Goal: Task Accomplishment & Management: Use online tool/utility

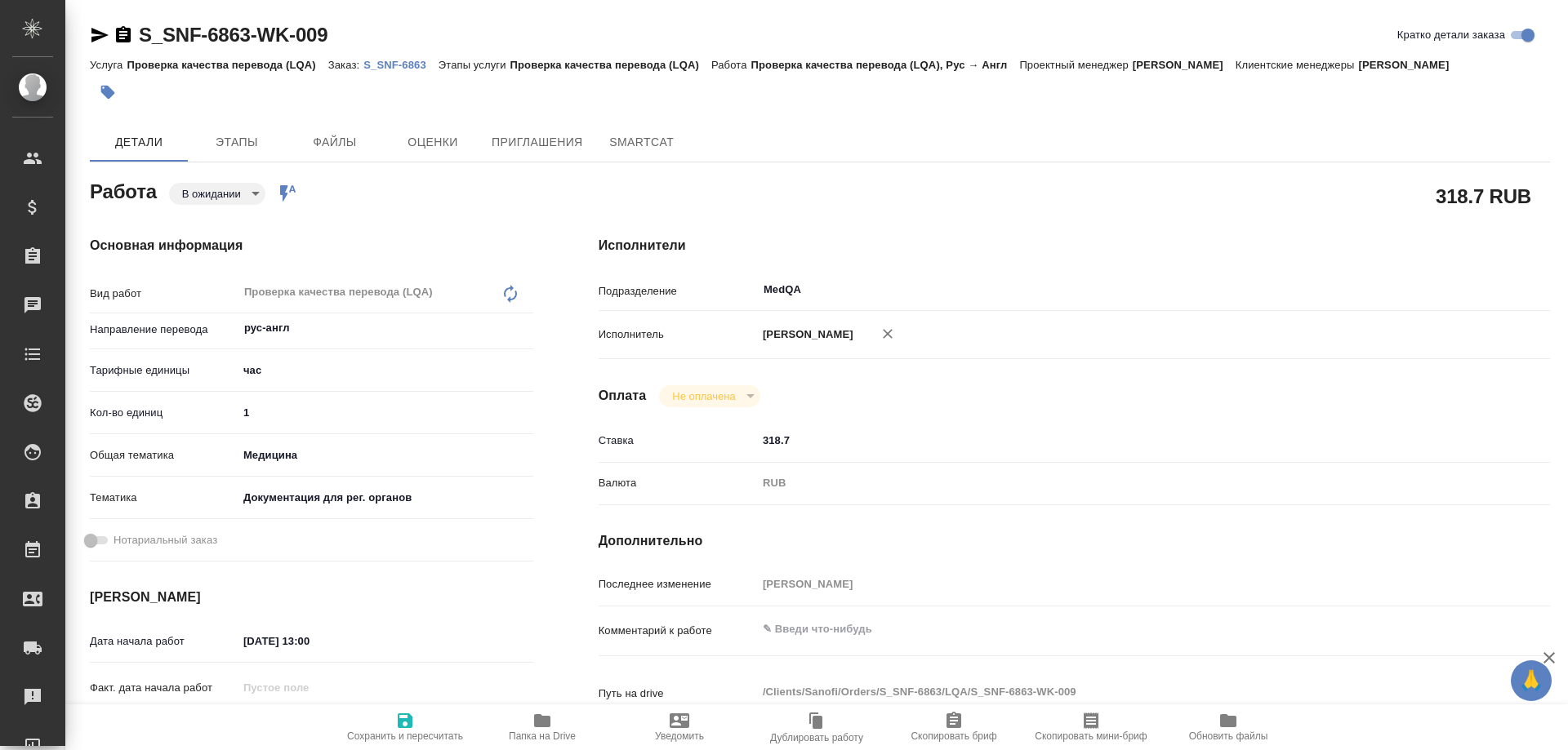
type textarea "x"
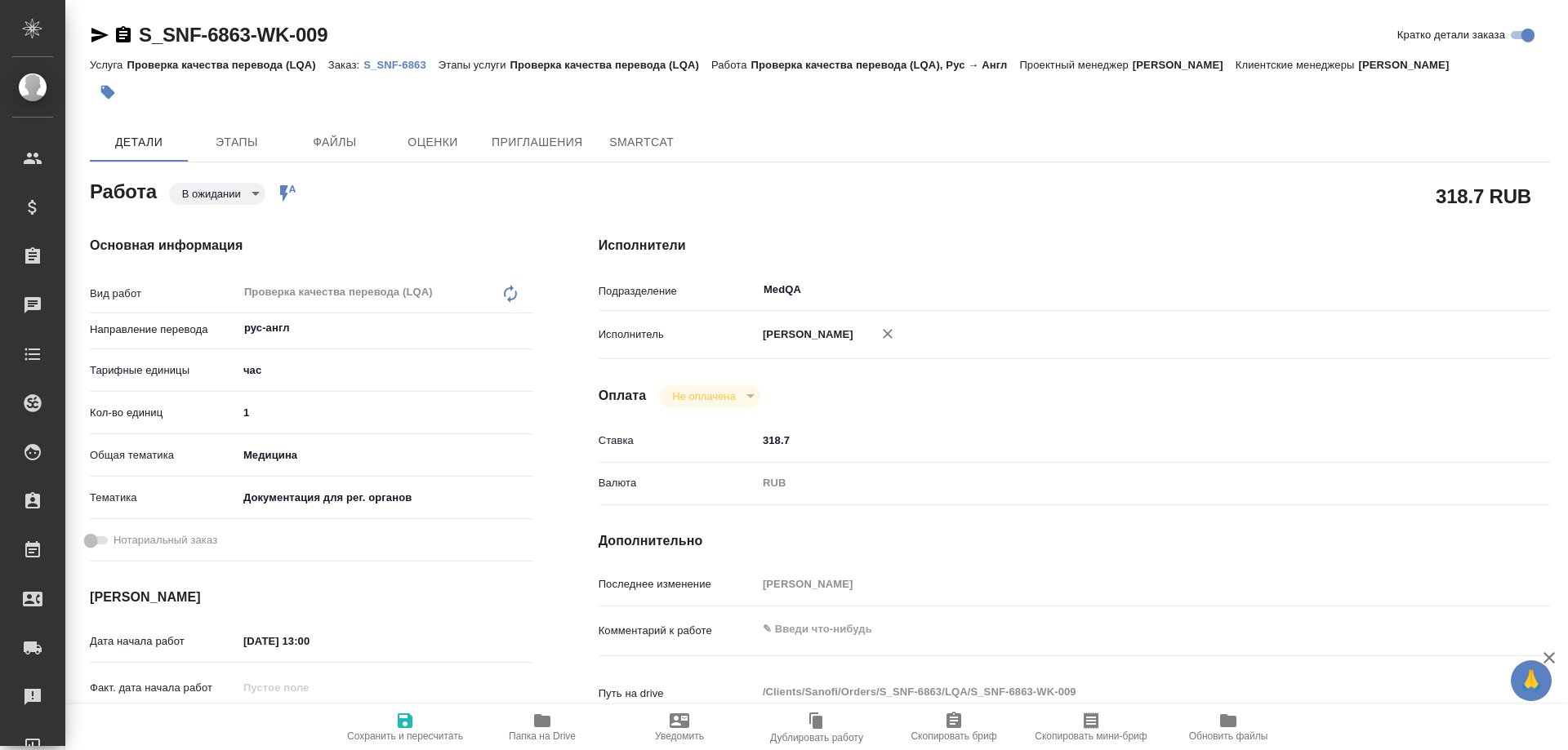
type textarea "x"
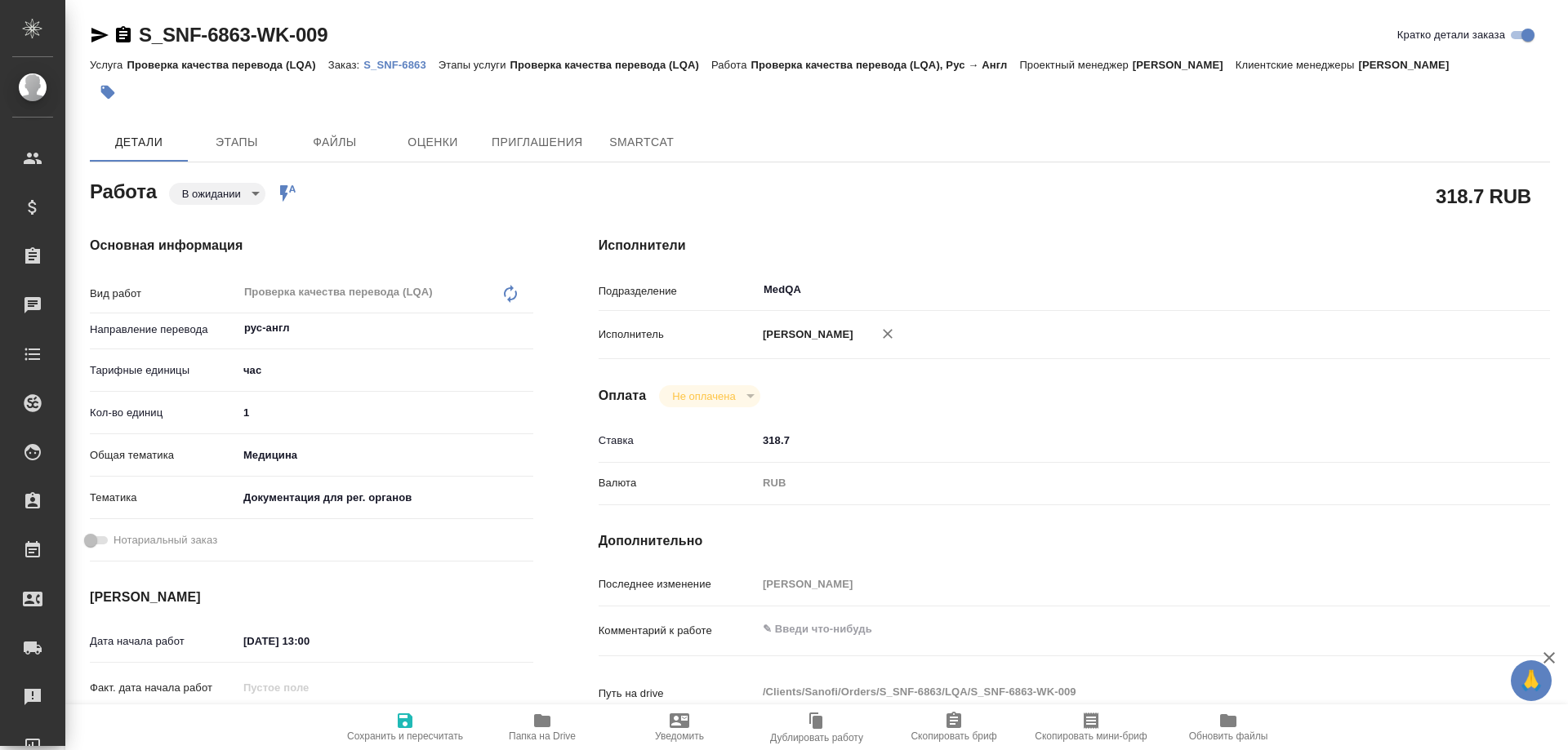
type textarea "x"
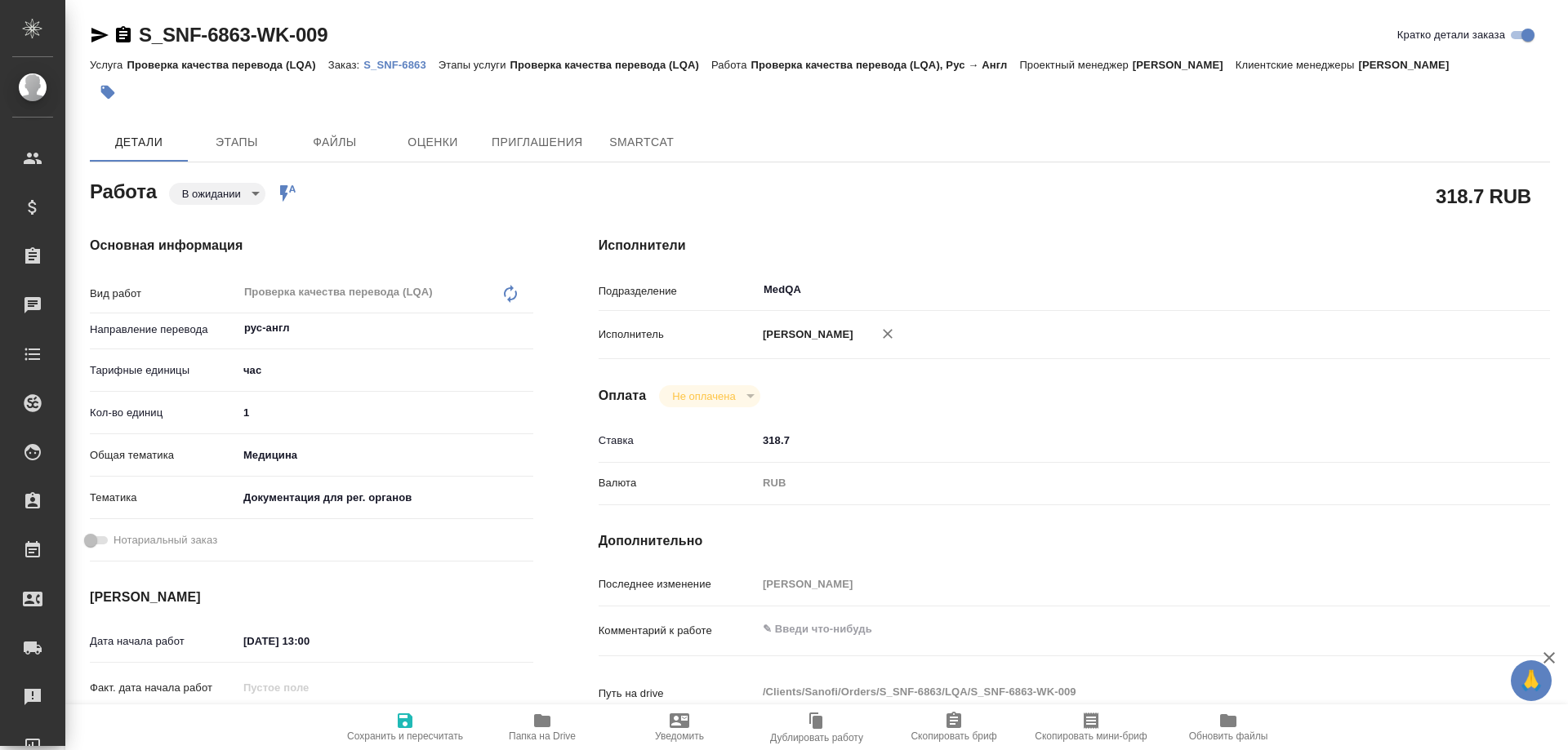
type textarea "x"
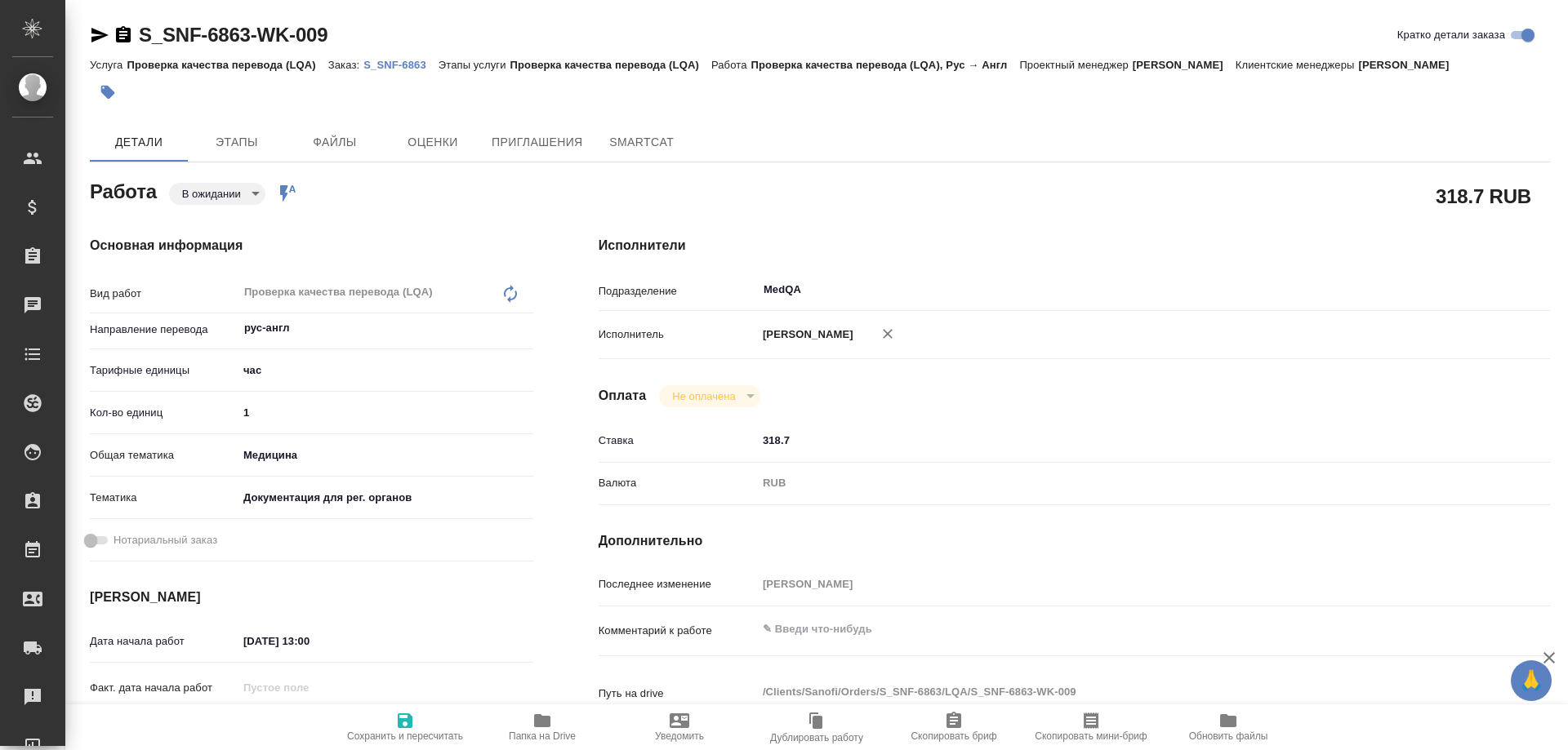
type textarea "x"
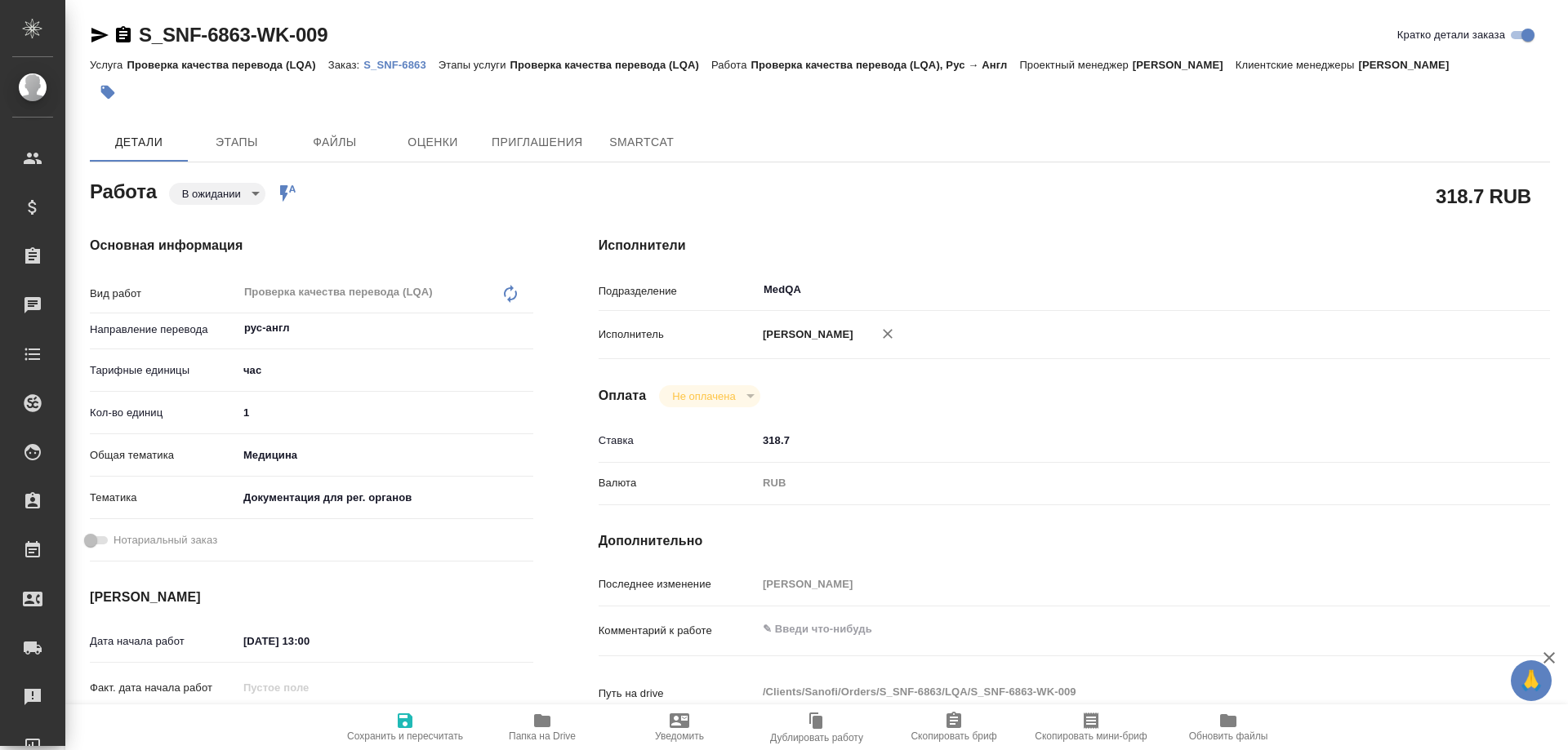
type textarea "x"
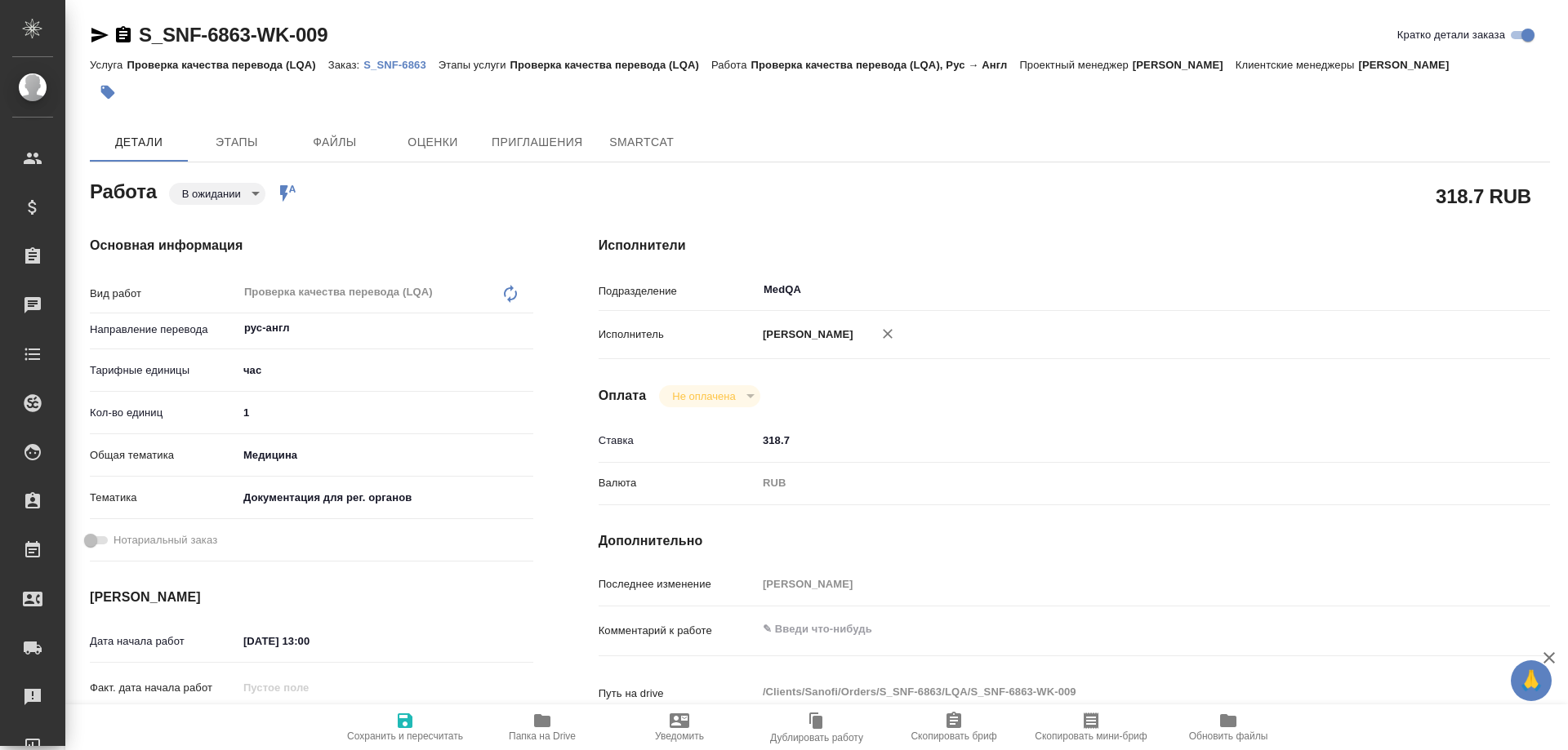
type textarea "x"
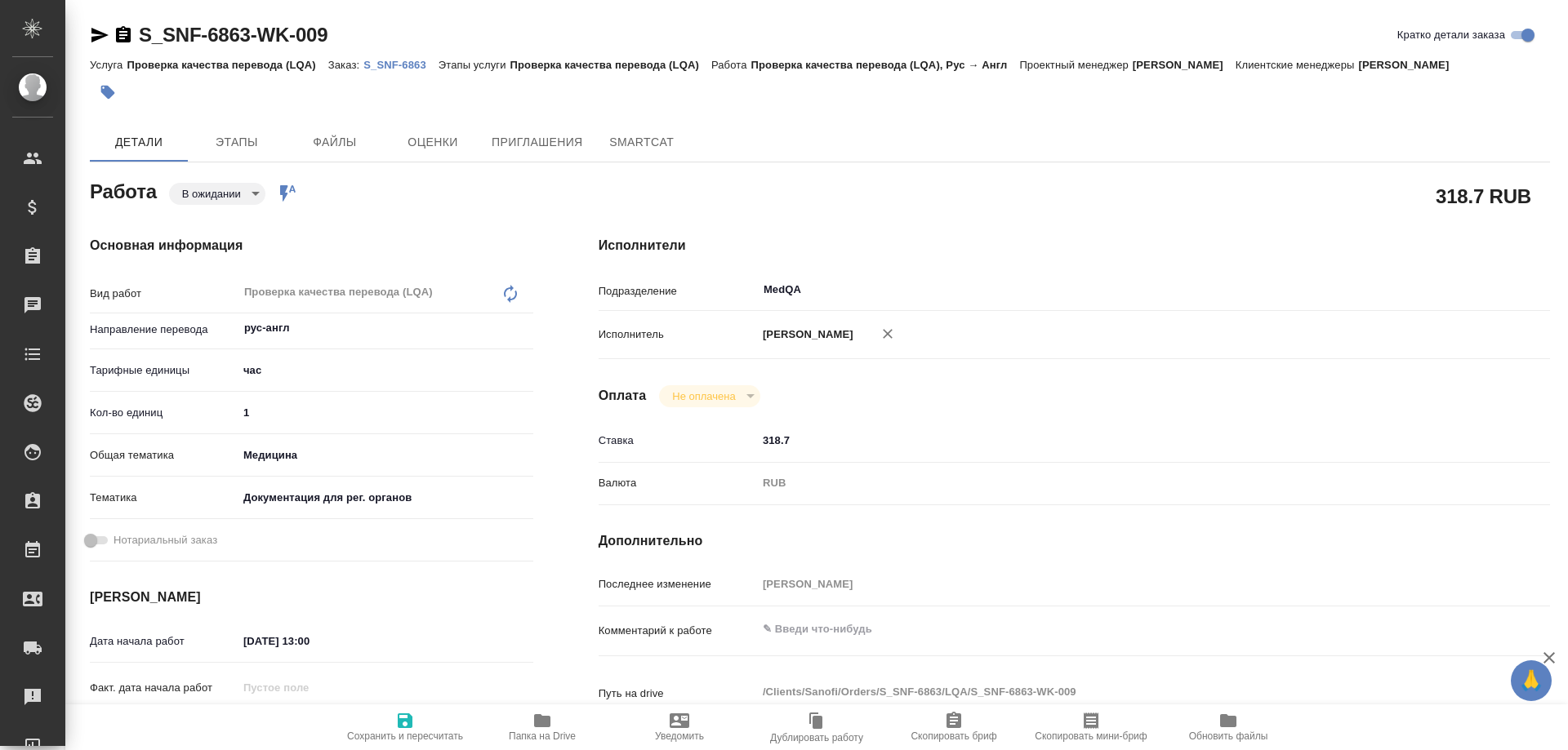
type textarea "x"
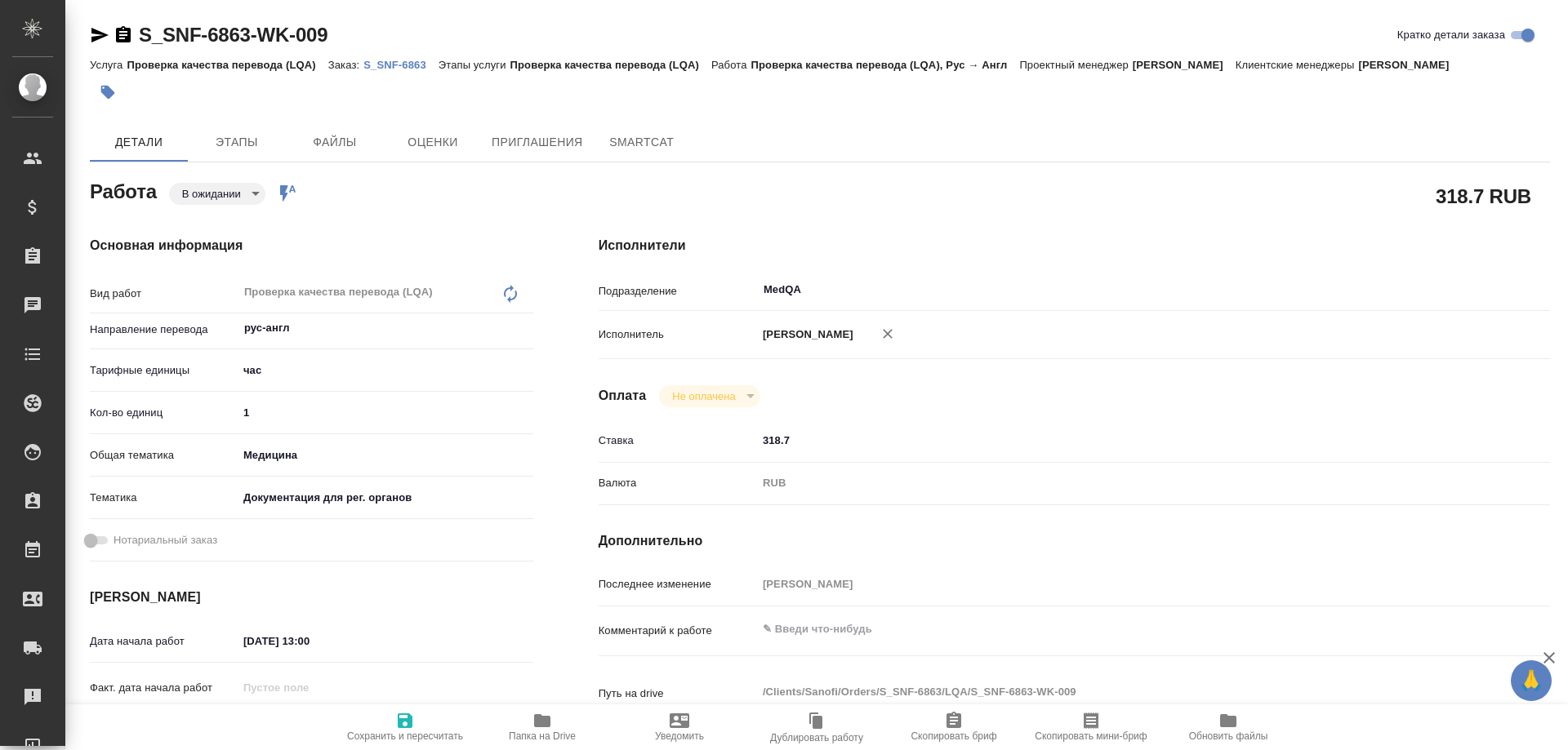
type textarea "x"
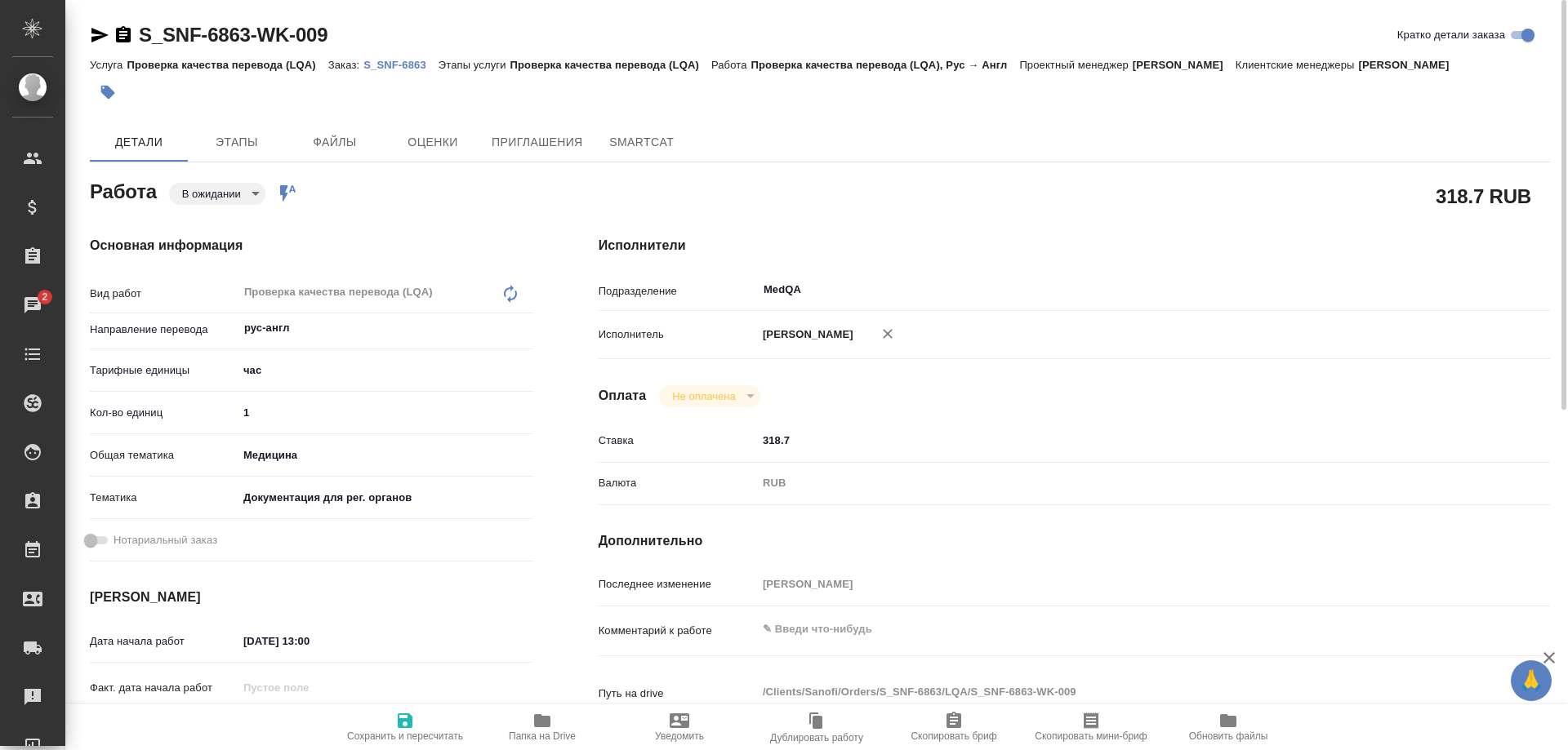
click at [376, 62] on p "S_SNF-6863" at bounding box center [401, 65] width 75 height 13
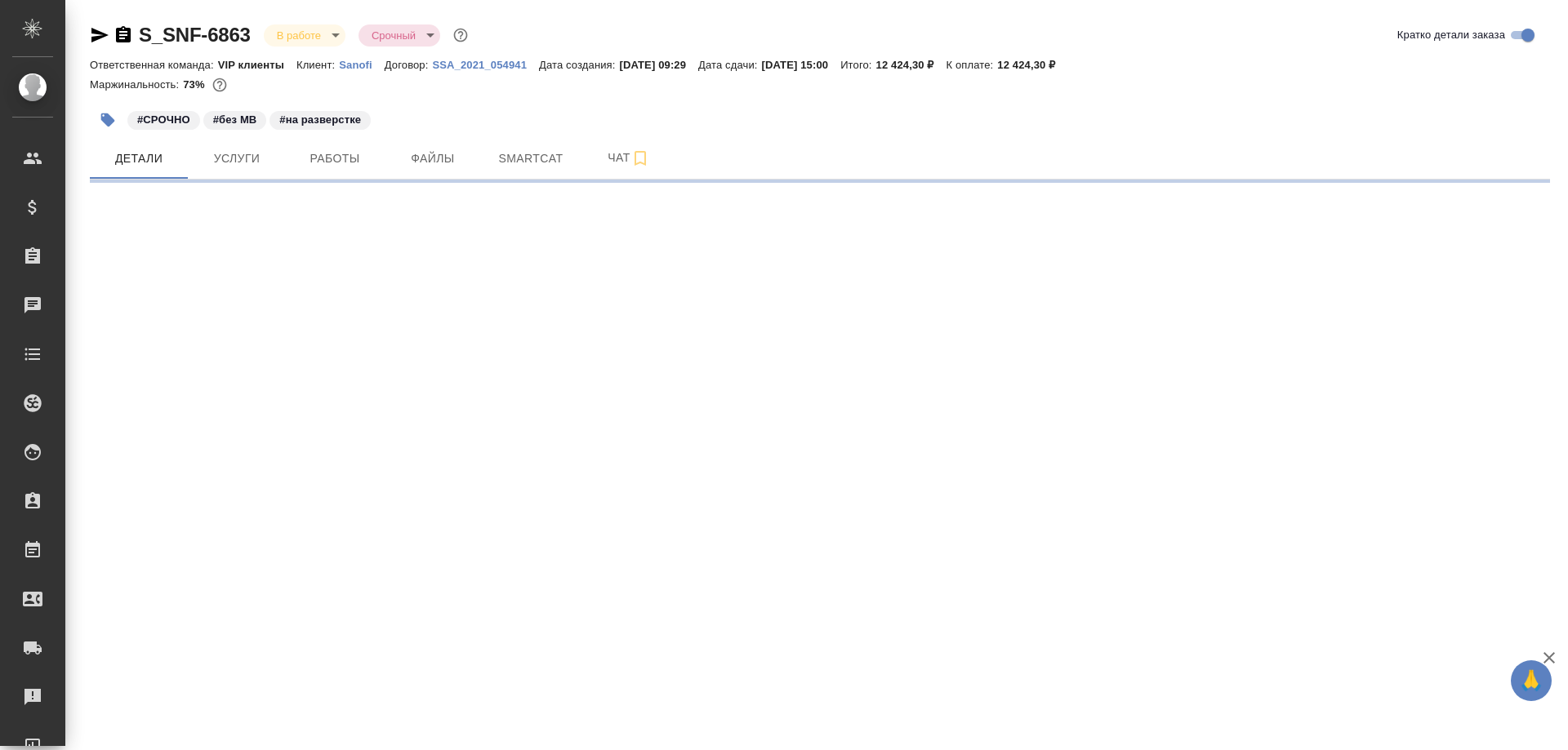
select select "RU"
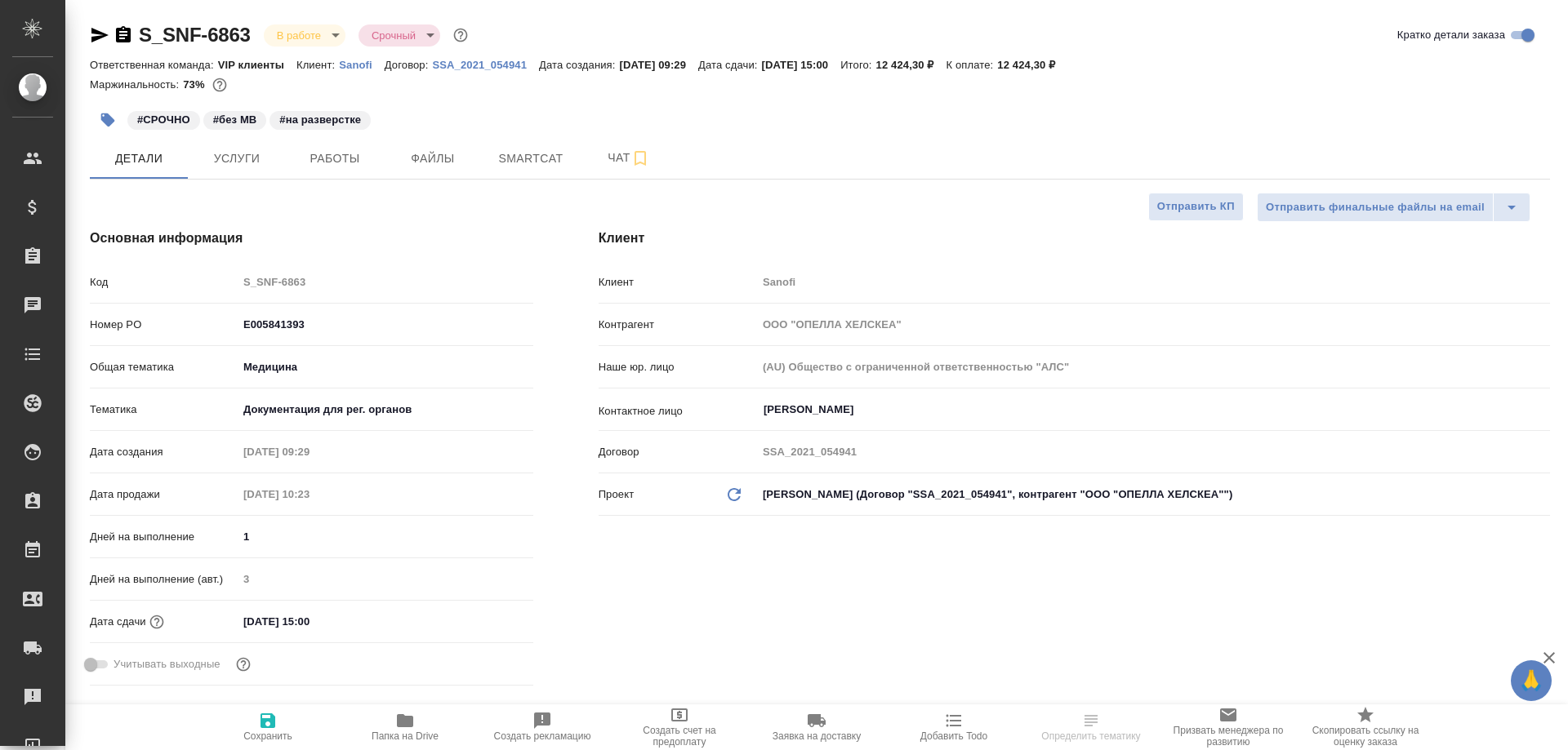
type textarea "x"
click at [403, 724] on icon "button" at bounding box center [405, 721] width 16 height 14
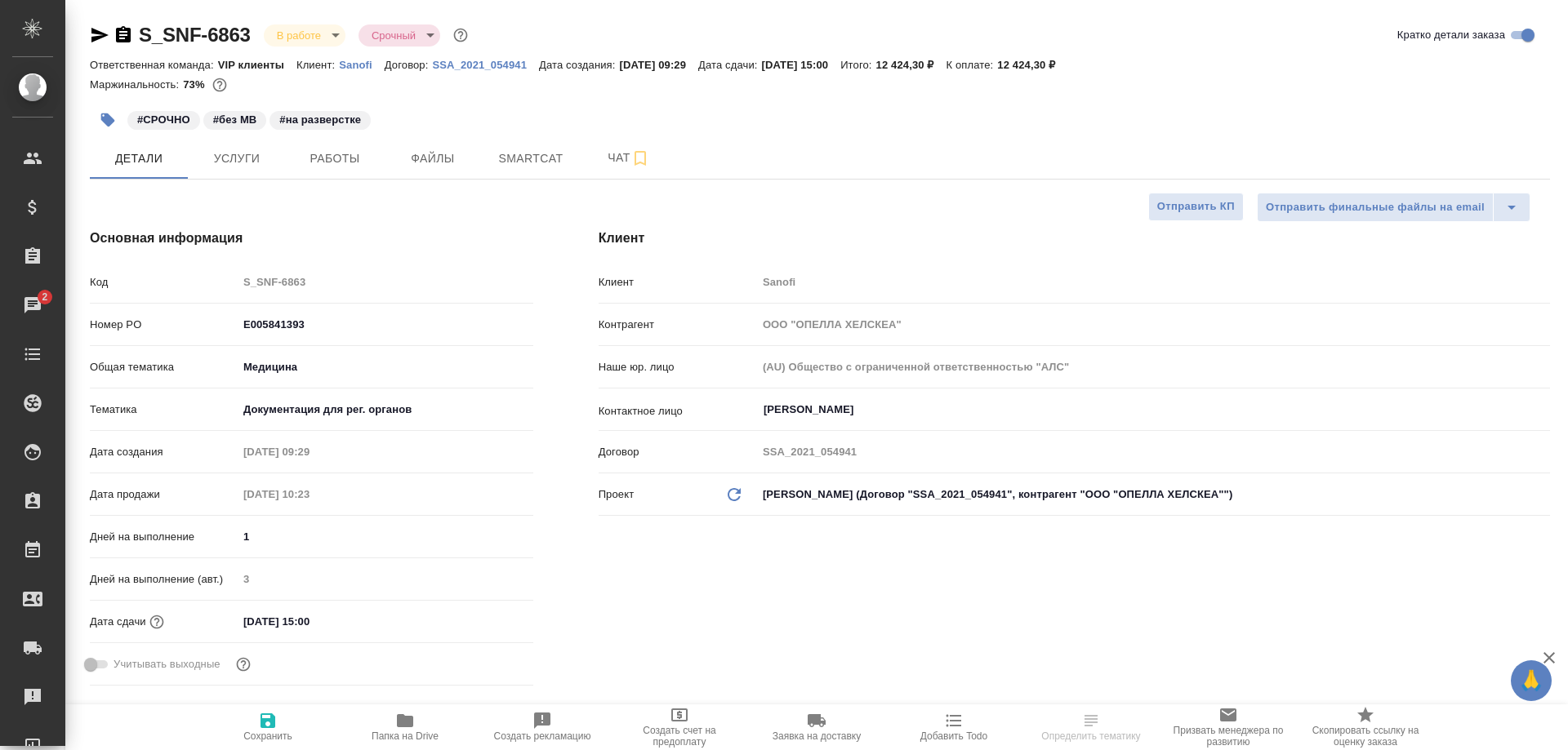
type textarea "x"
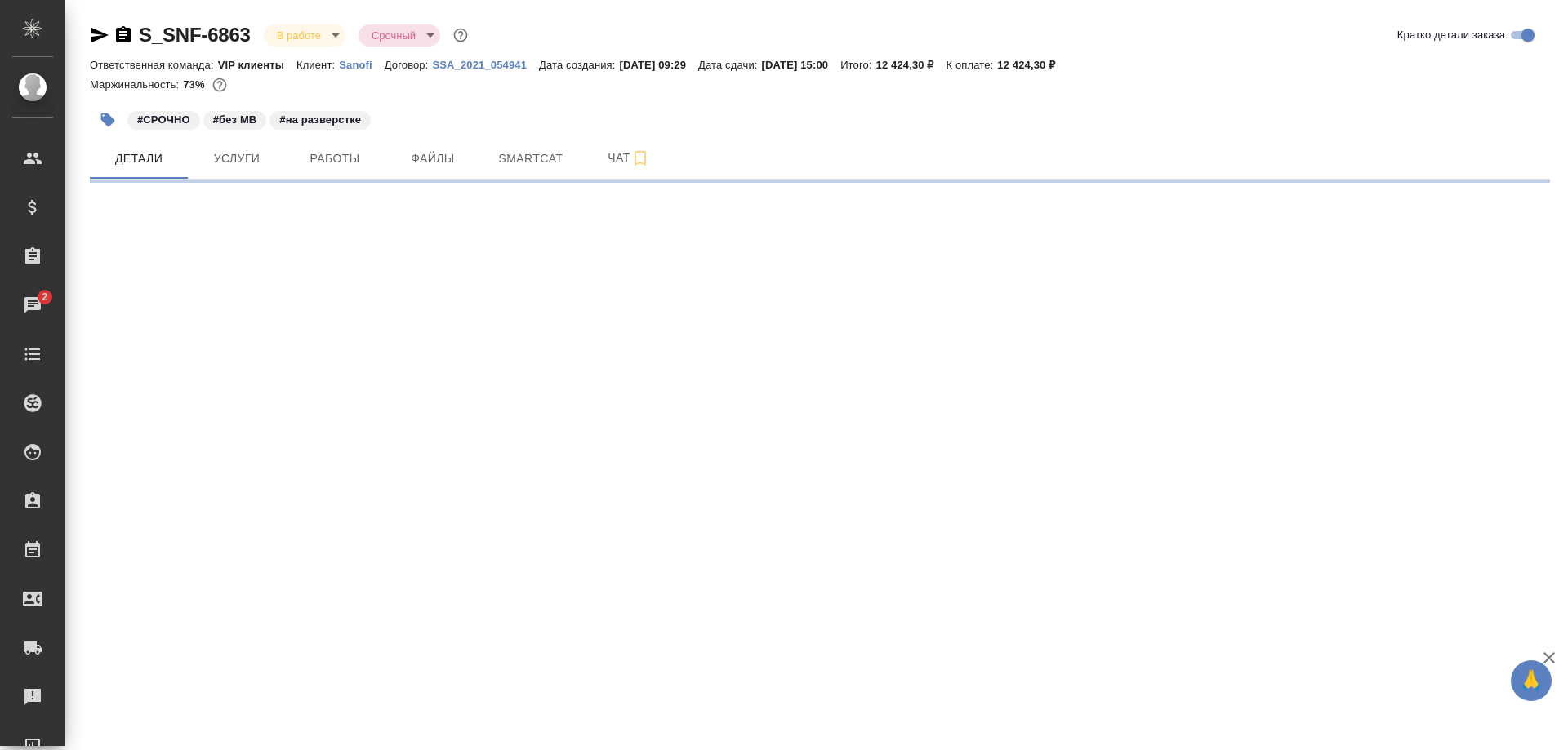
select select "RU"
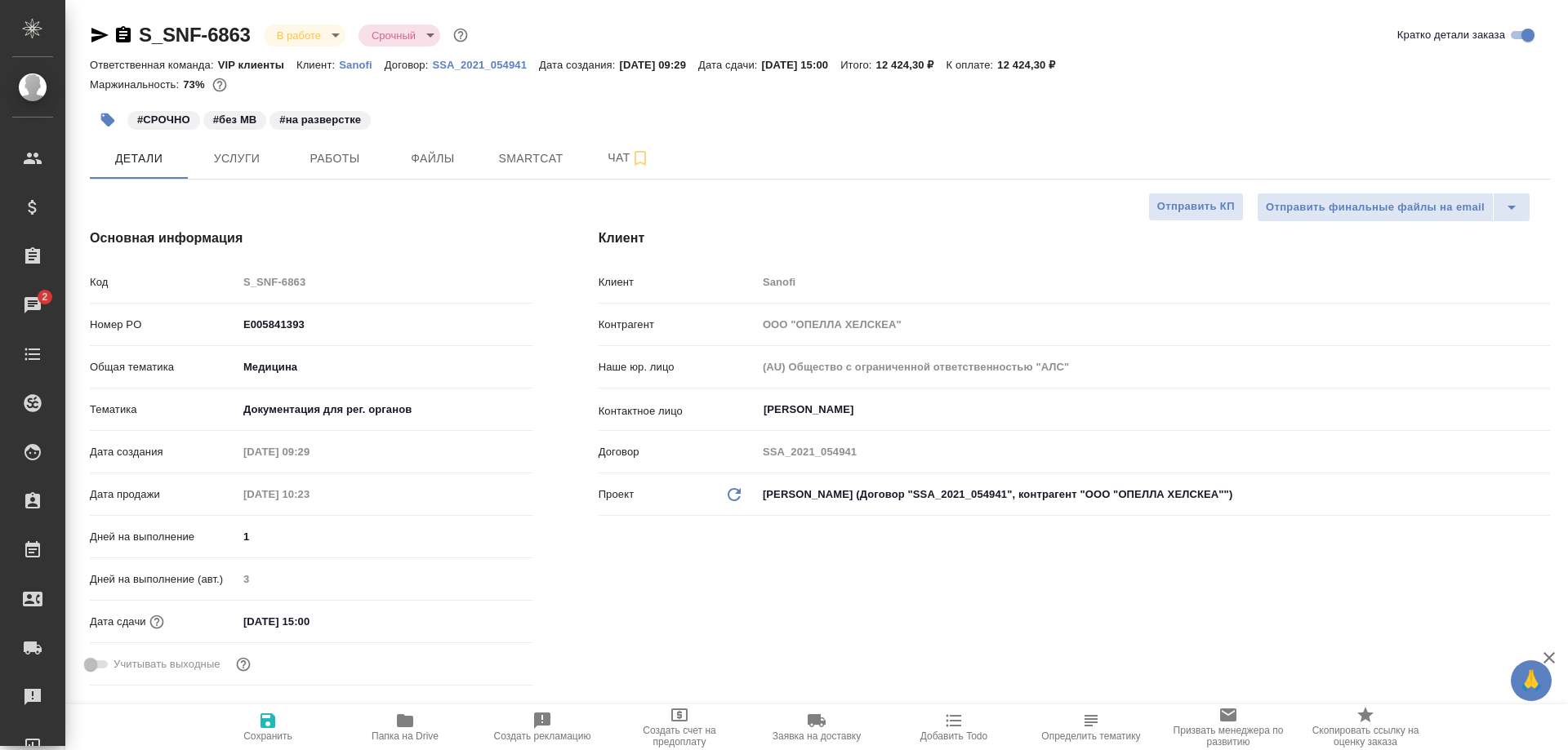
type textarea "x"
click at [321, 156] on span "Работы" at bounding box center [334, 158] width 78 height 21
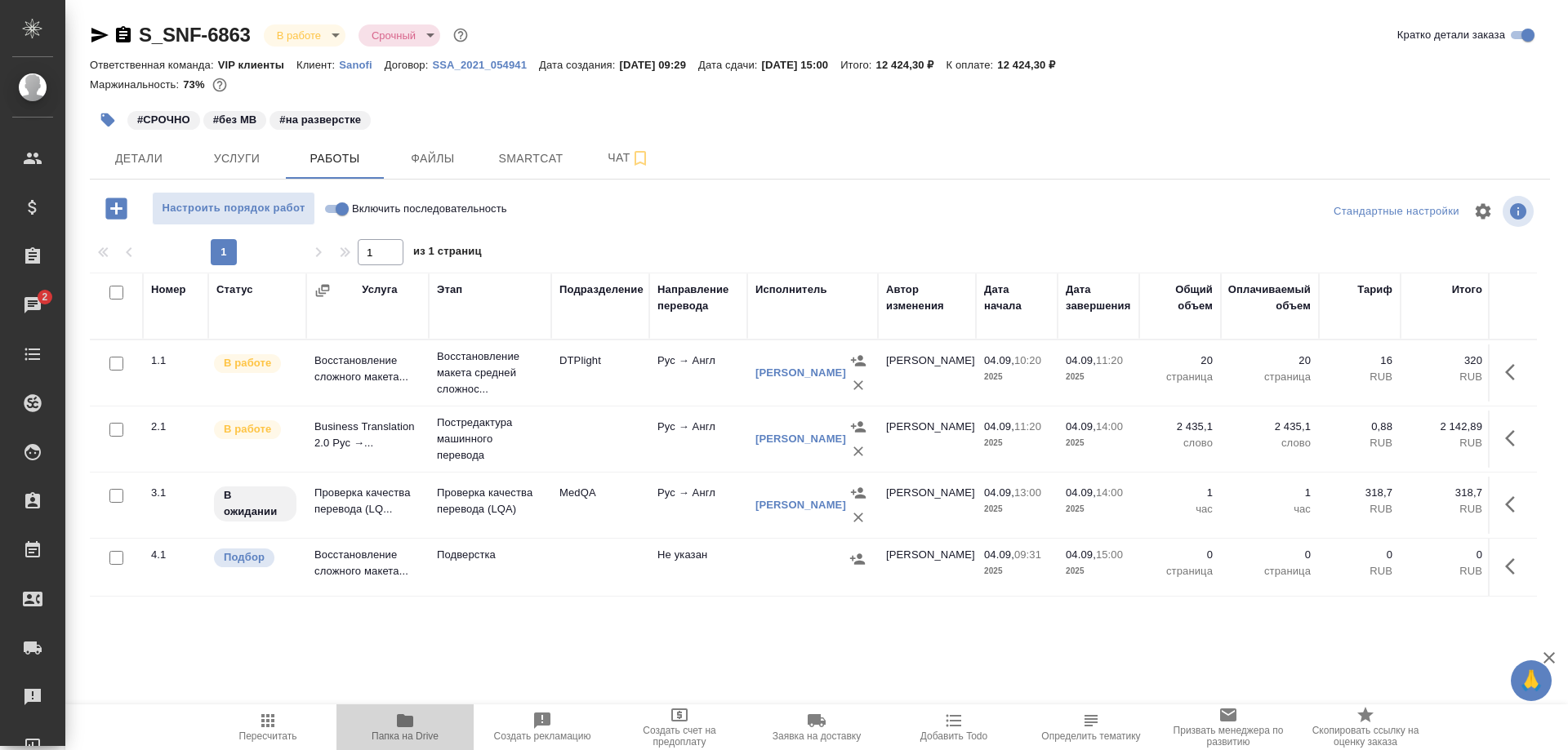
click at [410, 722] on icon "button" at bounding box center [405, 721] width 16 height 14
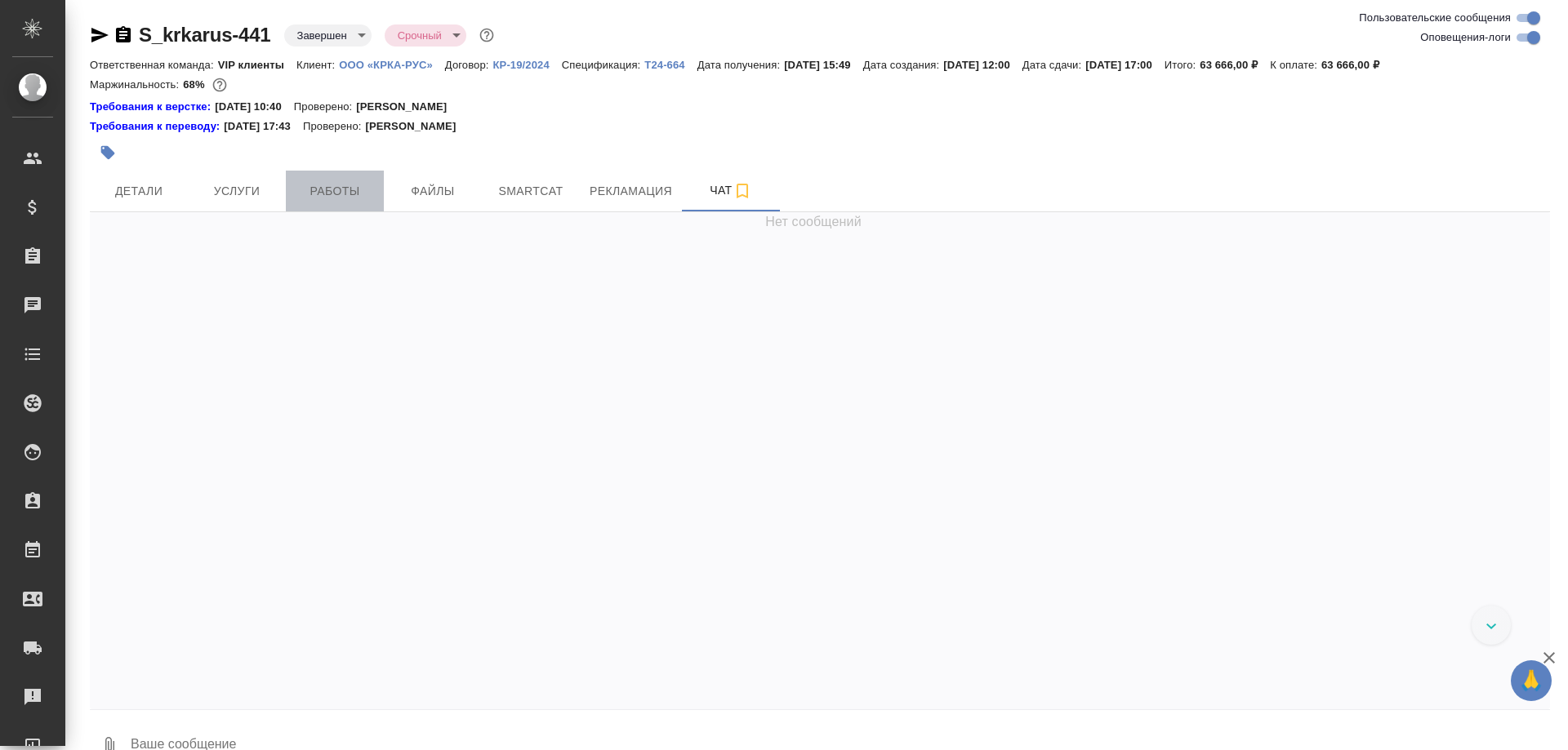
click at [353, 195] on span "Работы" at bounding box center [334, 191] width 78 height 21
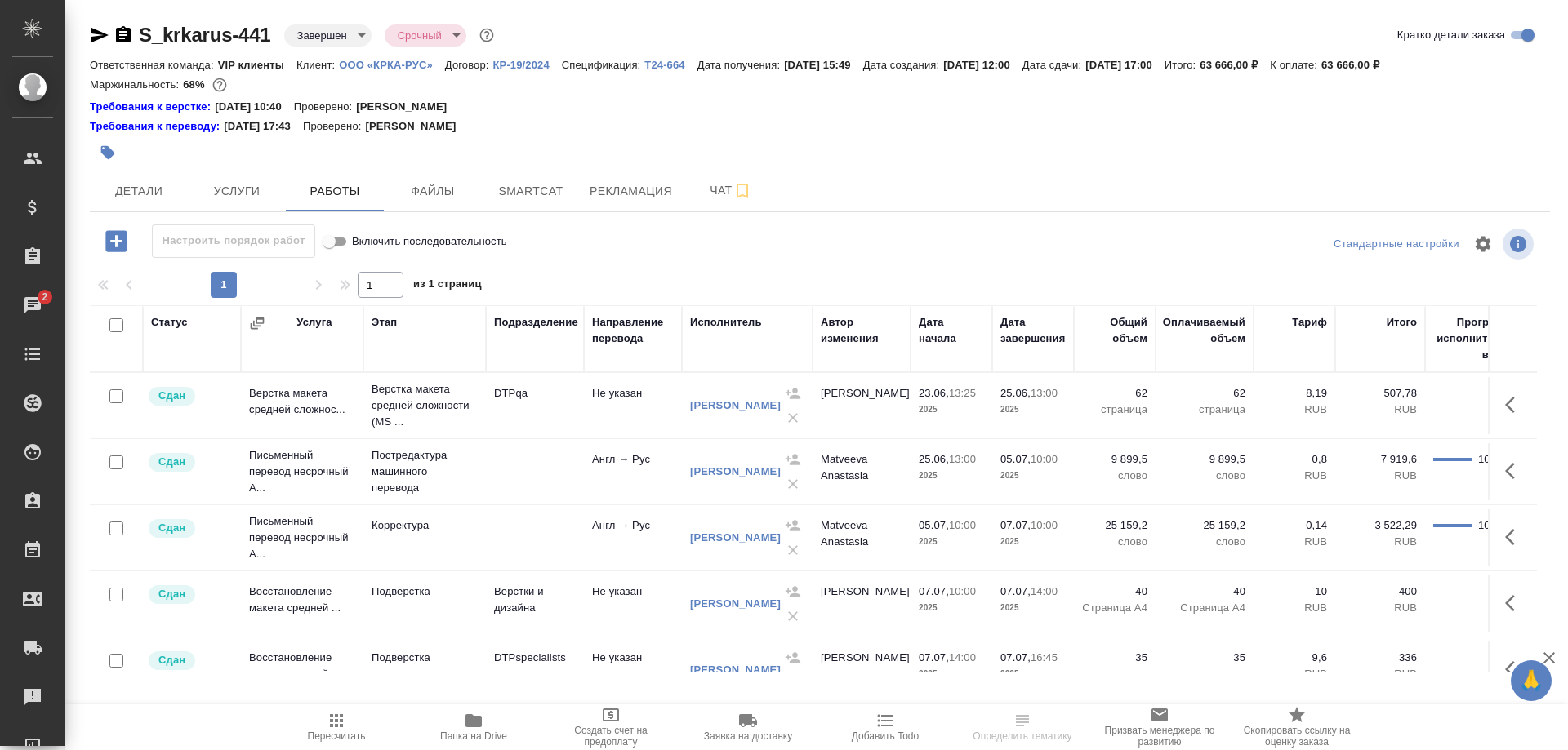
scroll to position [408, 0]
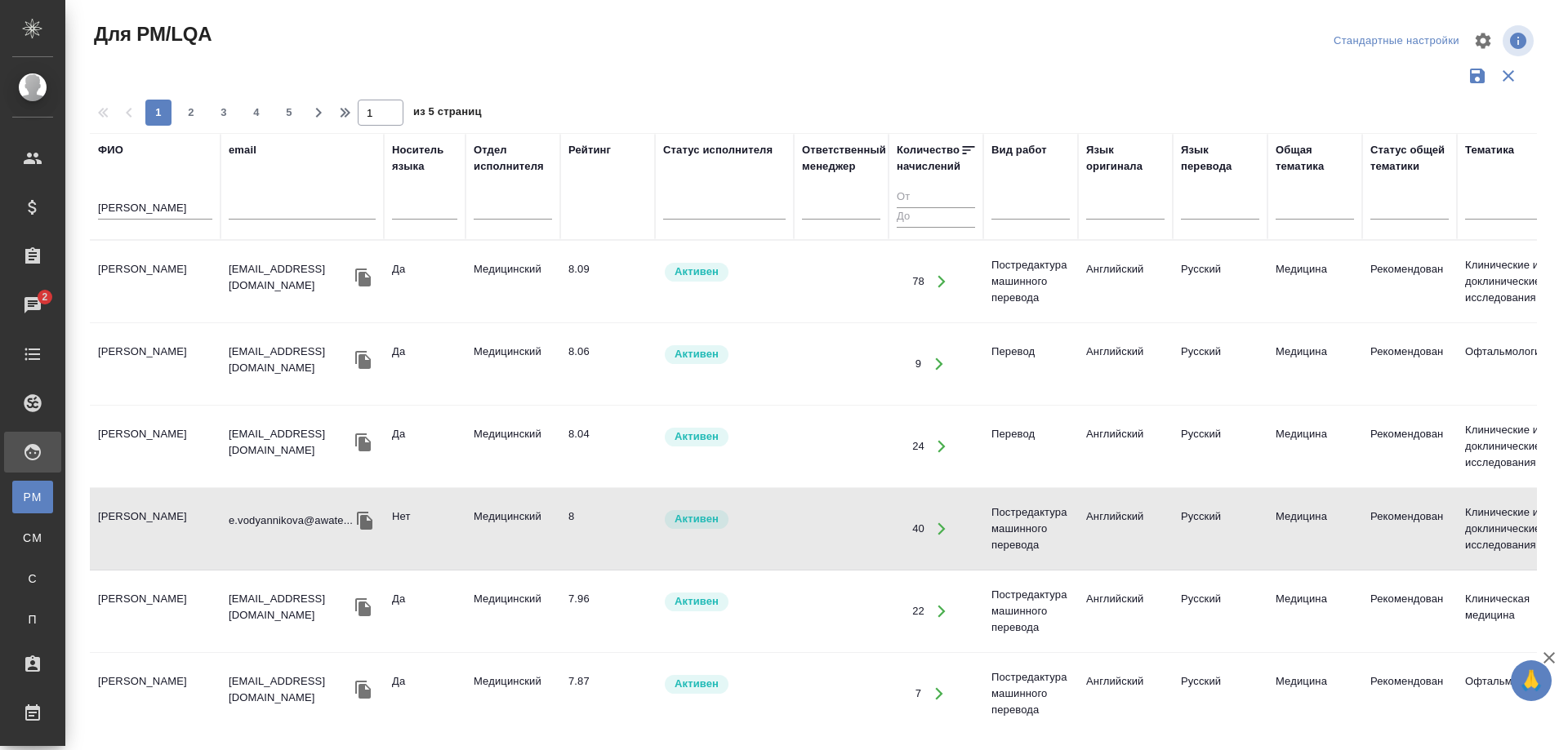
scroll to position [82, 0]
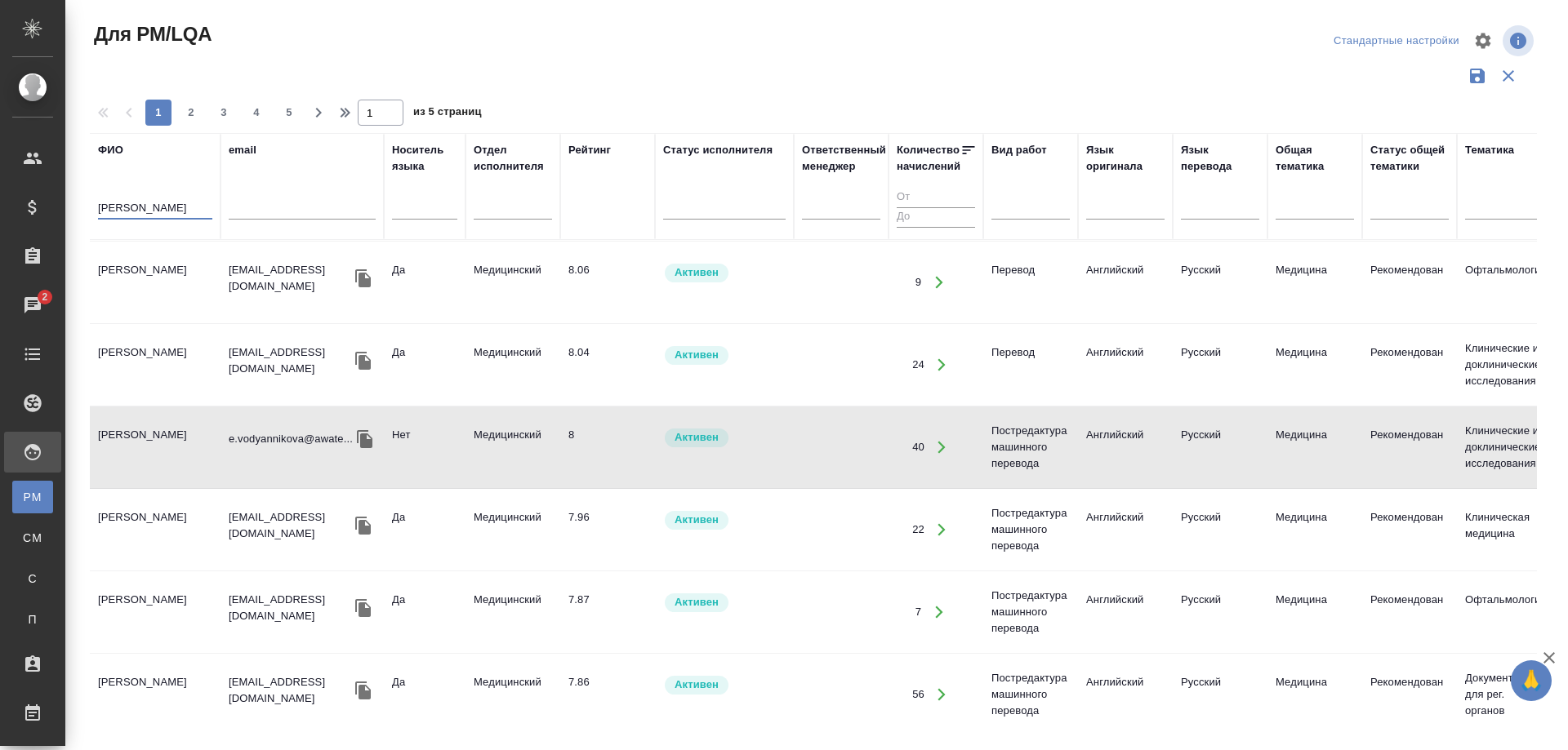
drag, startPoint x: 168, startPoint y: 206, endPoint x: 74, endPoint y: 206, distance: 94.0
click at [74, 206] on div "Для PM/LQA Стандартные настройки 1 2 3 4 5 1 из 5 страниц [PERSON_NAME] email Н…" at bounding box center [817, 365] width 1503 height 730
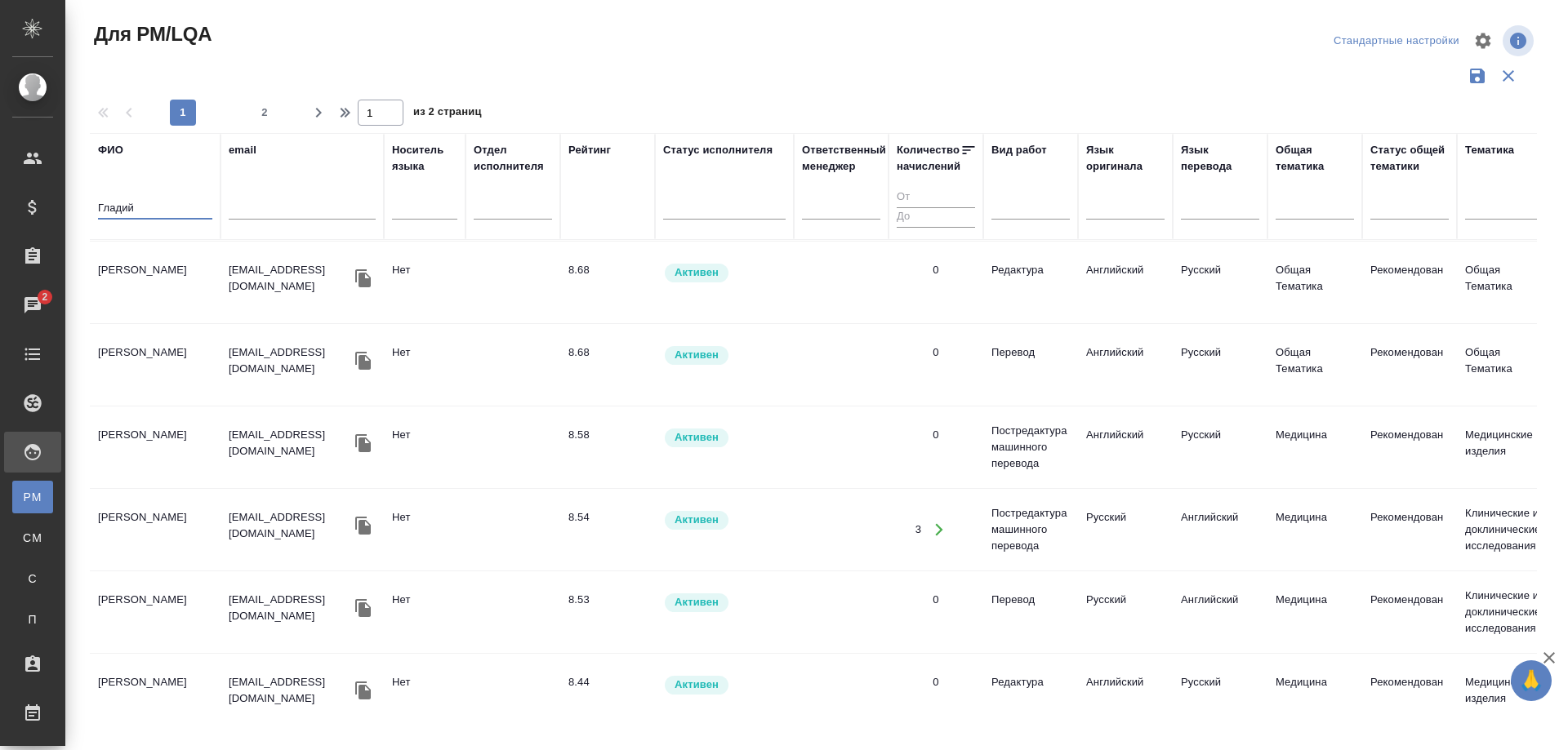
type input "Гладий"
click at [146, 285] on td "[PERSON_NAME]" at bounding box center [155, 282] width 131 height 57
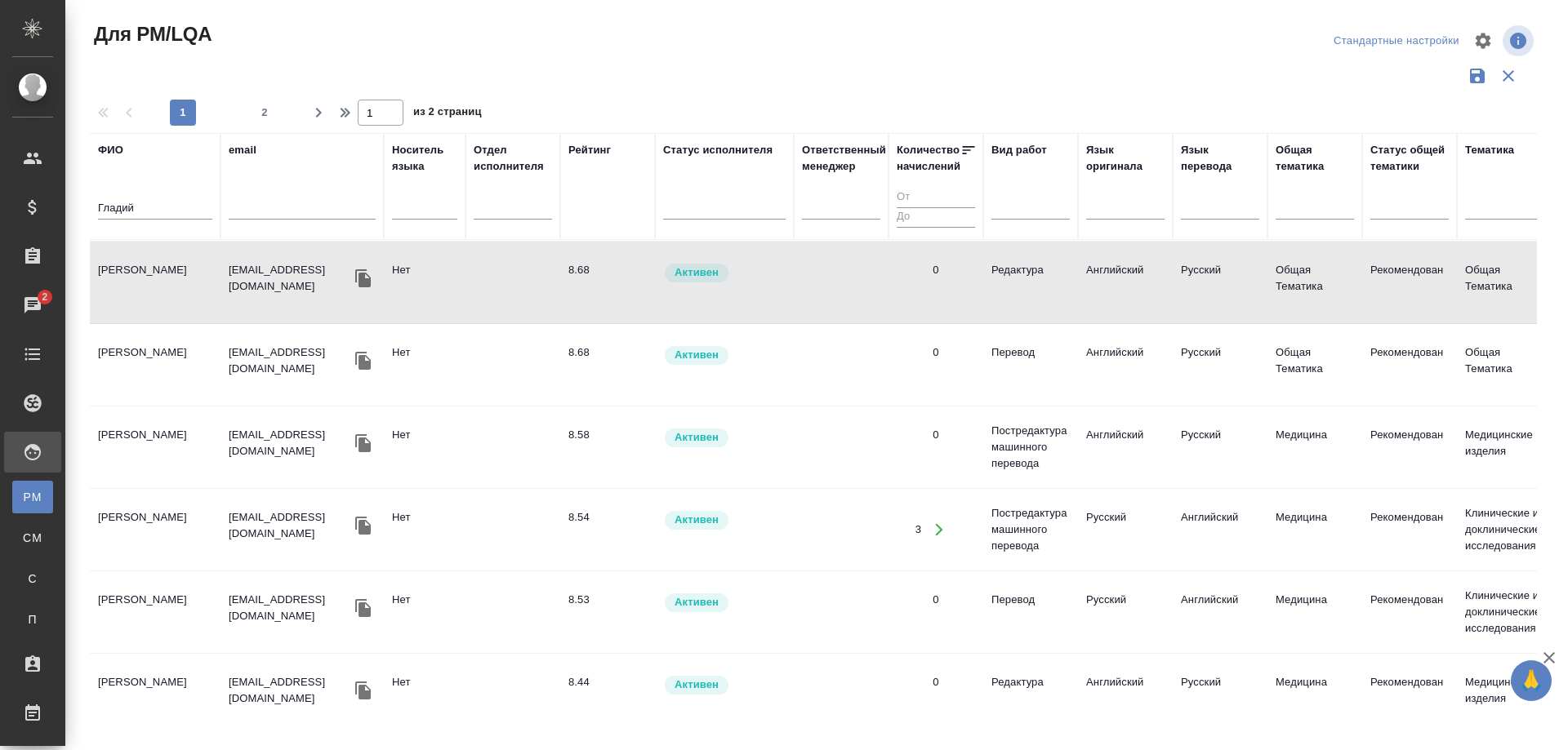
click at [146, 285] on td "[PERSON_NAME]" at bounding box center [155, 282] width 131 height 57
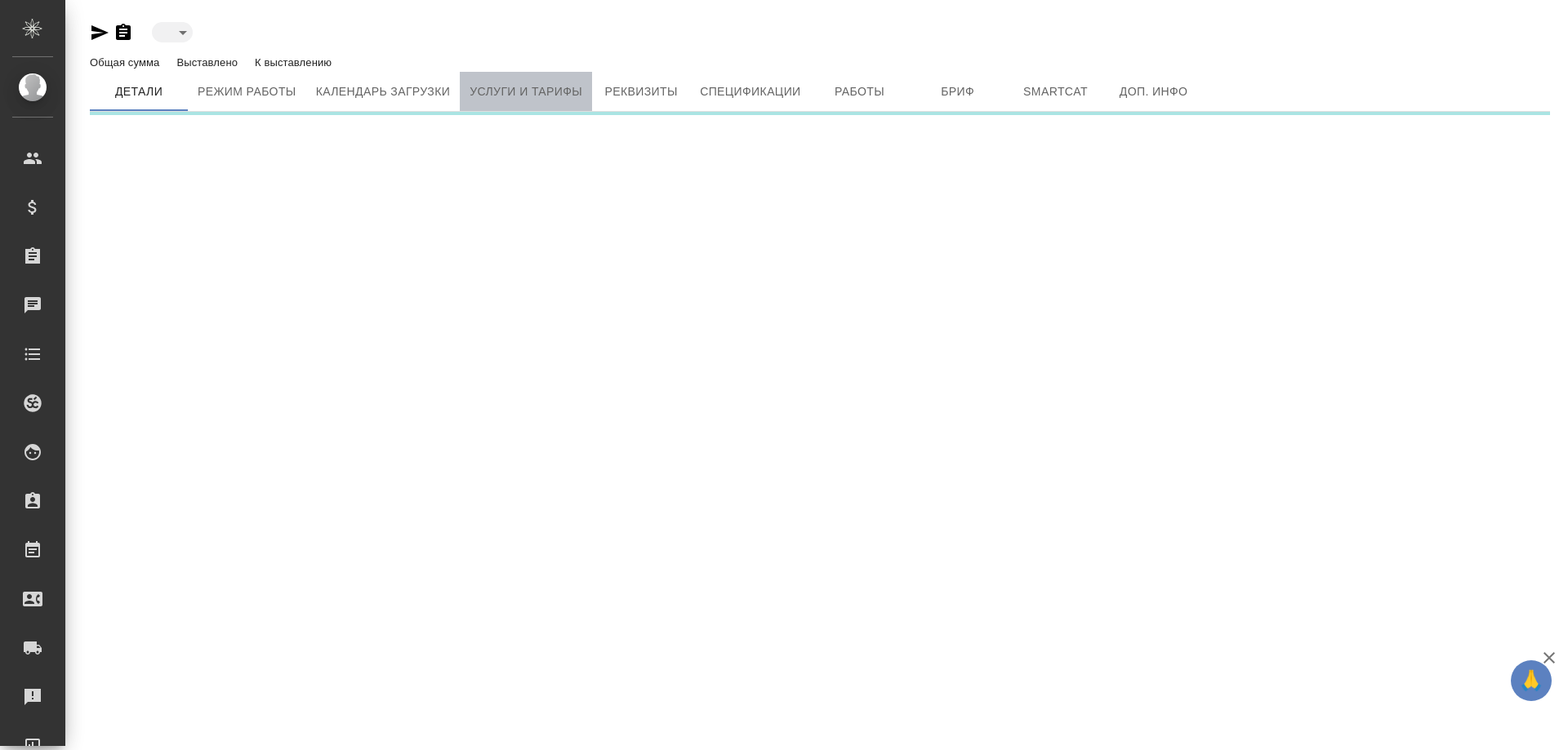
click at [510, 95] on span "Услуги и тарифы" at bounding box center [525, 92] width 113 height 21
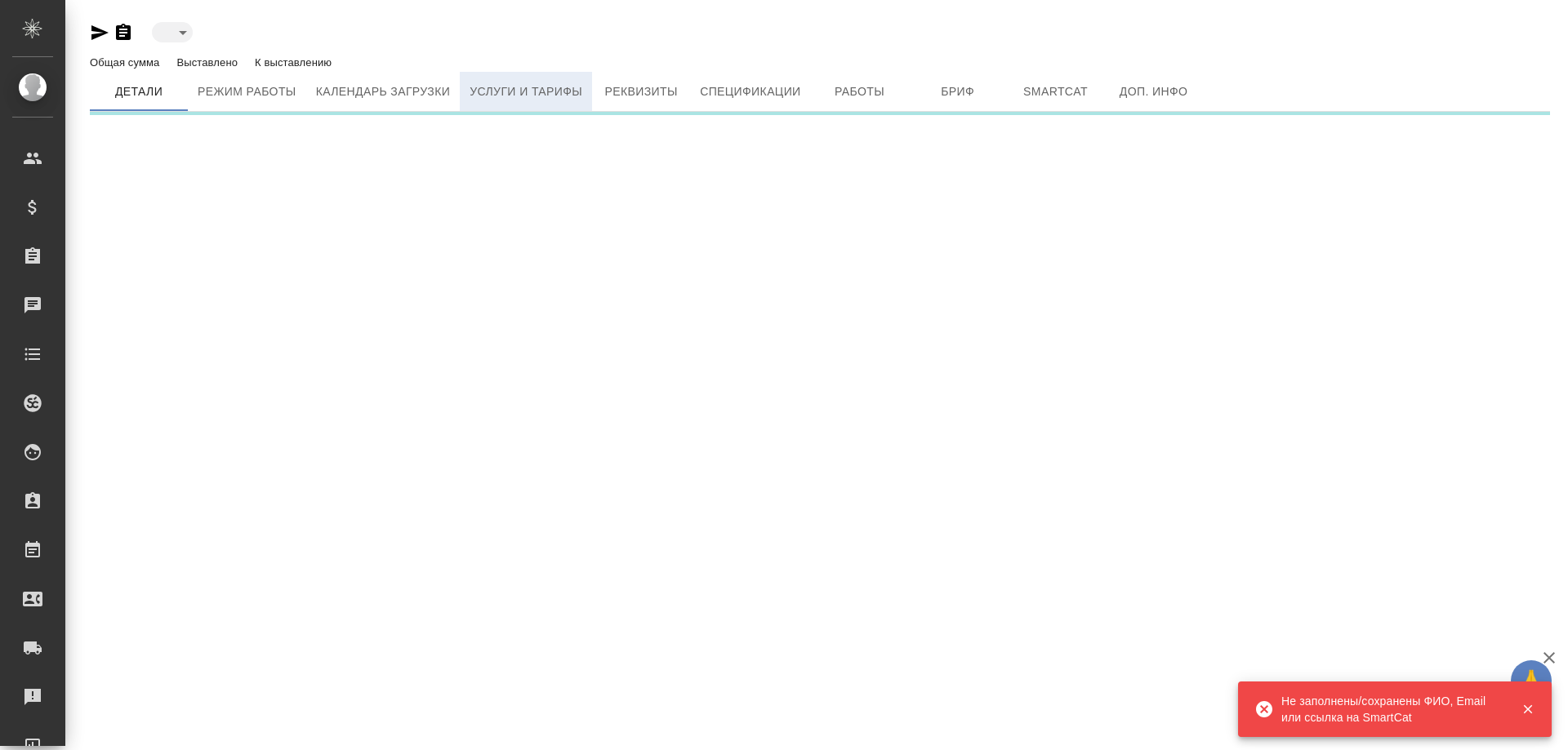
type input "active"
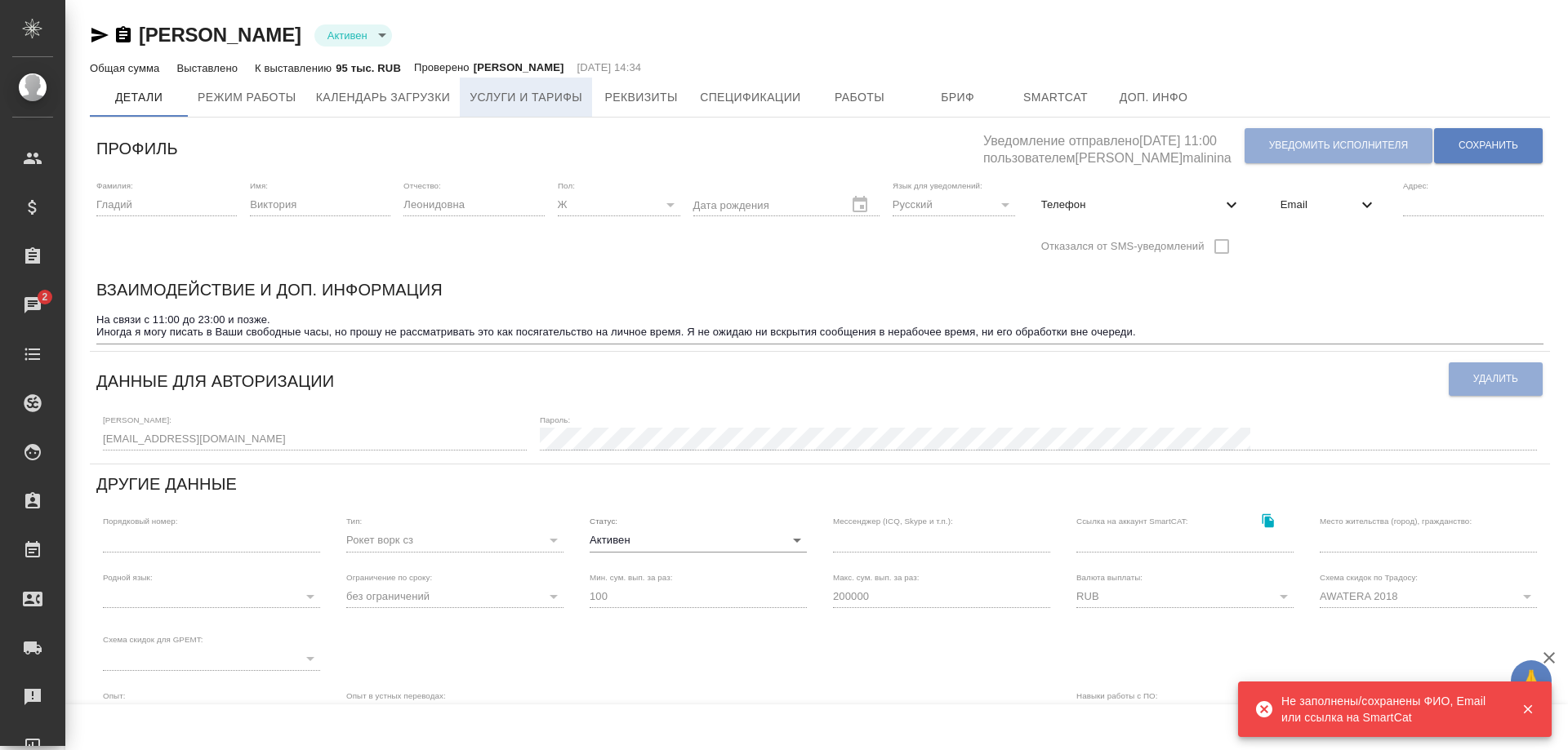
click at [510, 95] on span "Услуги и тарифы" at bounding box center [525, 97] width 113 height 21
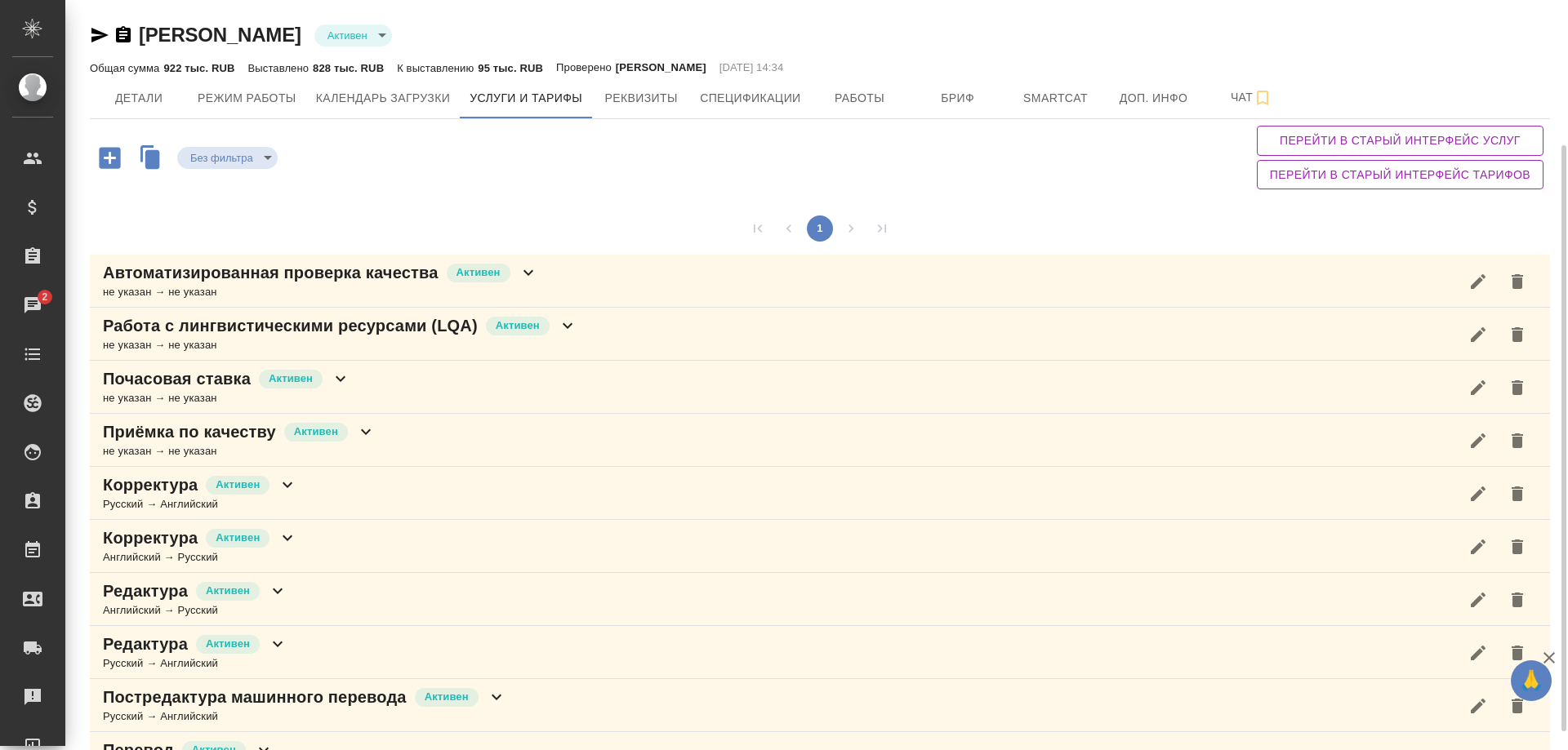
scroll to position [210, 0]
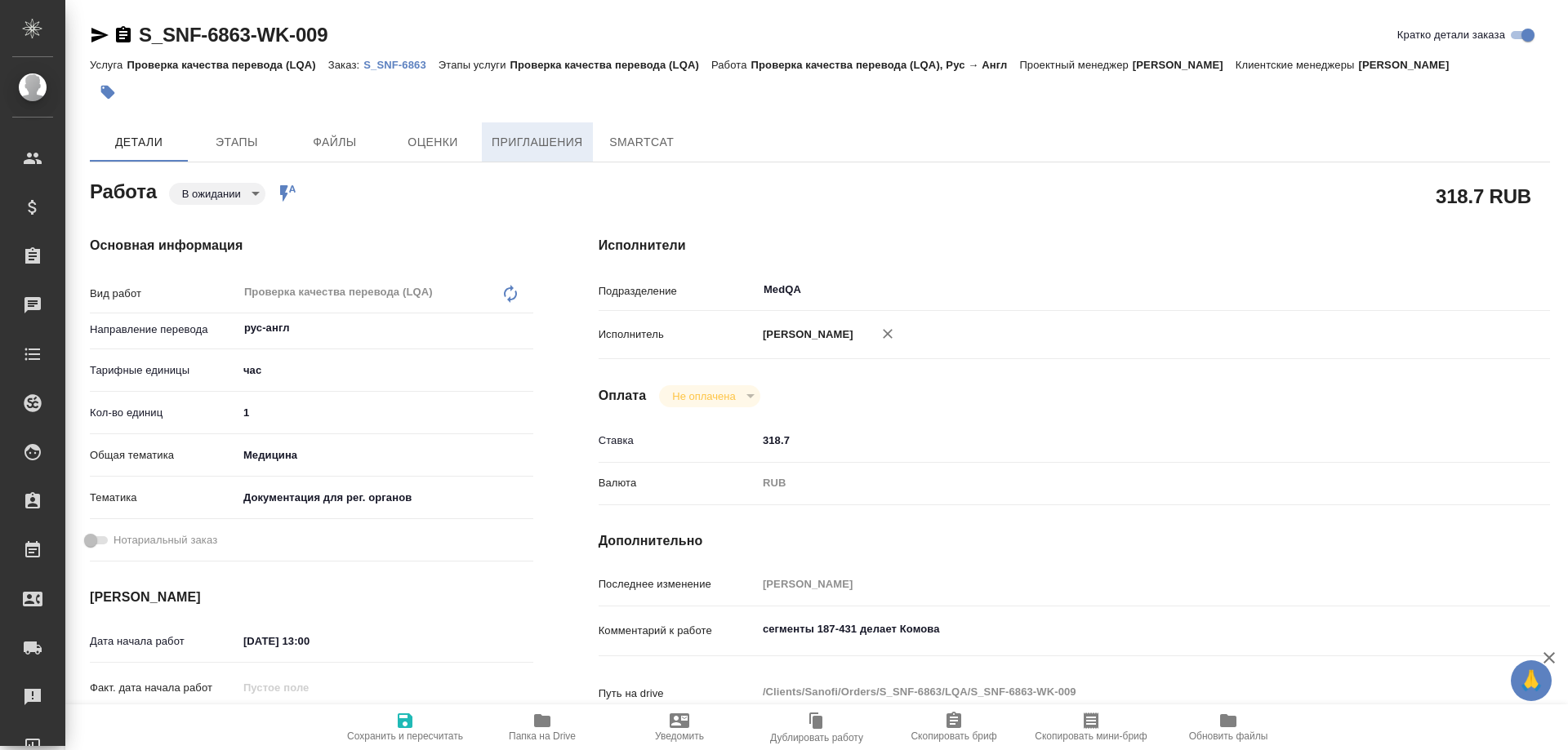
type textarea "x"
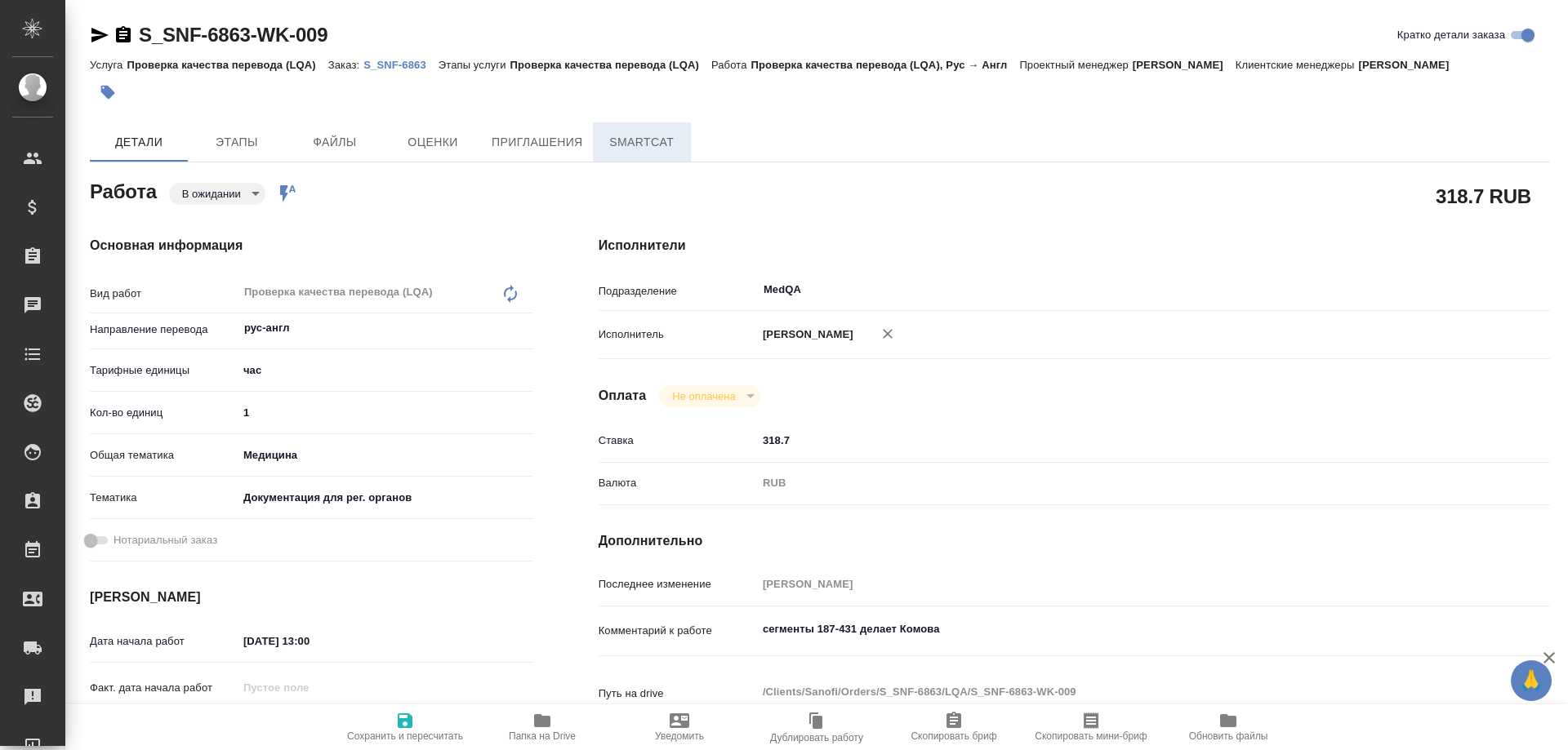
type textarea "x"
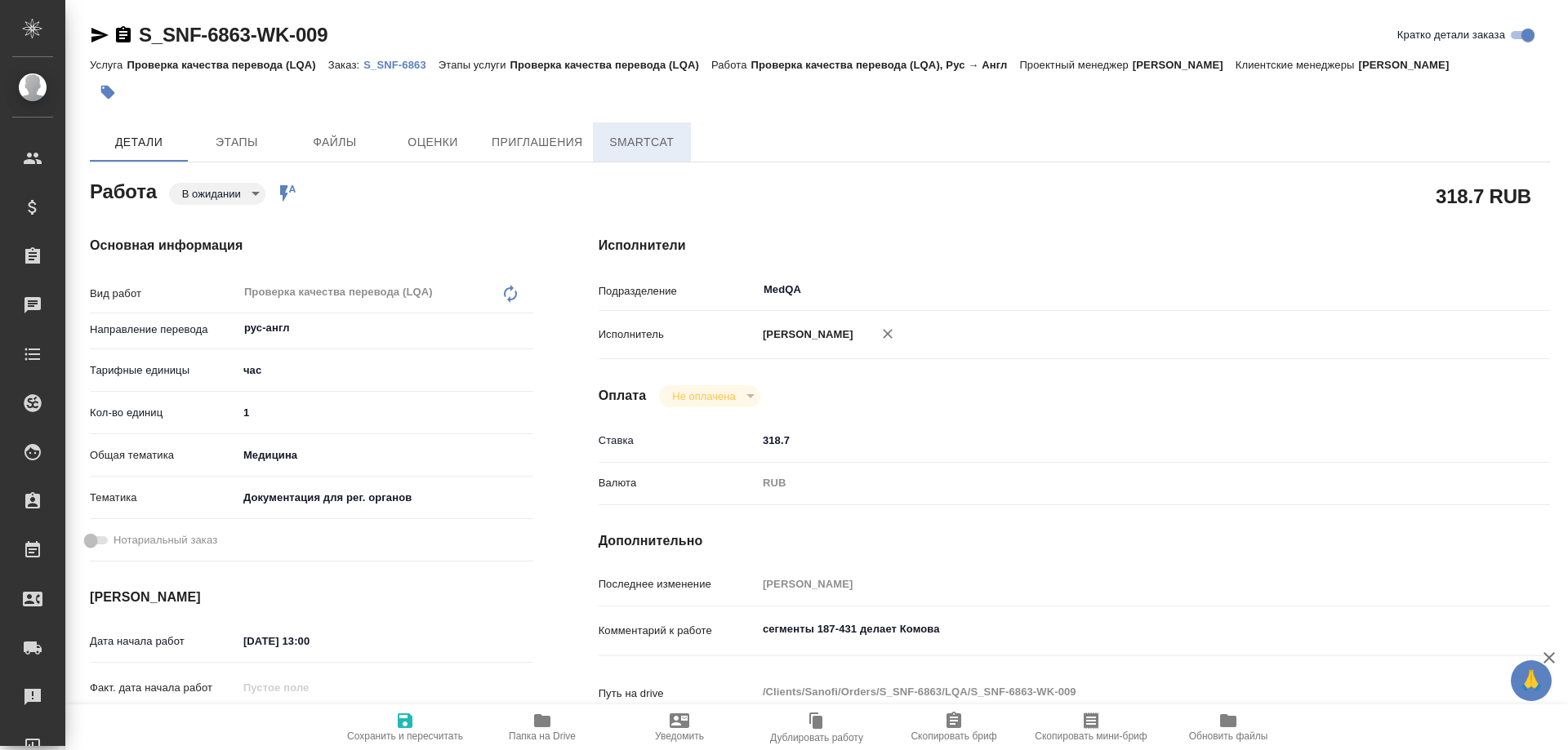
type textarea "x"
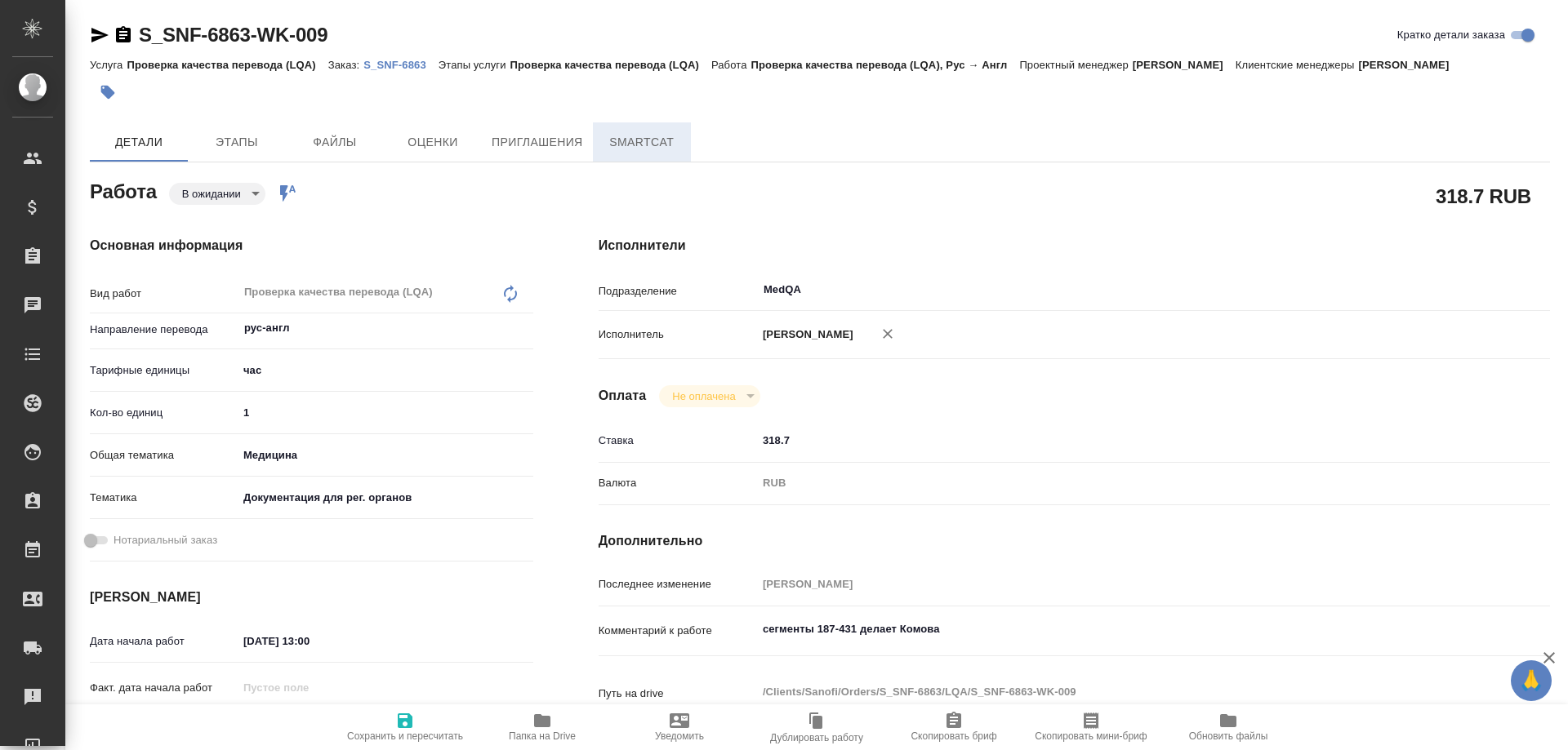
type textarea "x"
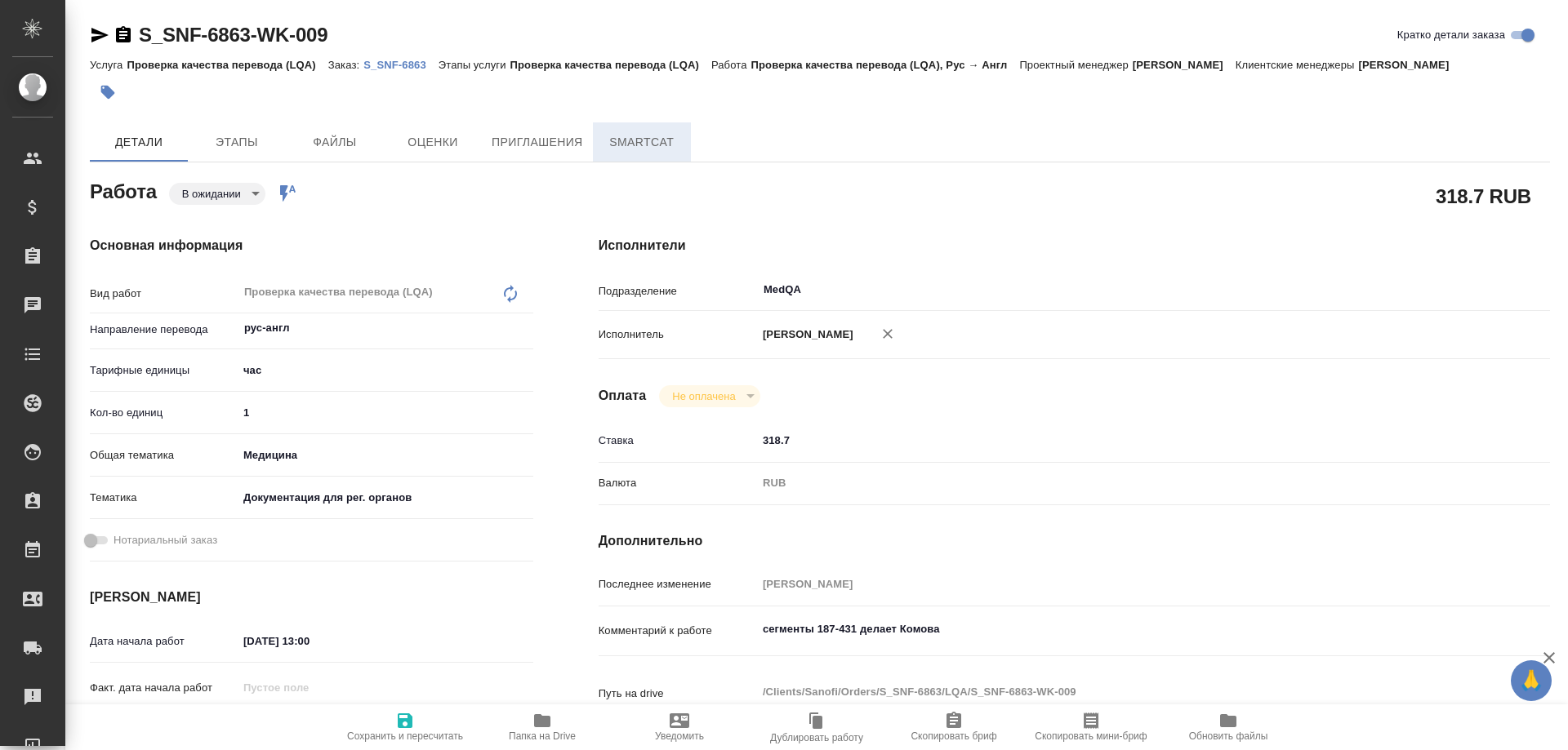
click at [636, 142] on span "SmartCat" at bounding box center [641, 142] width 78 height 21
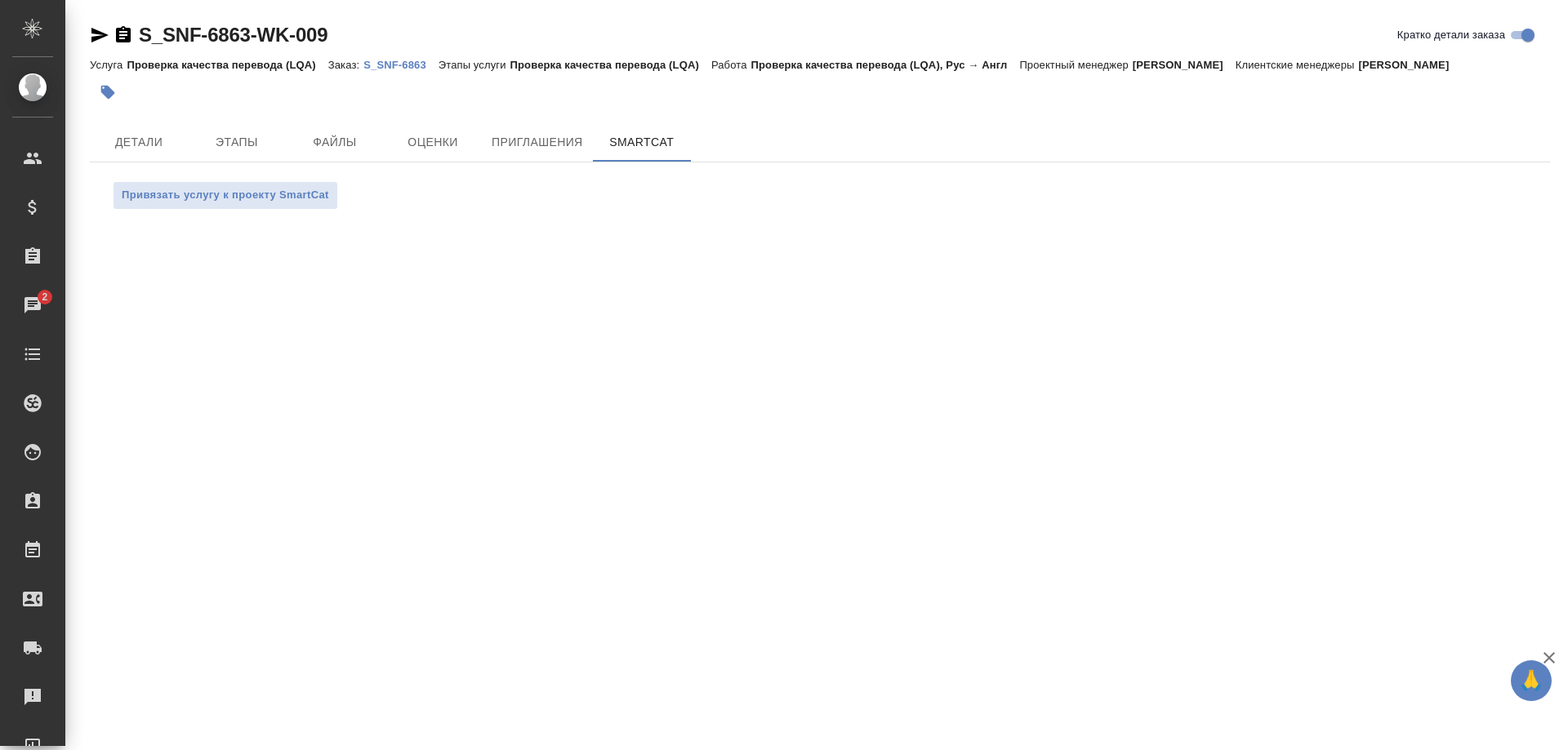
click at [404, 63] on p "S_SNF-6863" at bounding box center [401, 65] width 75 height 13
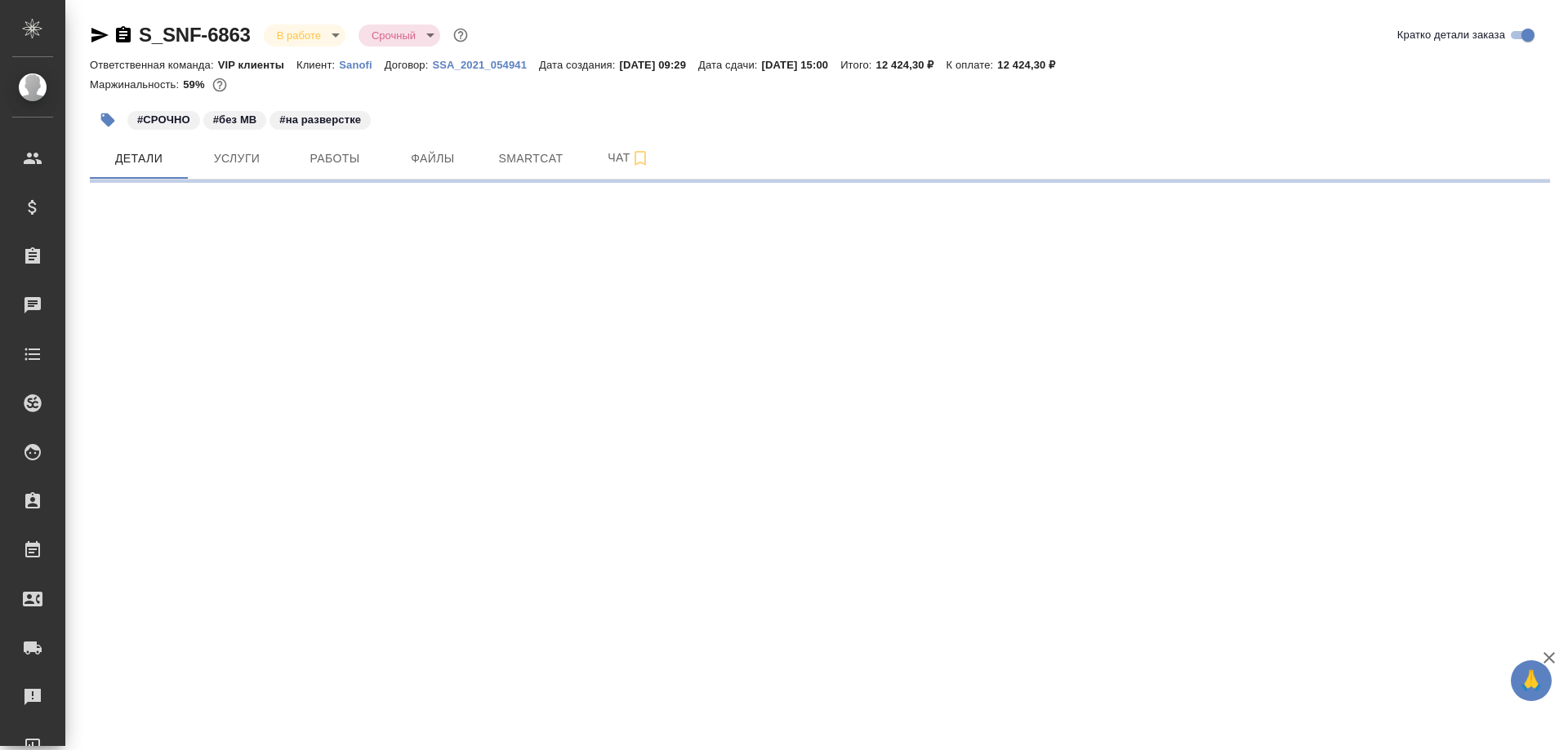
select select "RU"
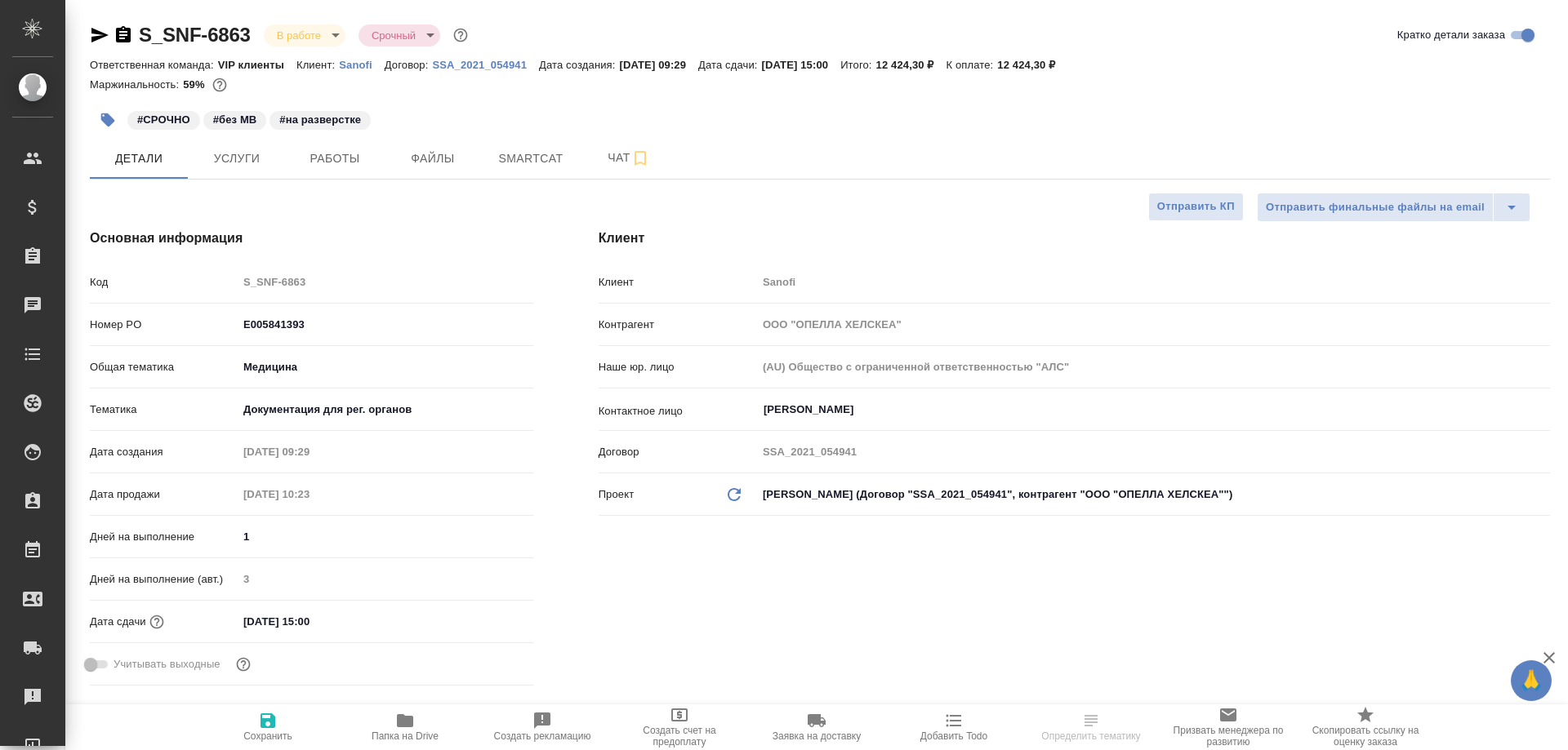
type textarea "x"
click at [522, 158] on span "Smartcat" at bounding box center [530, 158] width 78 height 21
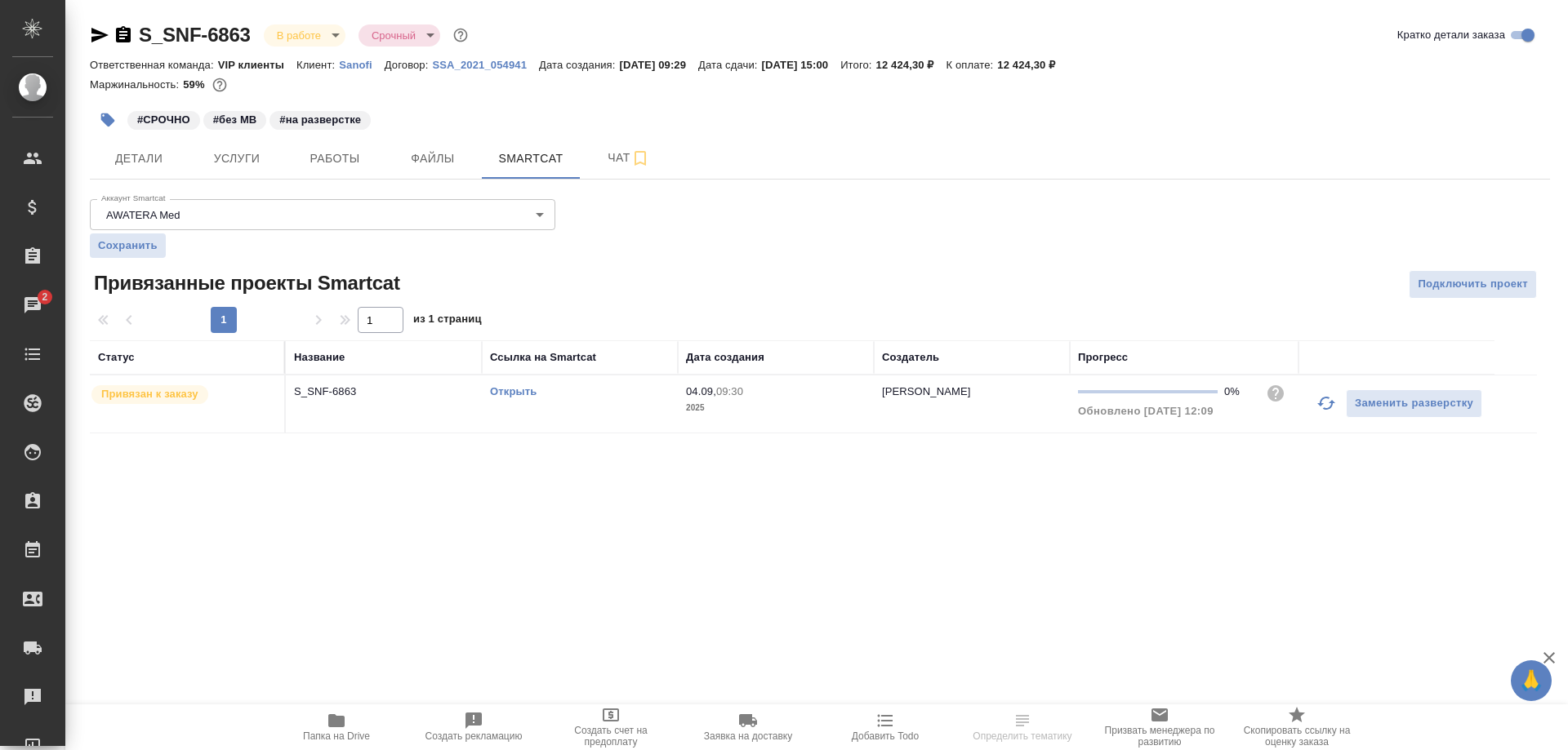
click at [516, 393] on link "Открыть" at bounding box center [513, 392] width 47 height 13
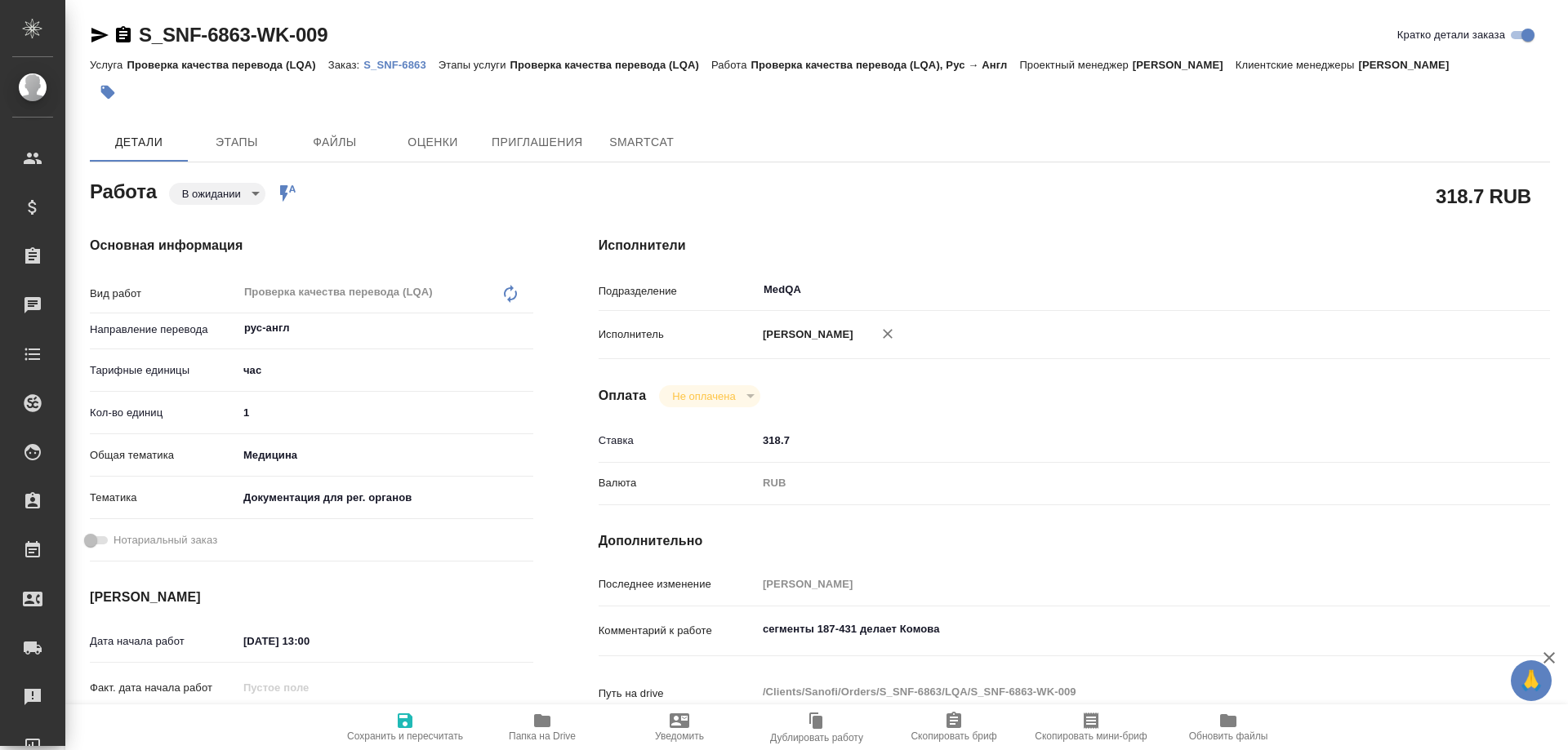
type textarea "x"
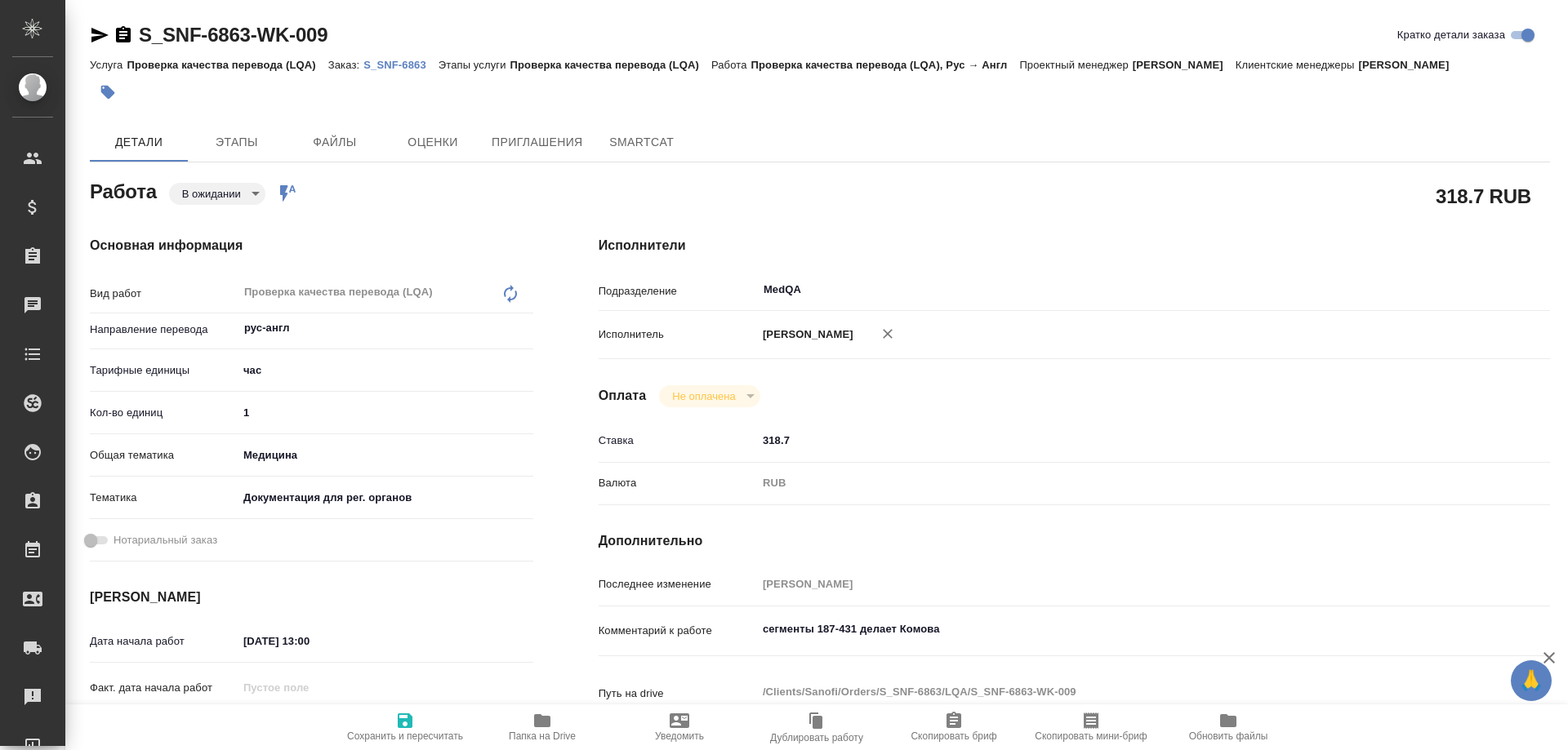
type textarea "x"
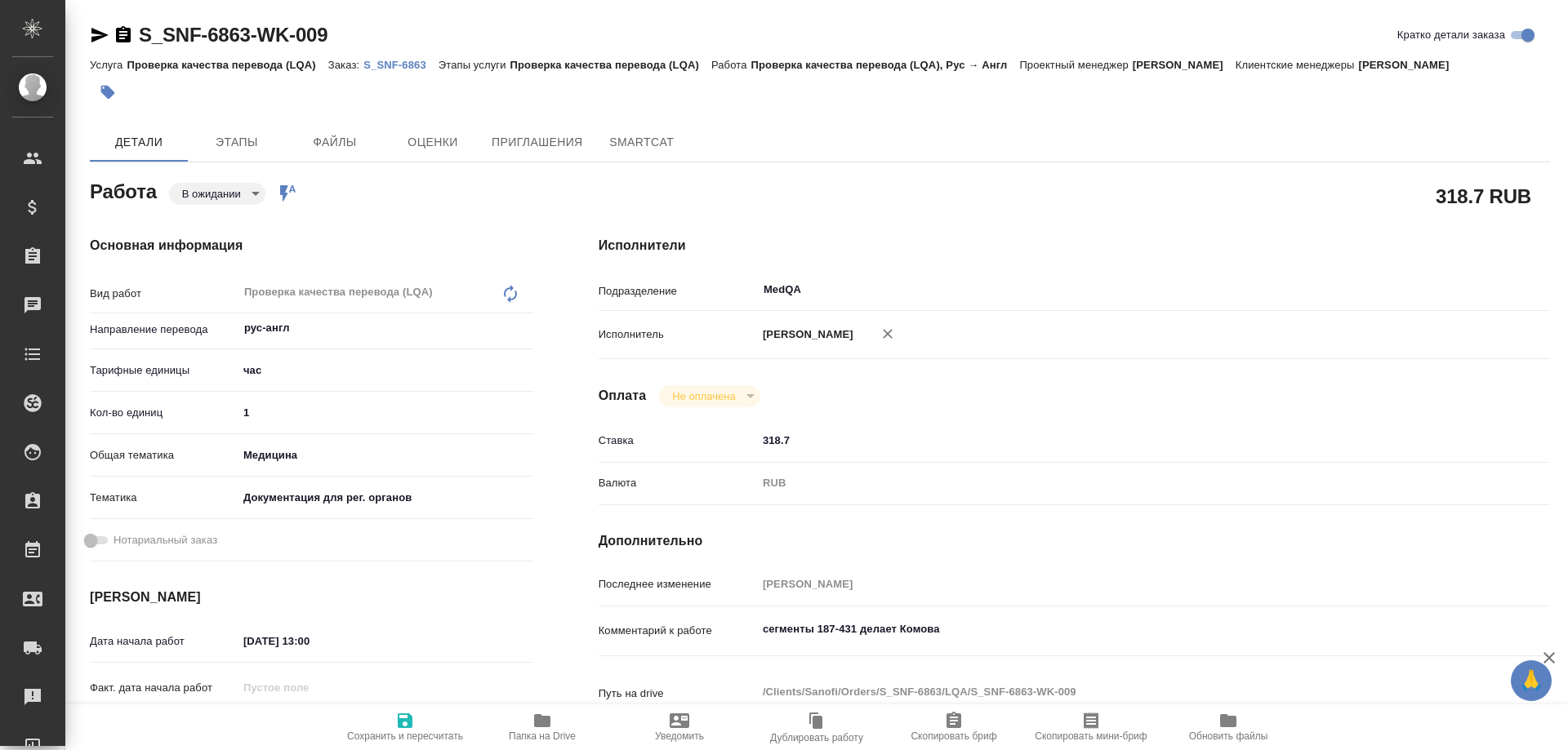
type textarea "x"
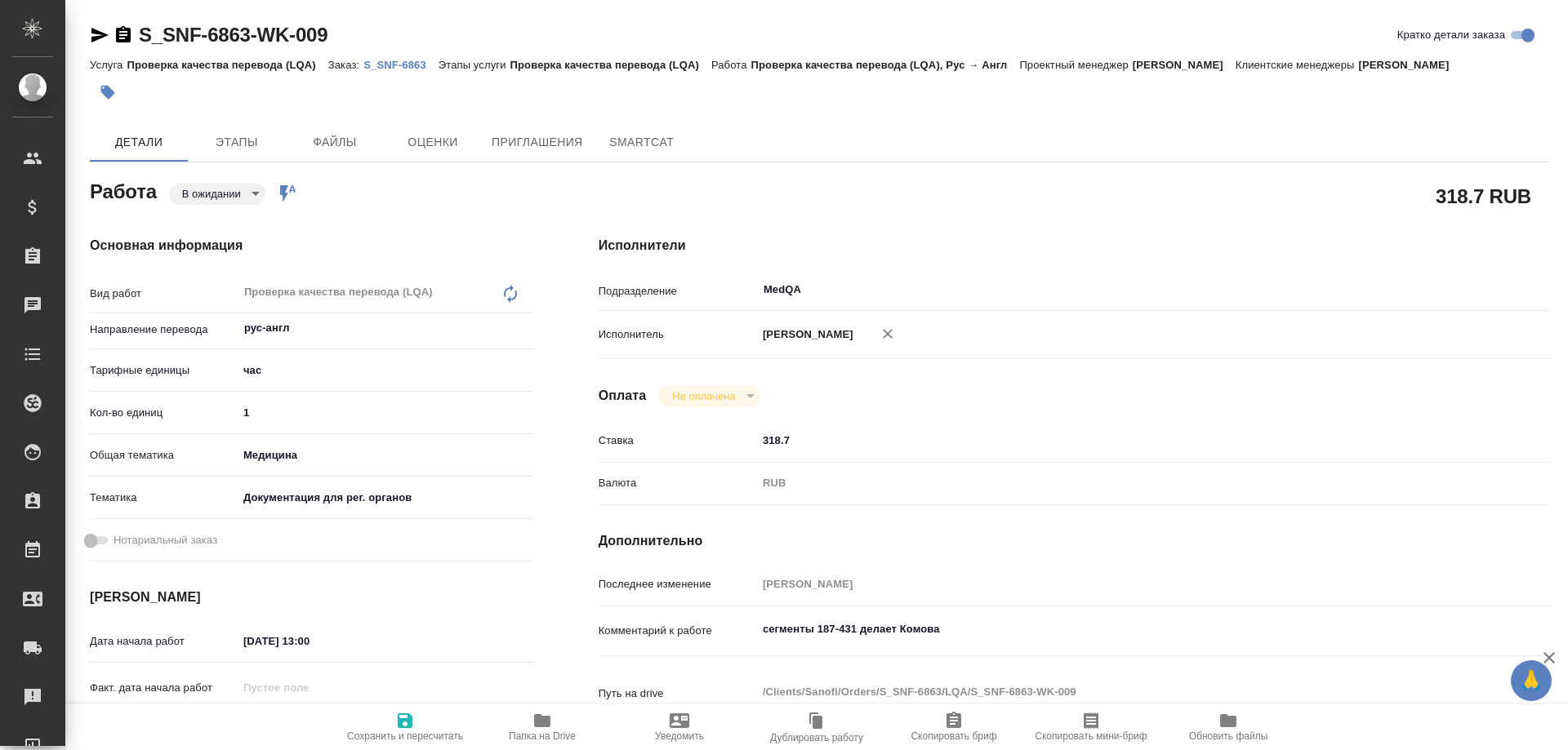
type textarea "x"
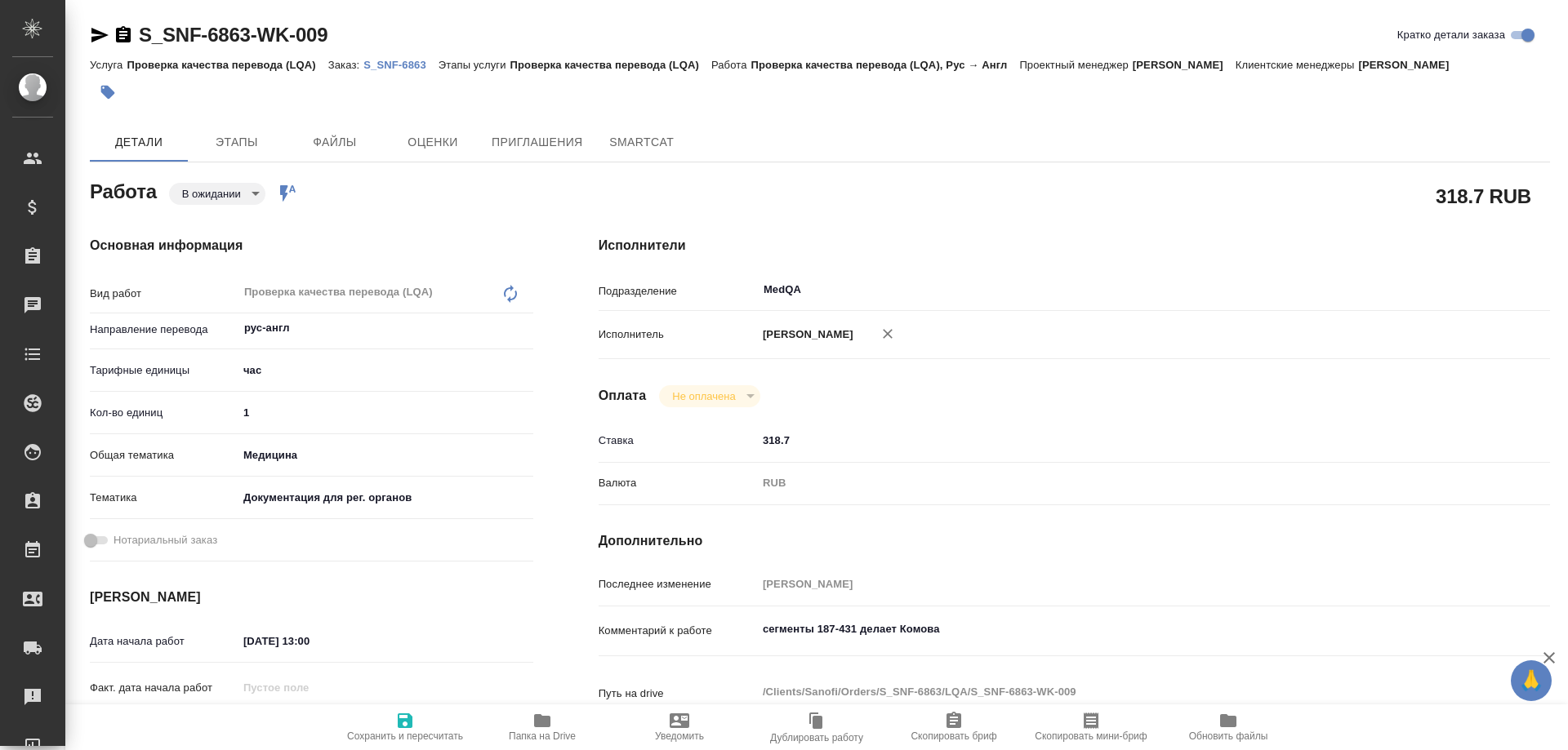
click at [387, 64] on p "S_SNF-6863" at bounding box center [401, 65] width 75 height 13
type textarea "x"
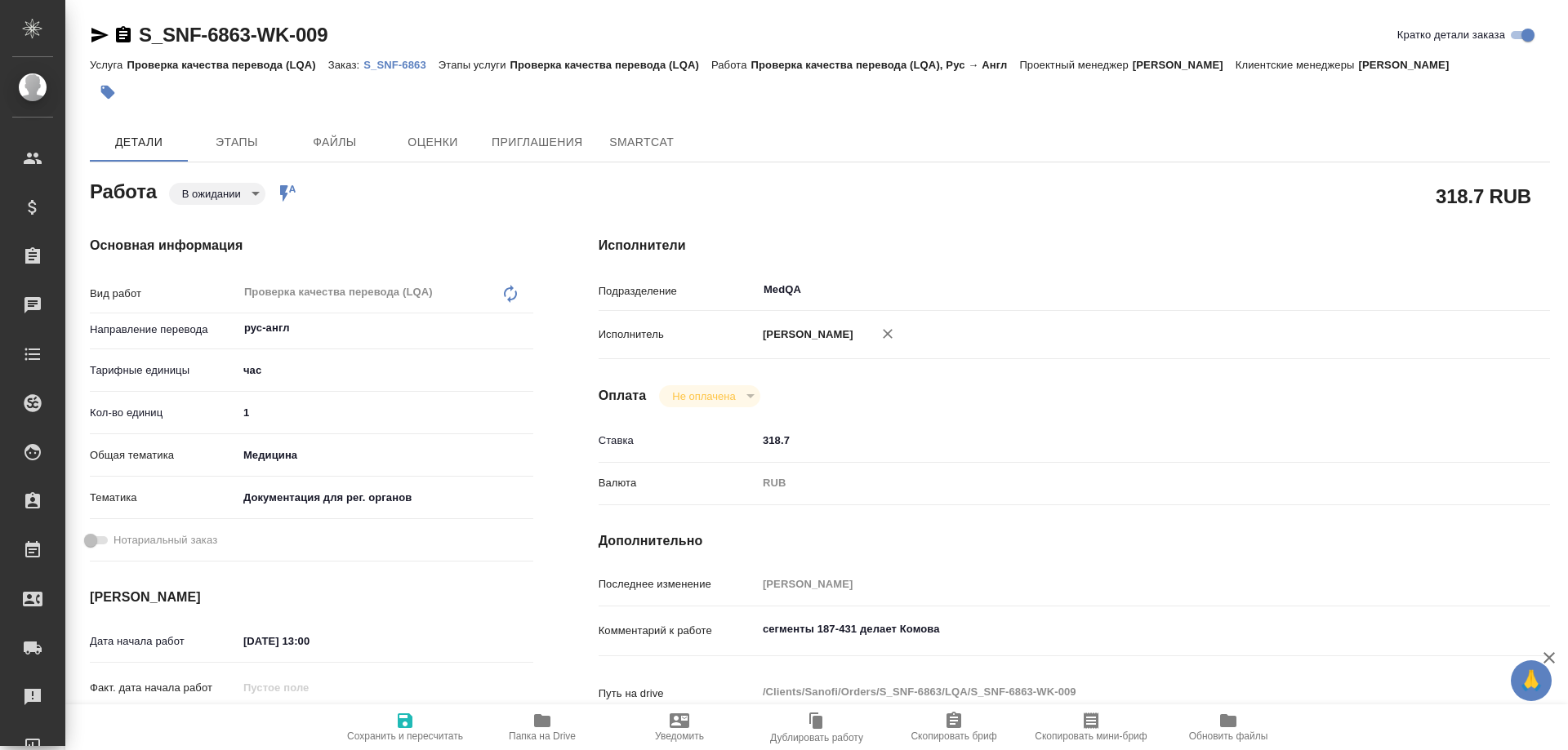
type textarea "x"
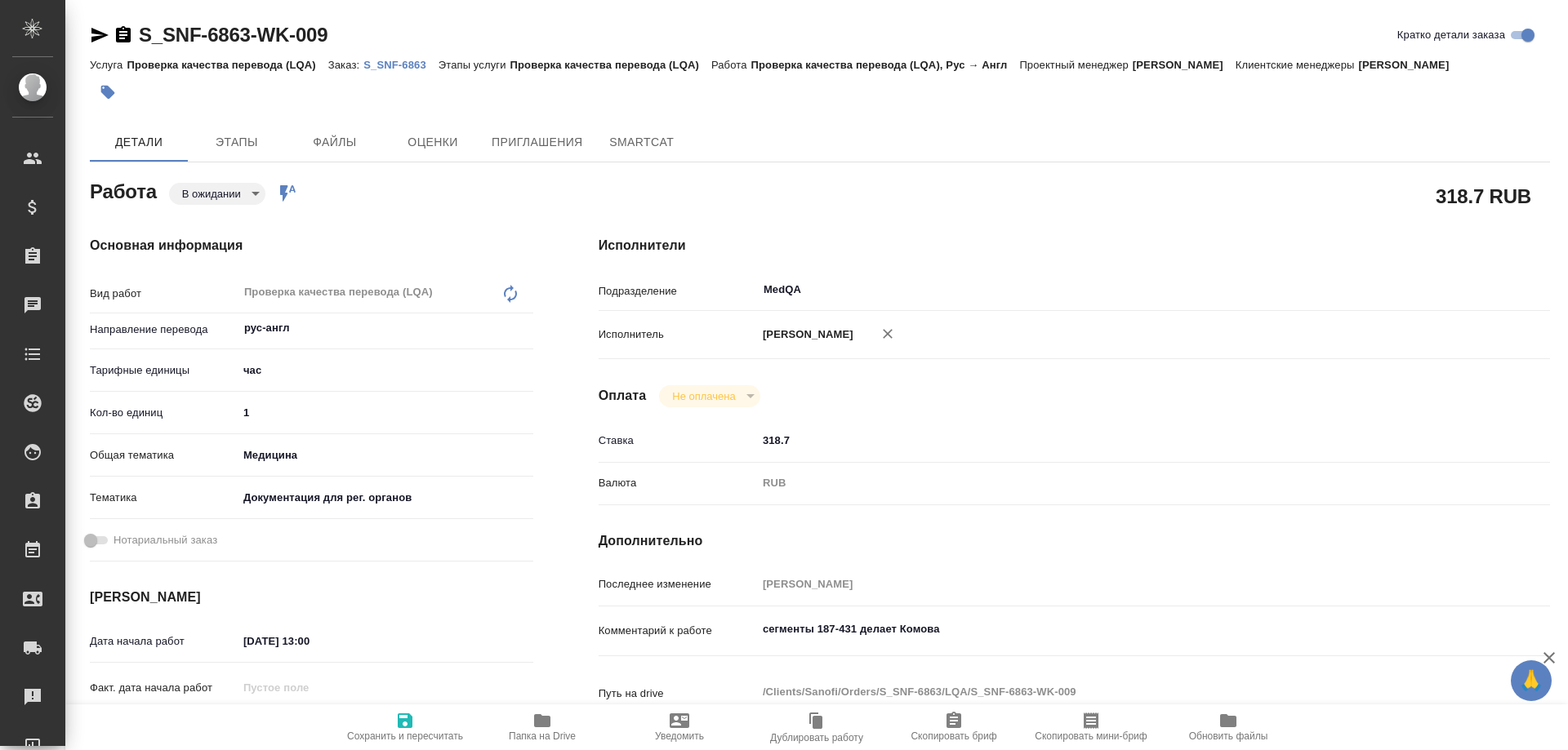
type textarea "x"
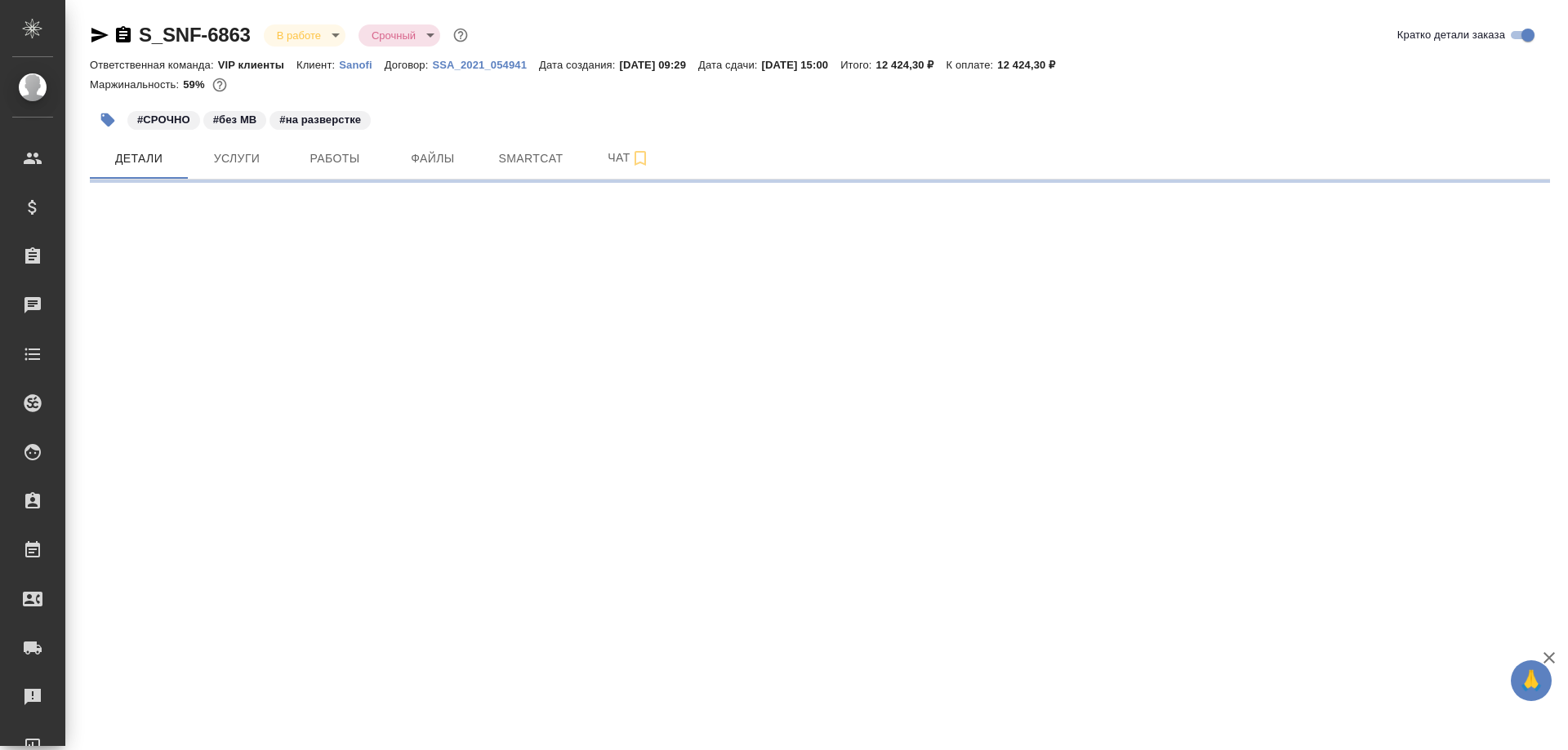
select select "RU"
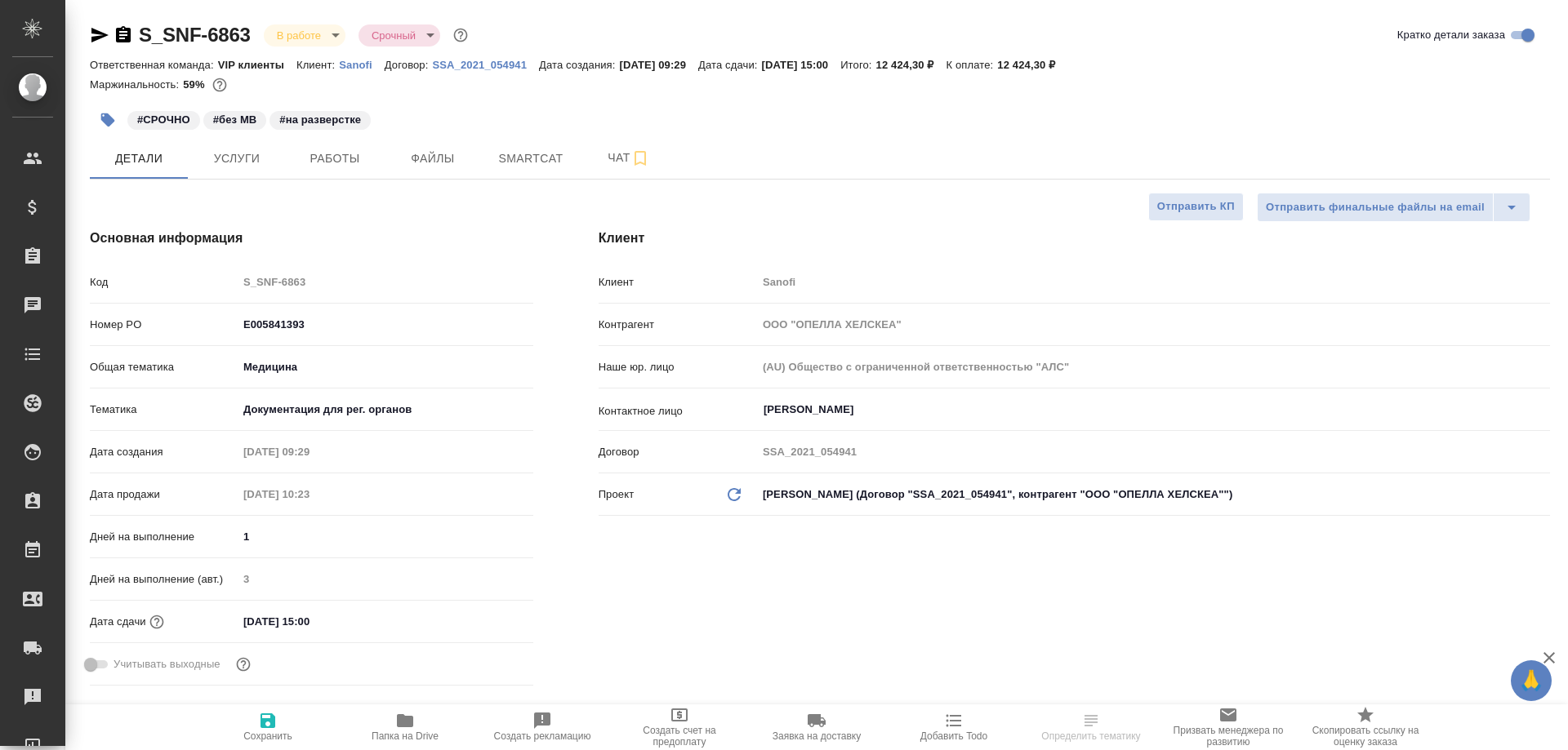
type textarea "x"
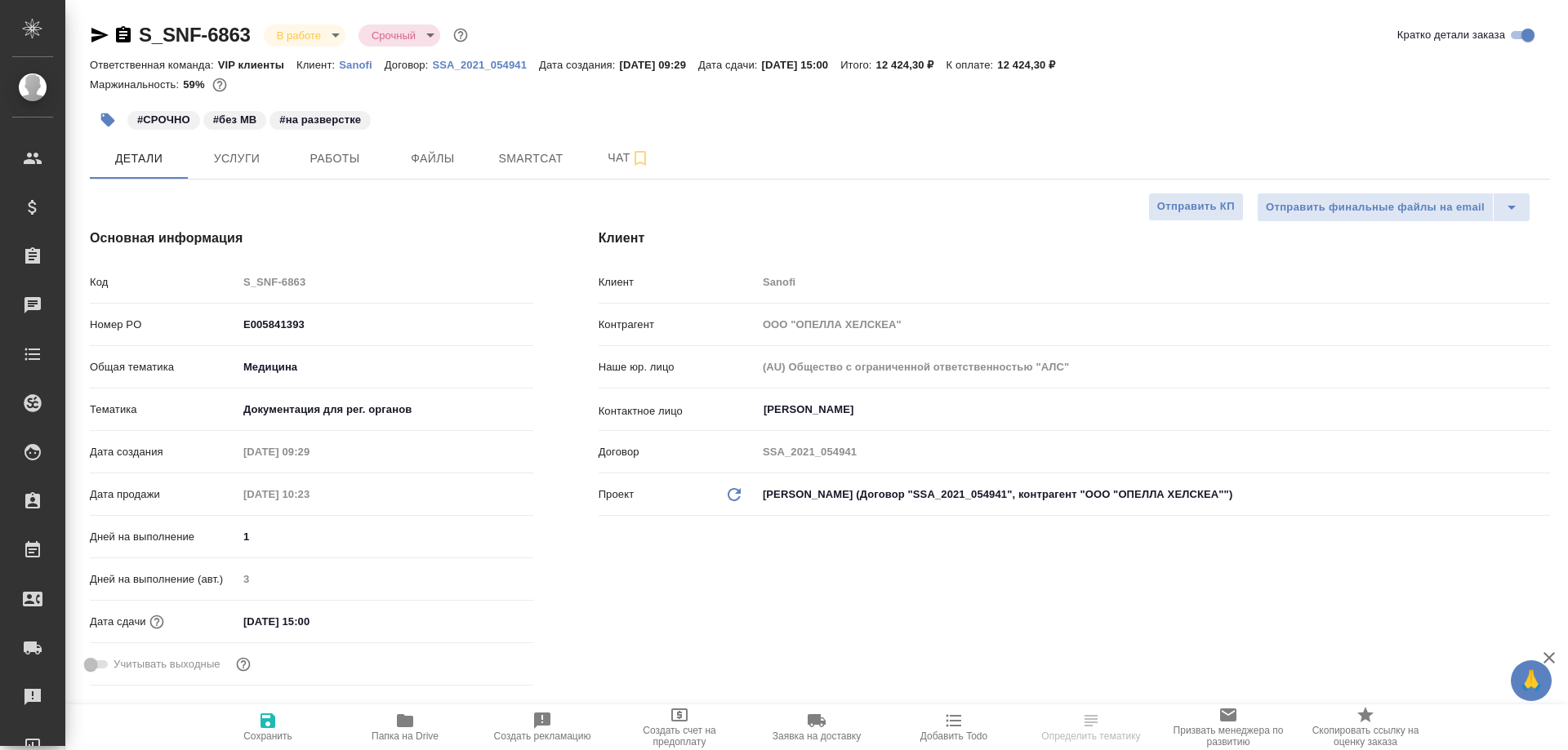
type textarea "x"
click at [610, 162] on span "Чат" at bounding box center [629, 158] width 78 height 21
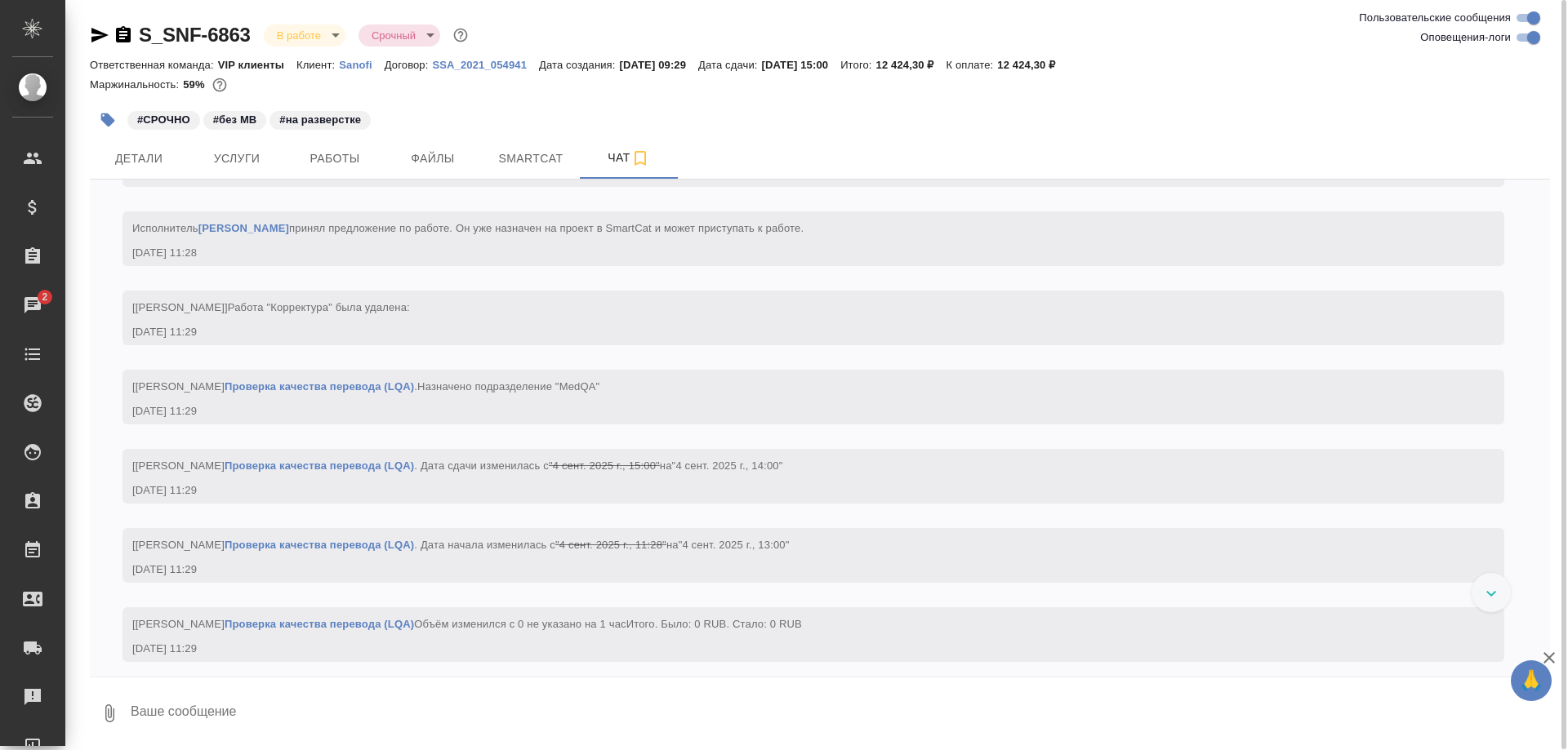
scroll to position [3285, 0]
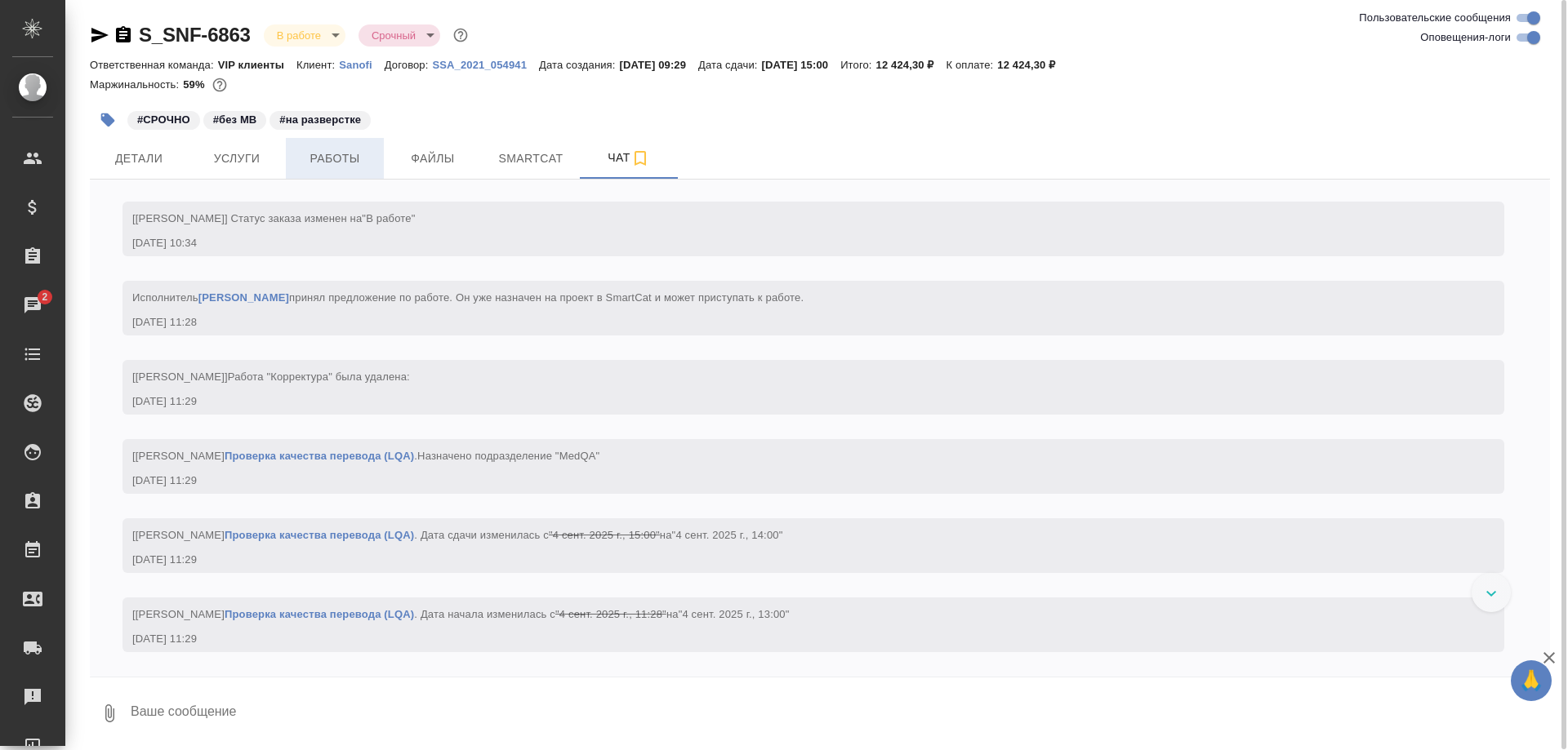
click at [333, 161] on span "Работы" at bounding box center [334, 158] width 78 height 21
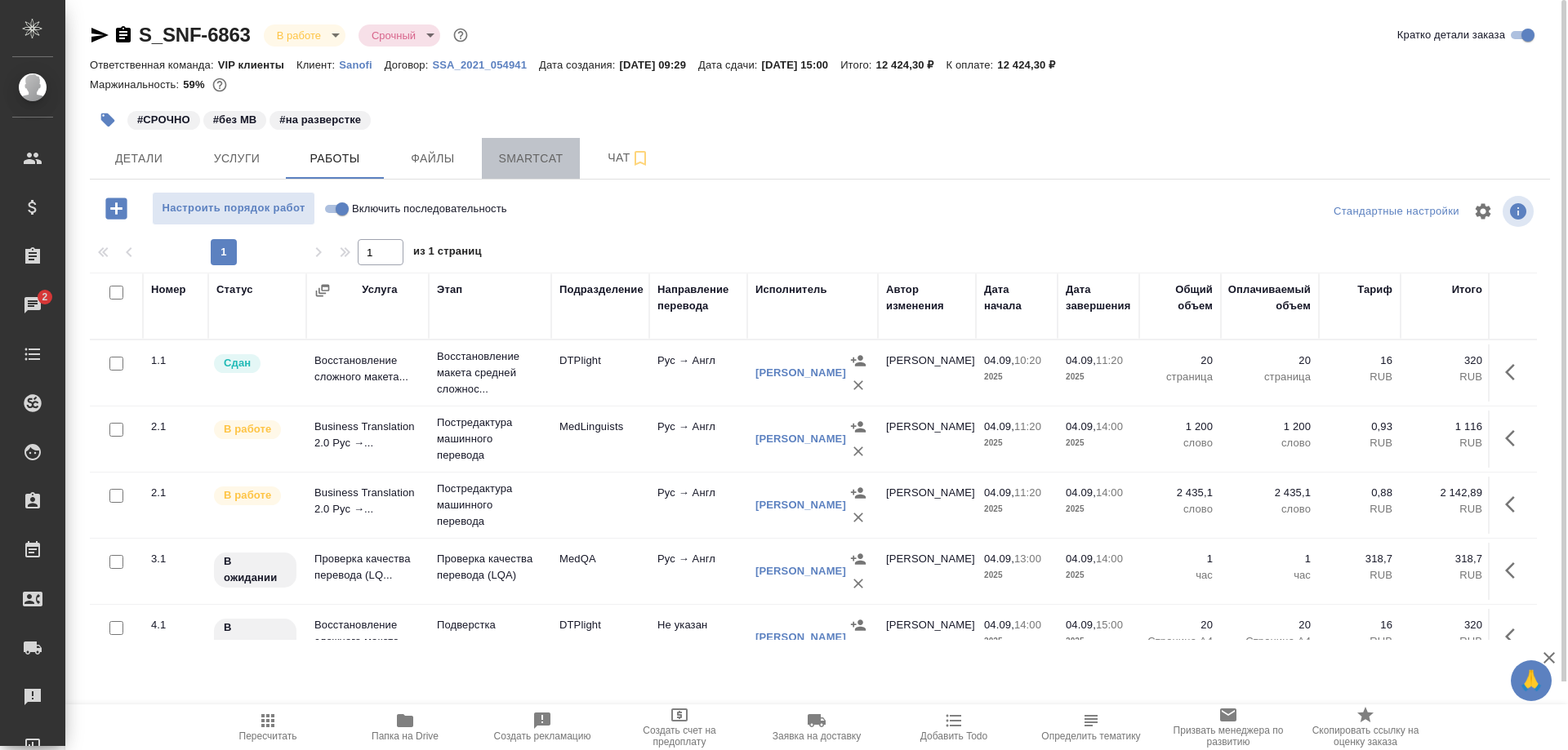
click at [557, 162] on span "Smartcat" at bounding box center [530, 158] width 78 height 21
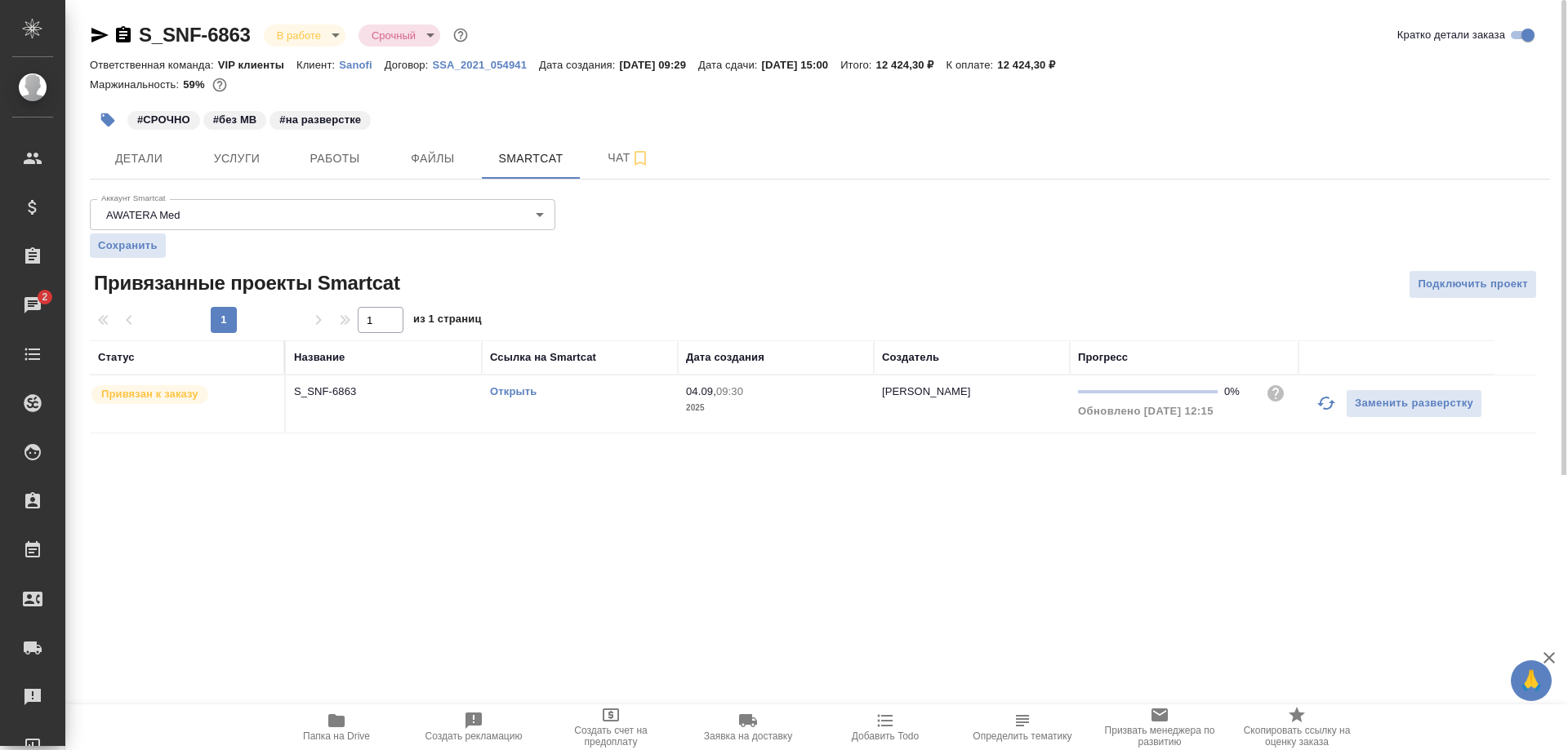
click at [514, 395] on link "Открыть" at bounding box center [513, 392] width 47 height 13
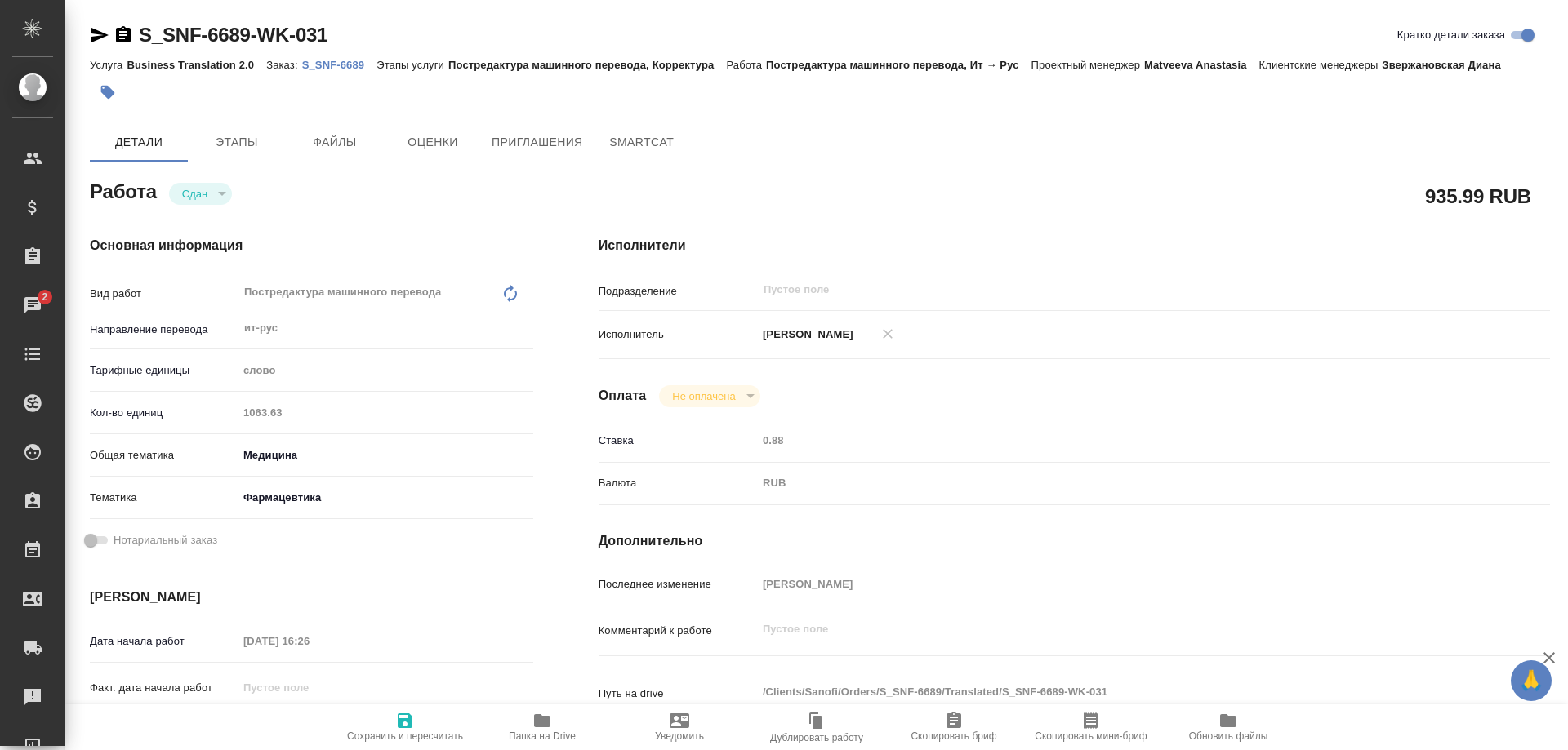
click at [339, 67] on p "S_SNF-6689" at bounding box center [340, 65] width 75 height 13
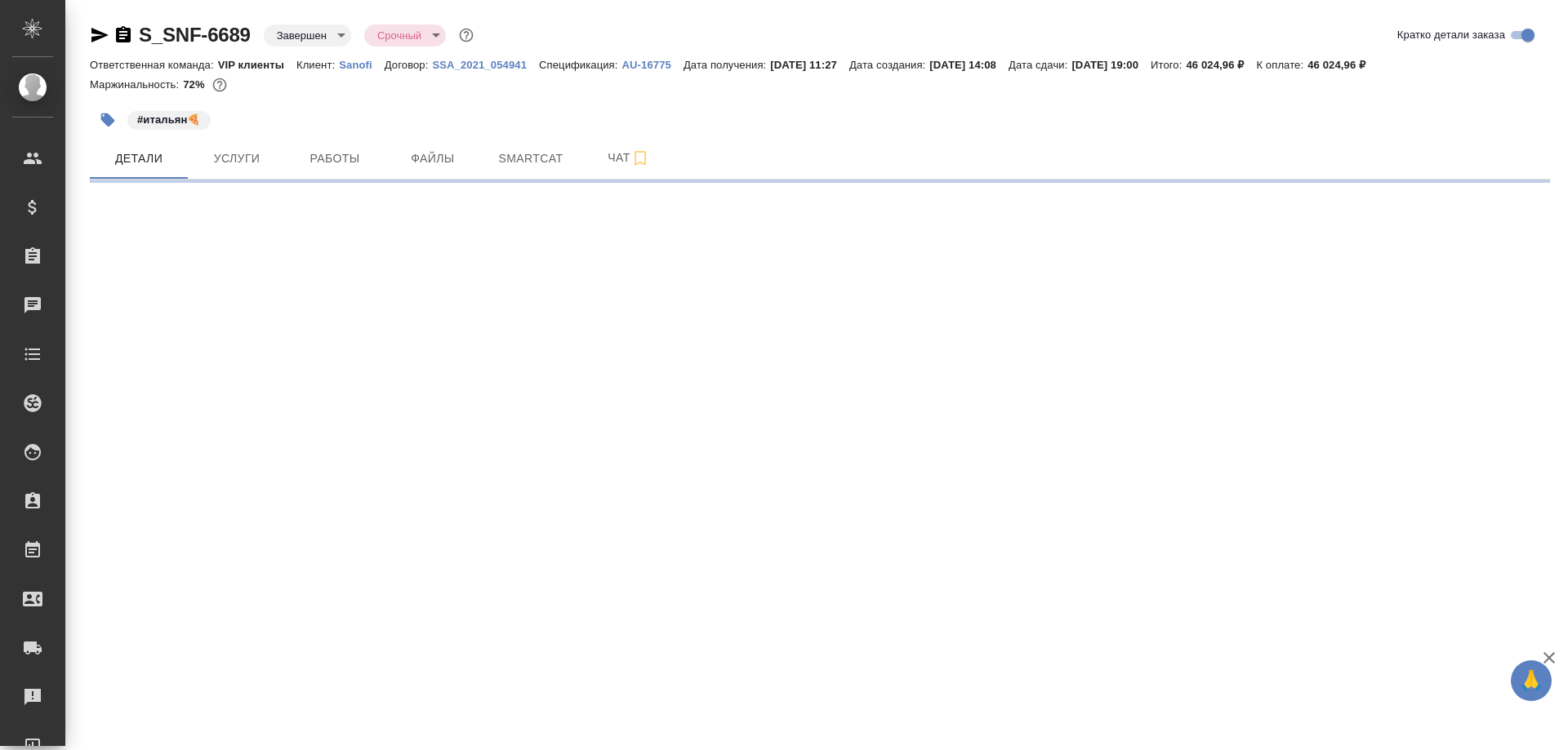
select select "RU"
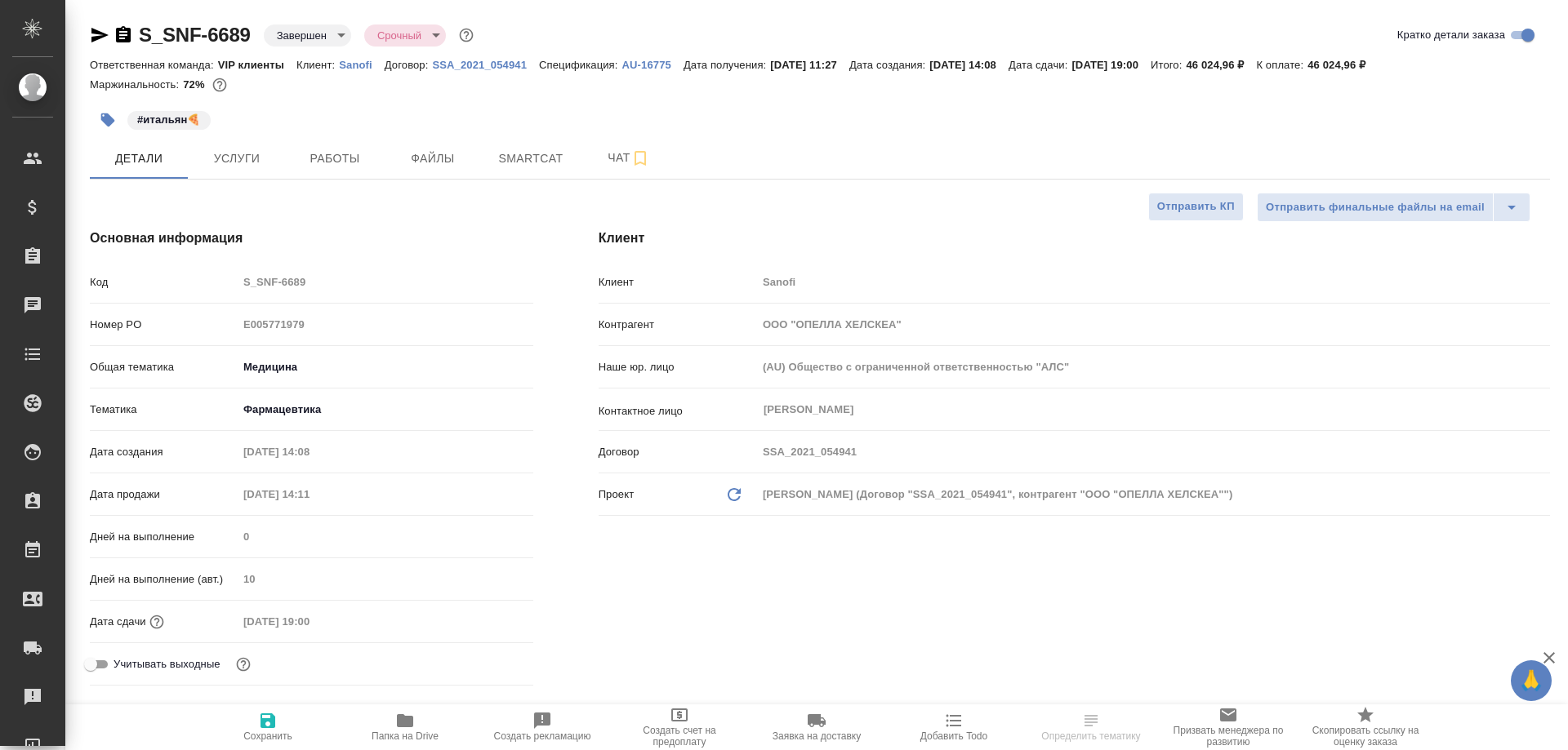
type textarea "x"
click at [397, 728] on icon "button" at bounding box center [405, 721] width 20 height 20
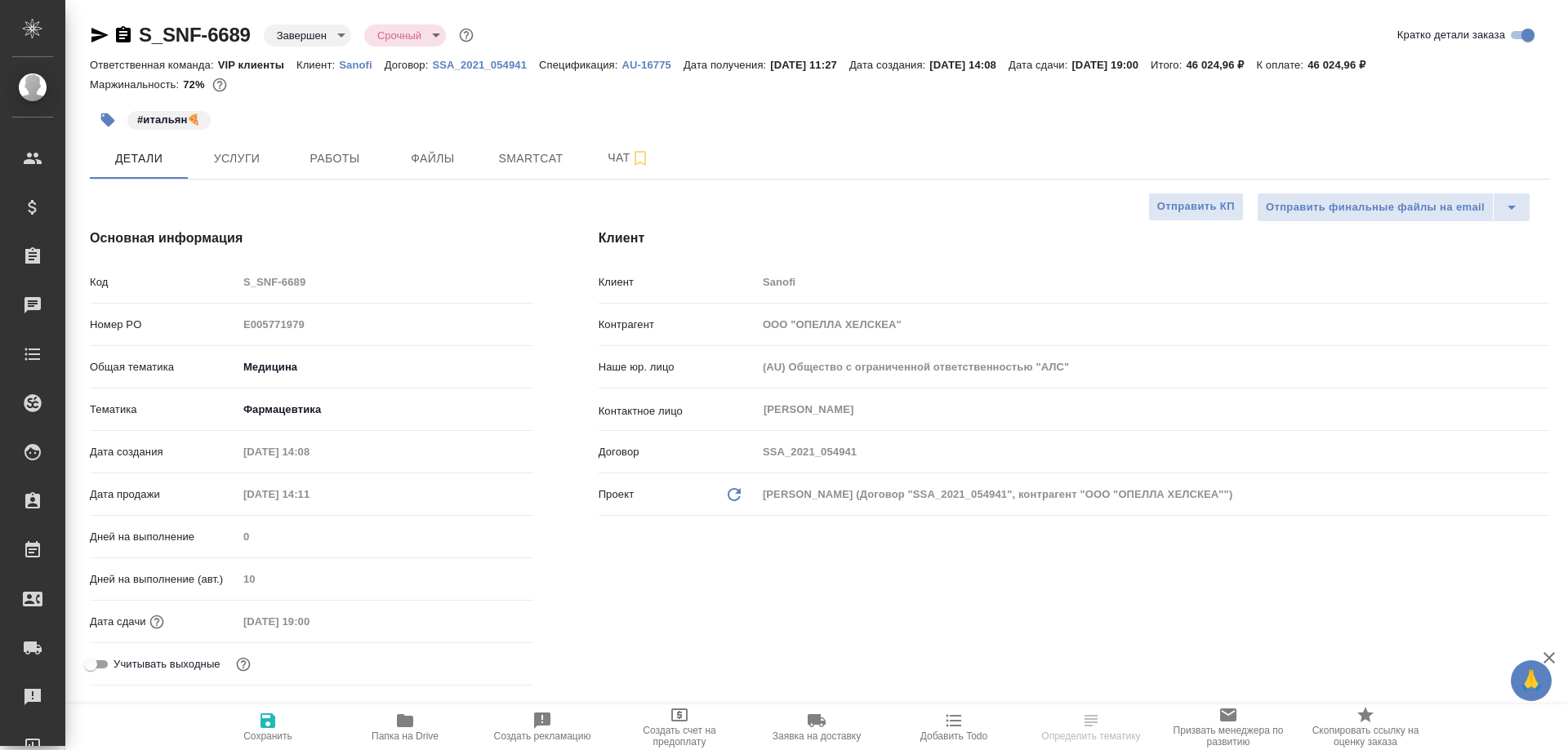
type textarea "x"
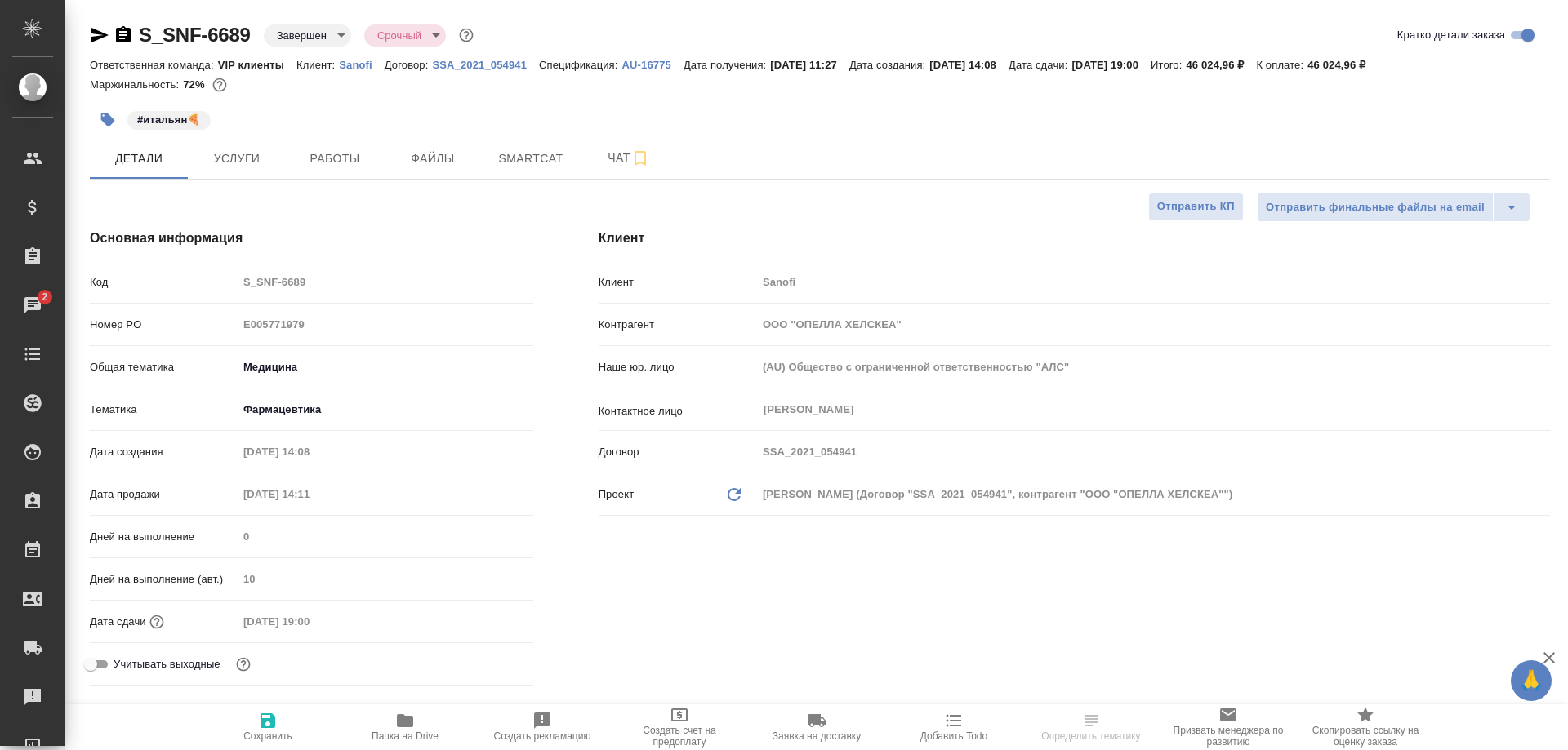
type textarea "x"
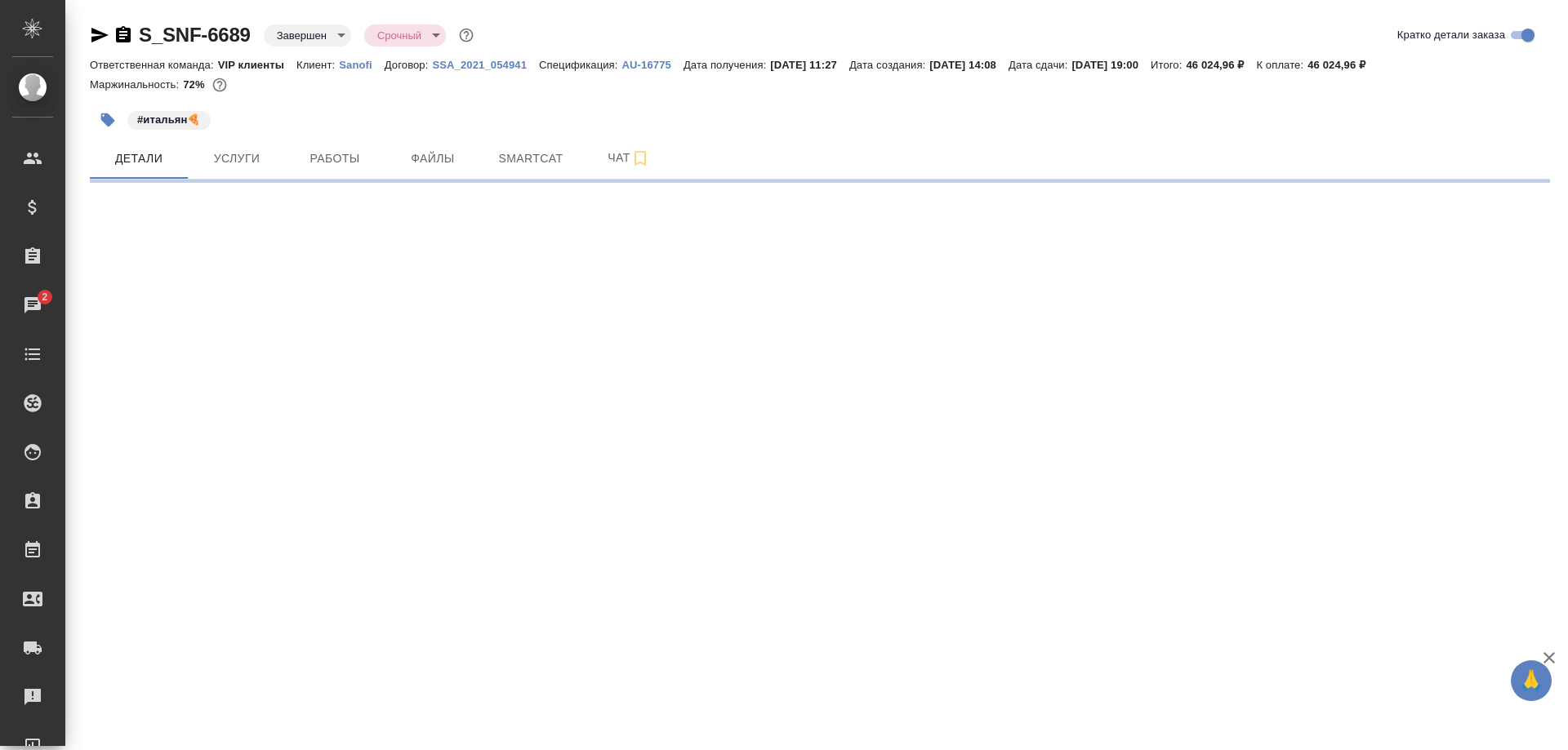
select select "RU"
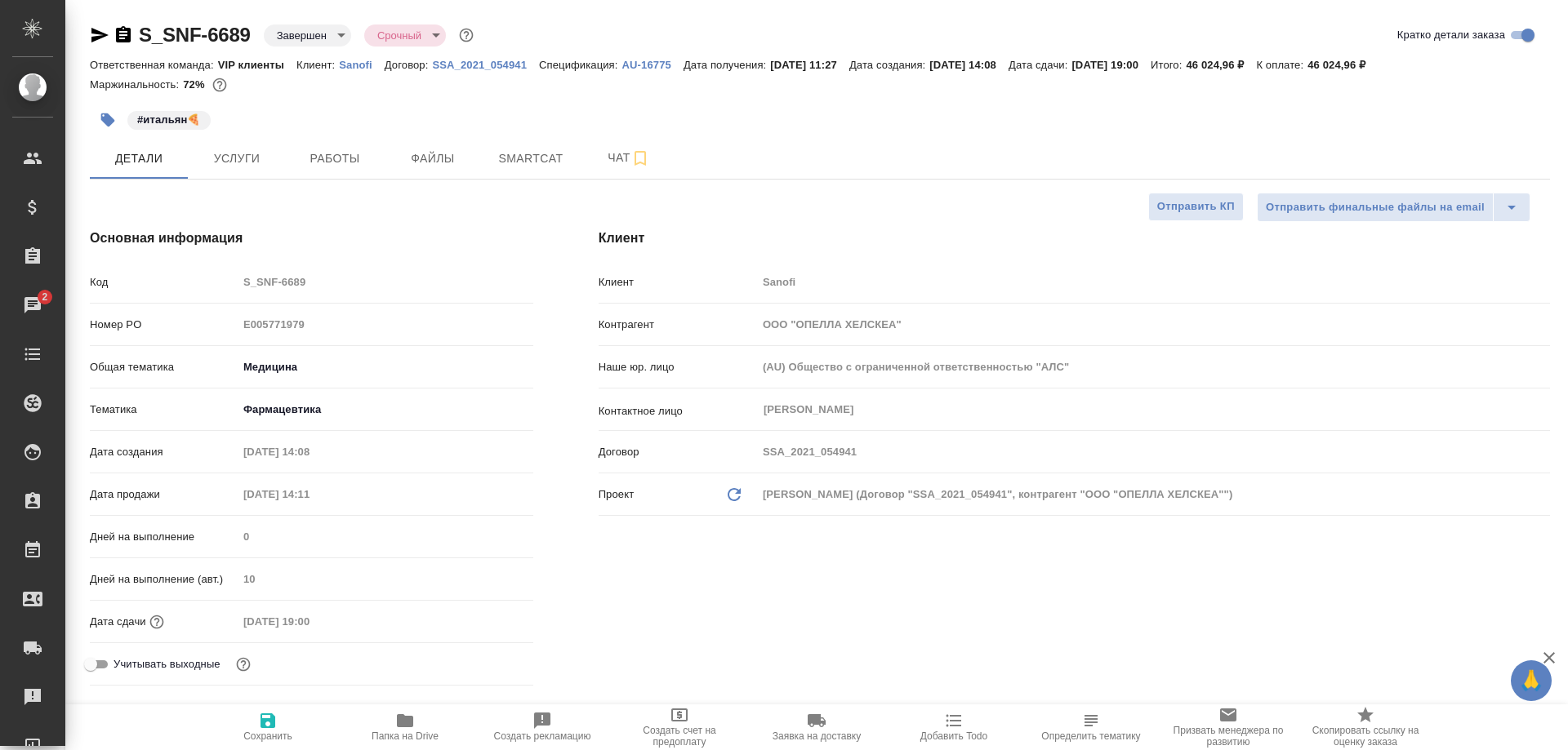
type textarea "x"
click at [536, 153] on span "Smartcat" at bounding box center [530, 158] width 78 height 21
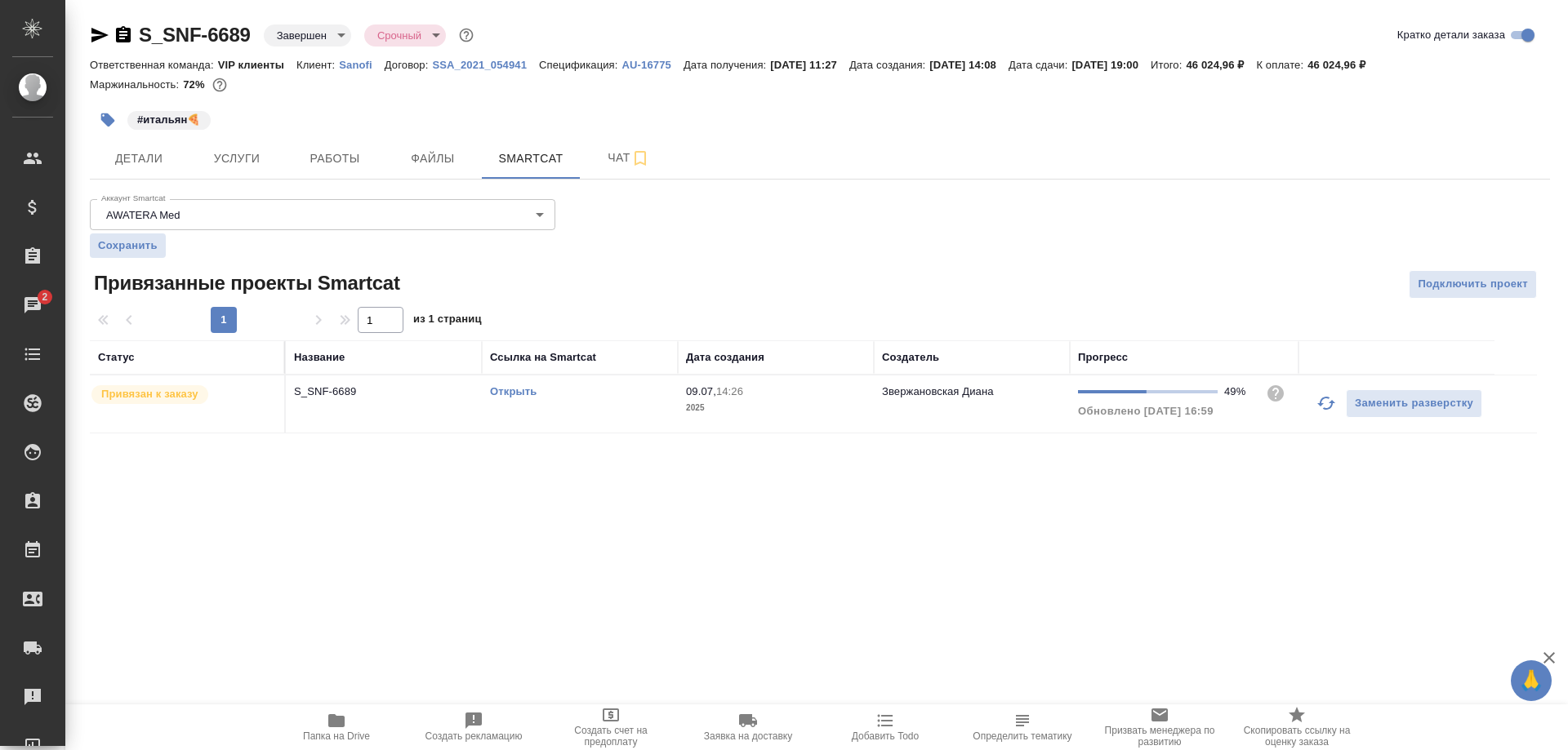
click at [510, 392] on link "Открыть" at bounding box center [513, 392] width 47 height 13
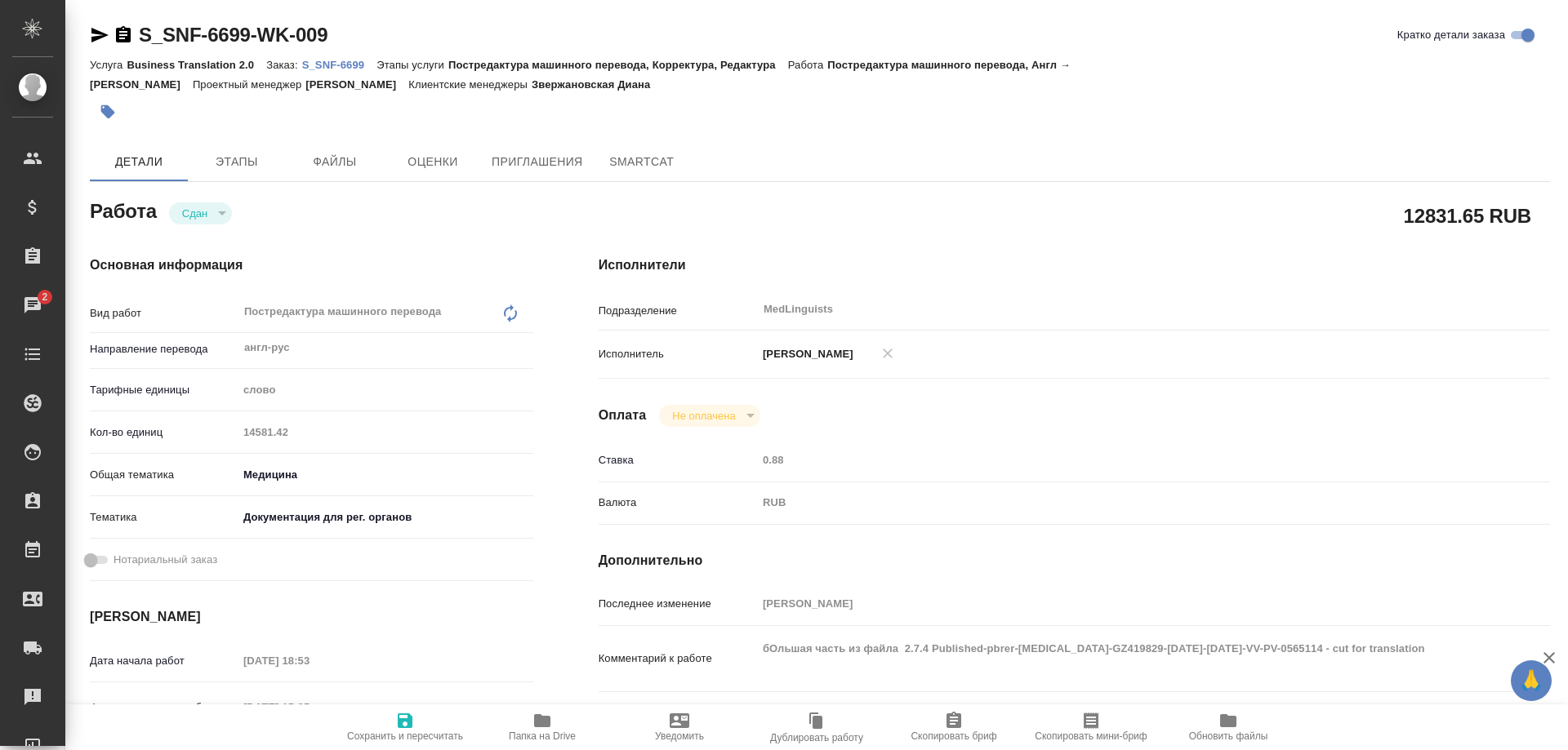
click at [326, 59] on p "S_SNF-6699" at bounding box center [340, 65] width 75 height 13
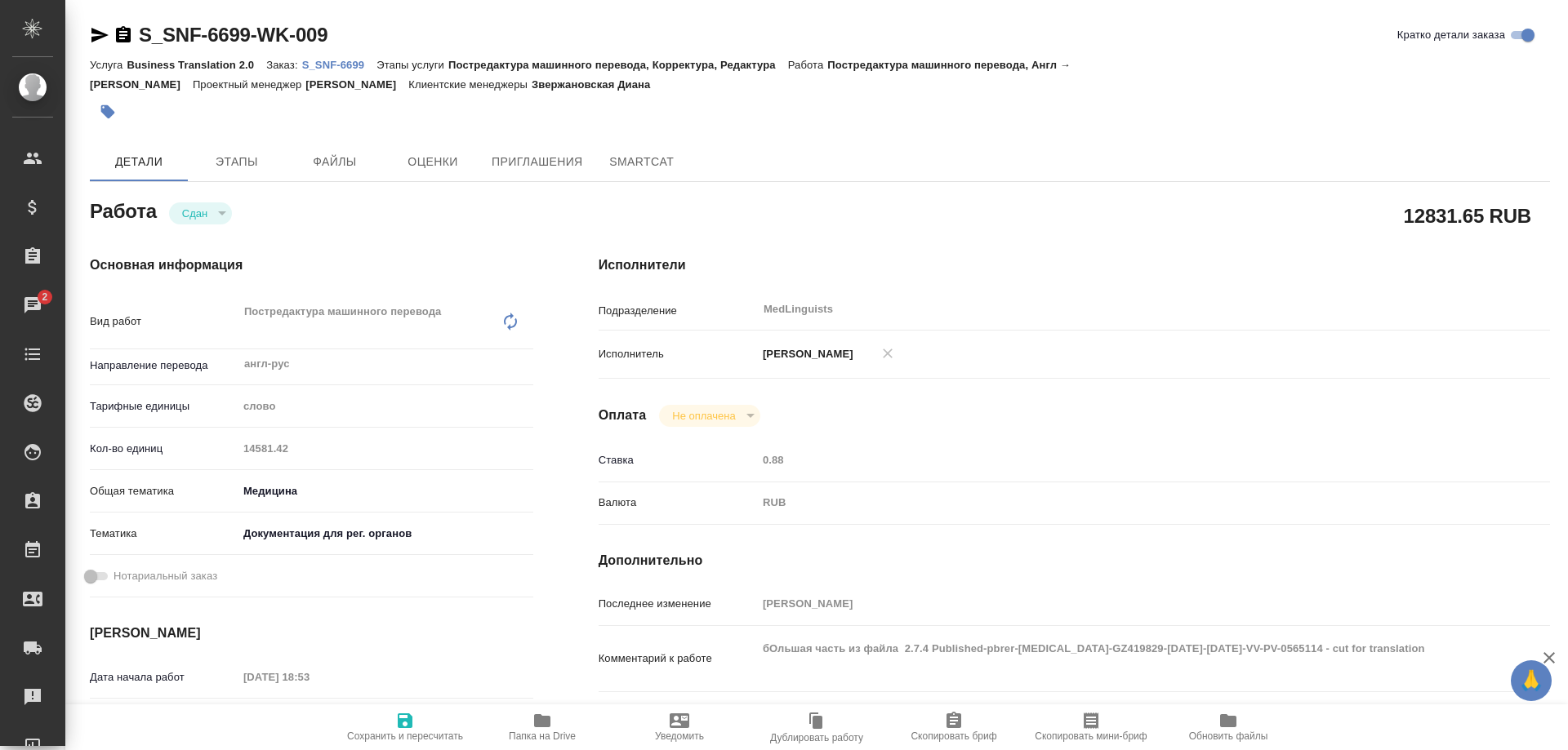
click at [329, 57] on link "S_SNF-6699" at bounding box center [340, 63] width 75 height 14
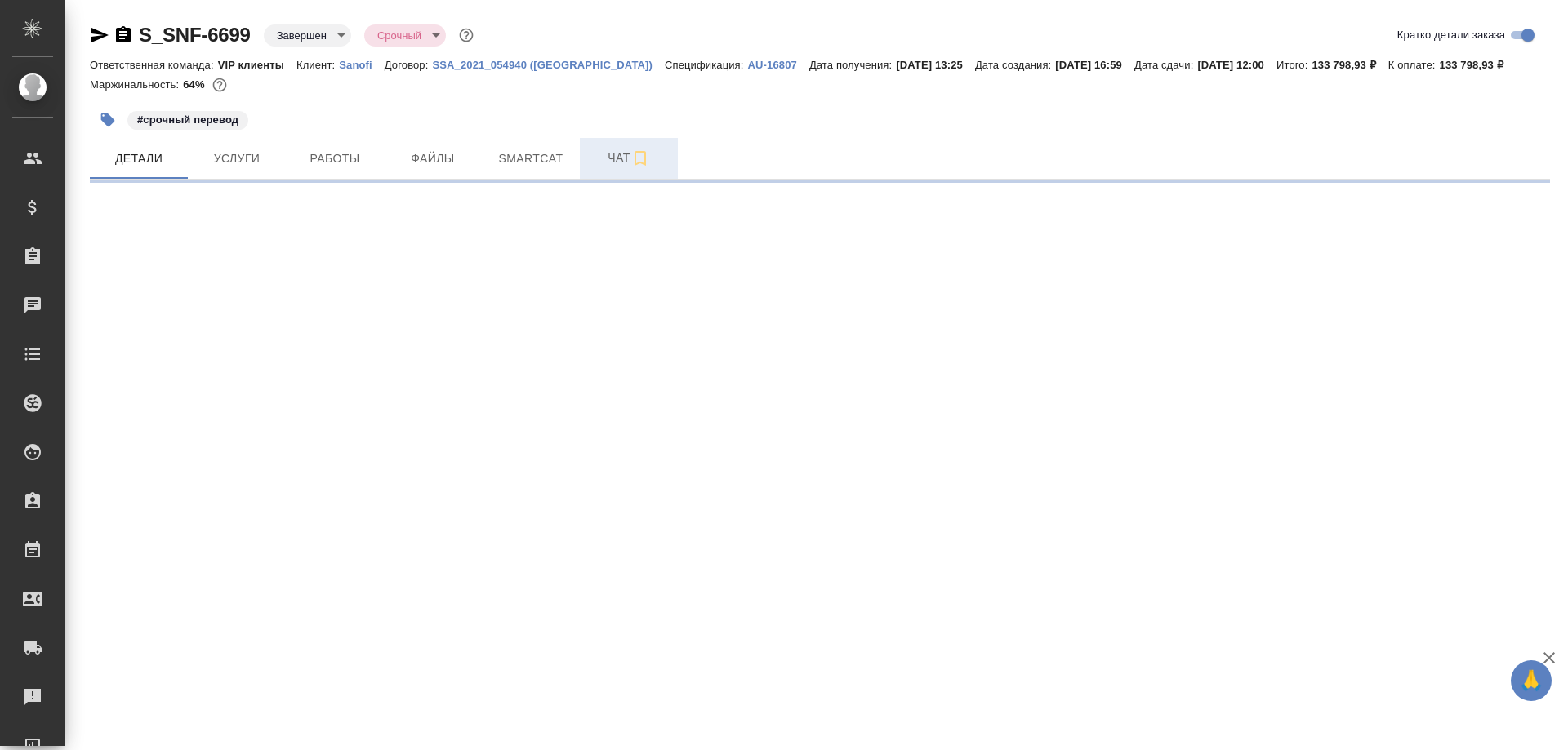
select select "RU"
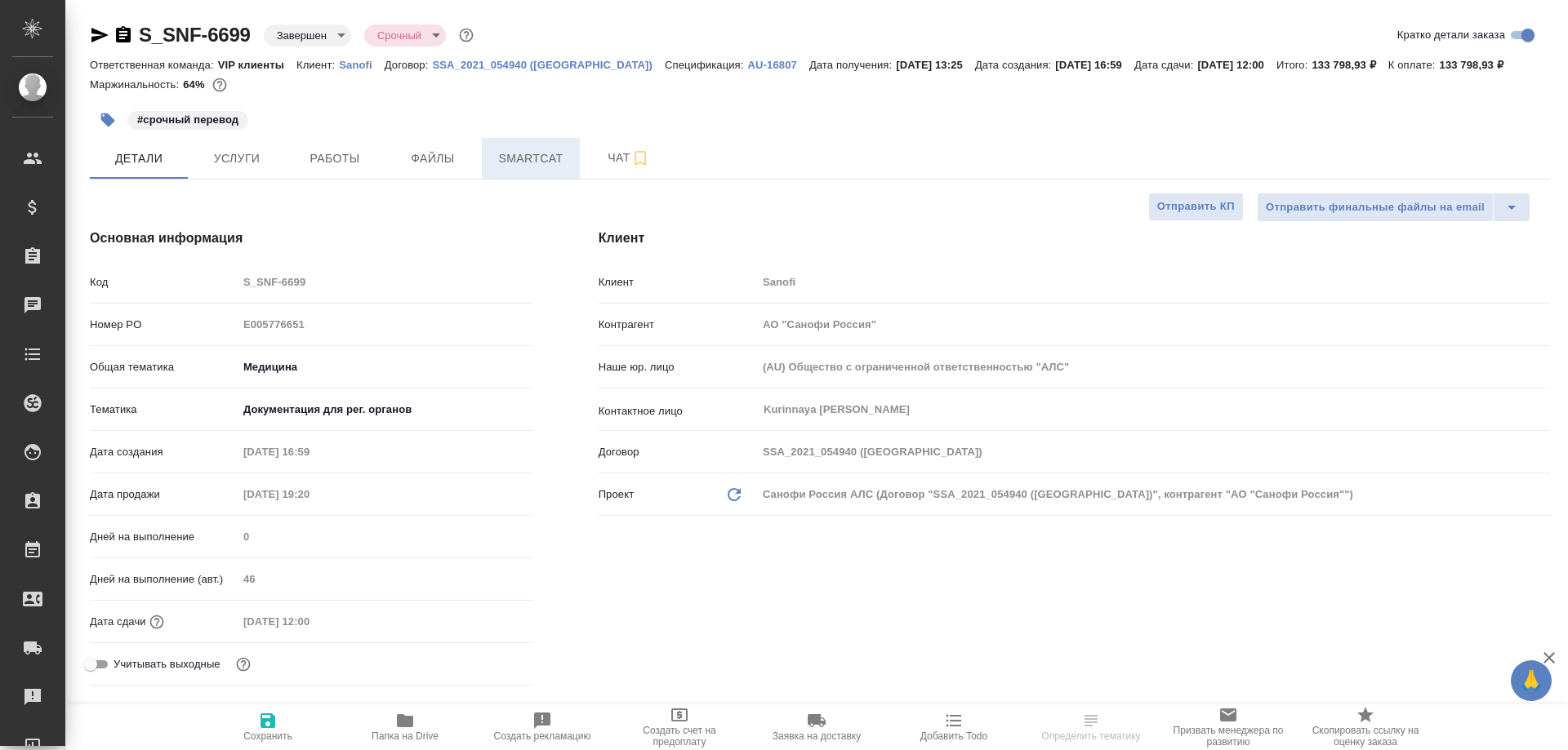
type textarea "x"
click at [553, 161] on span "Smartcat" at bounding box center [530, 158] width 78 height 21
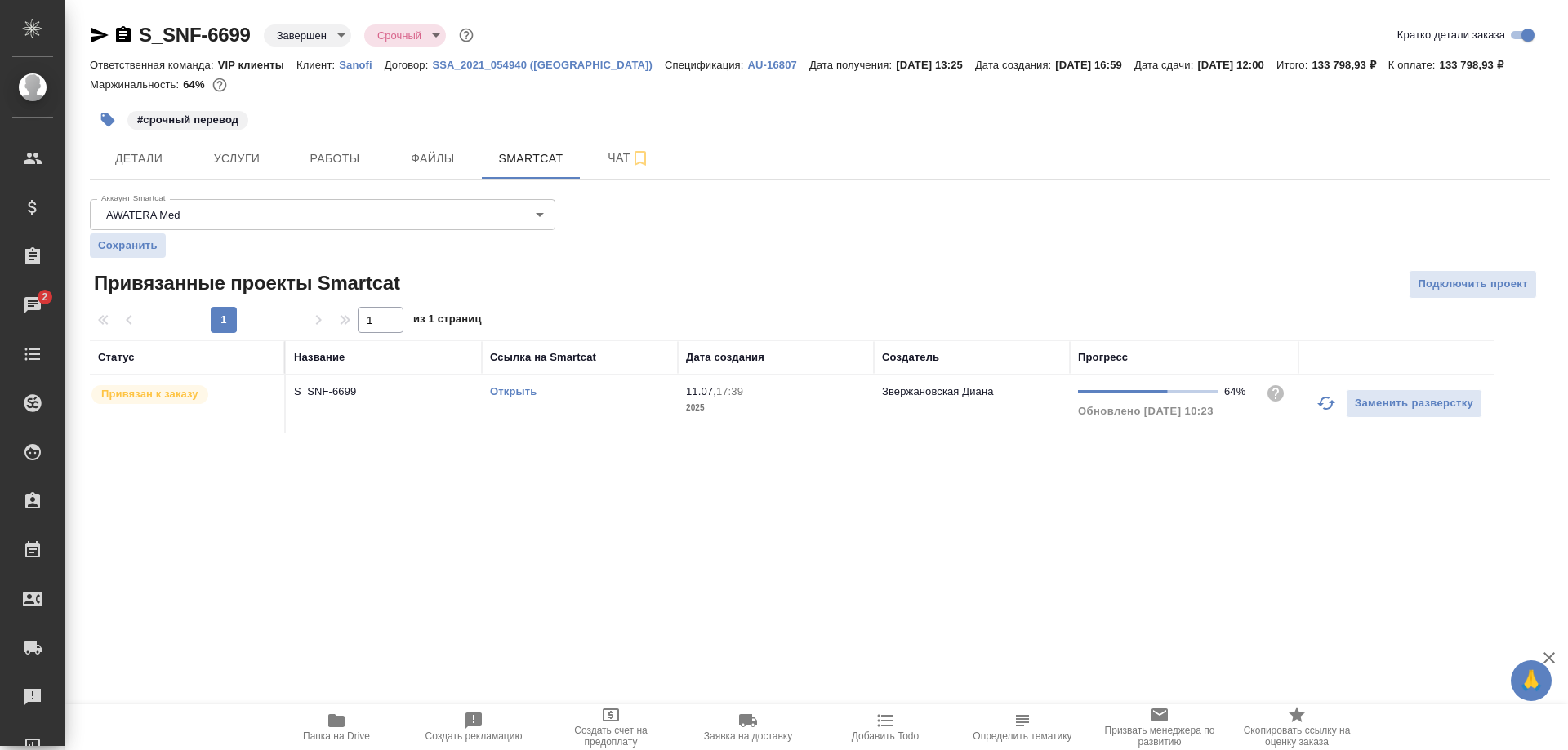
click at [523, 392] on link "Открыть" at bounding box center [513, 392] width 47 height 13
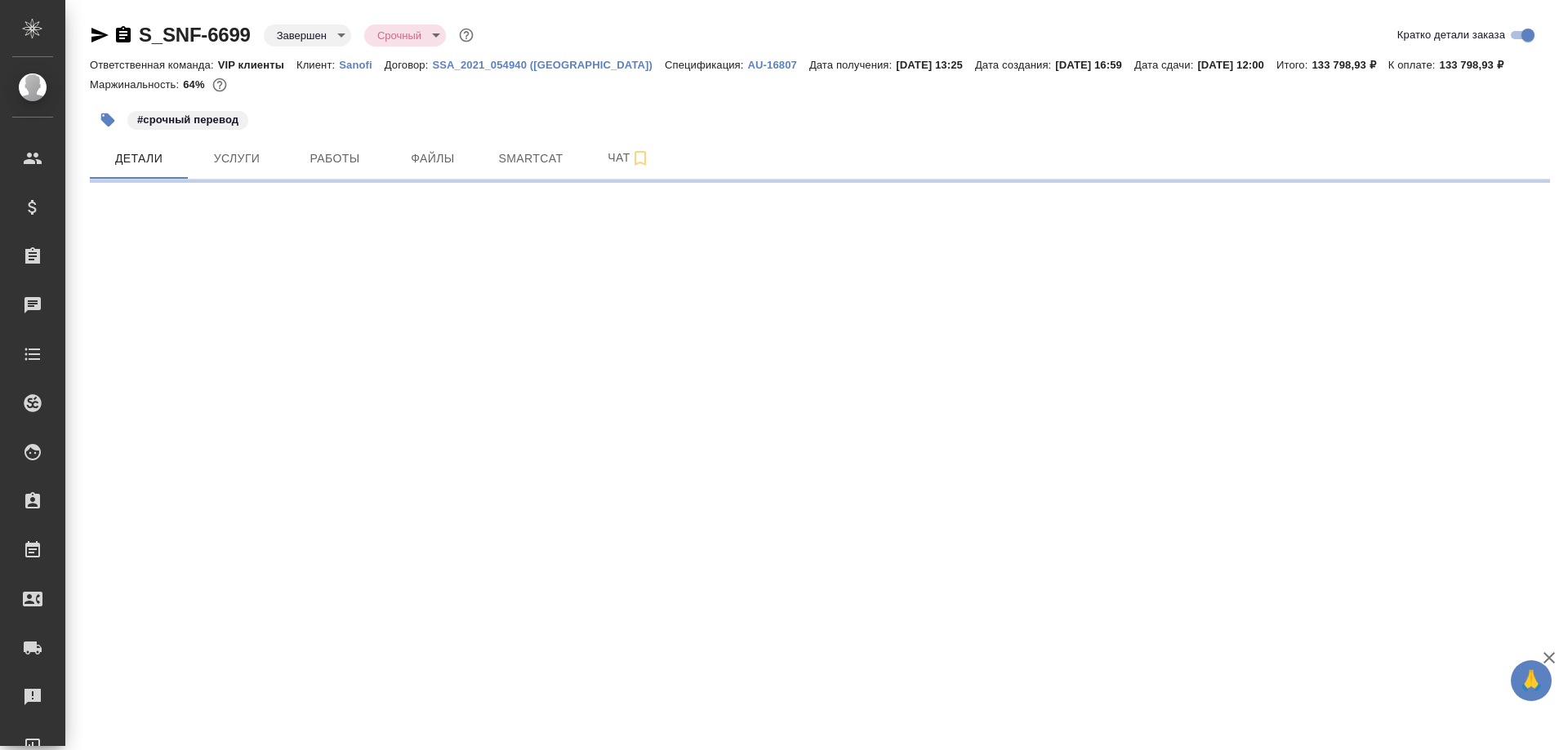
select select "RU"
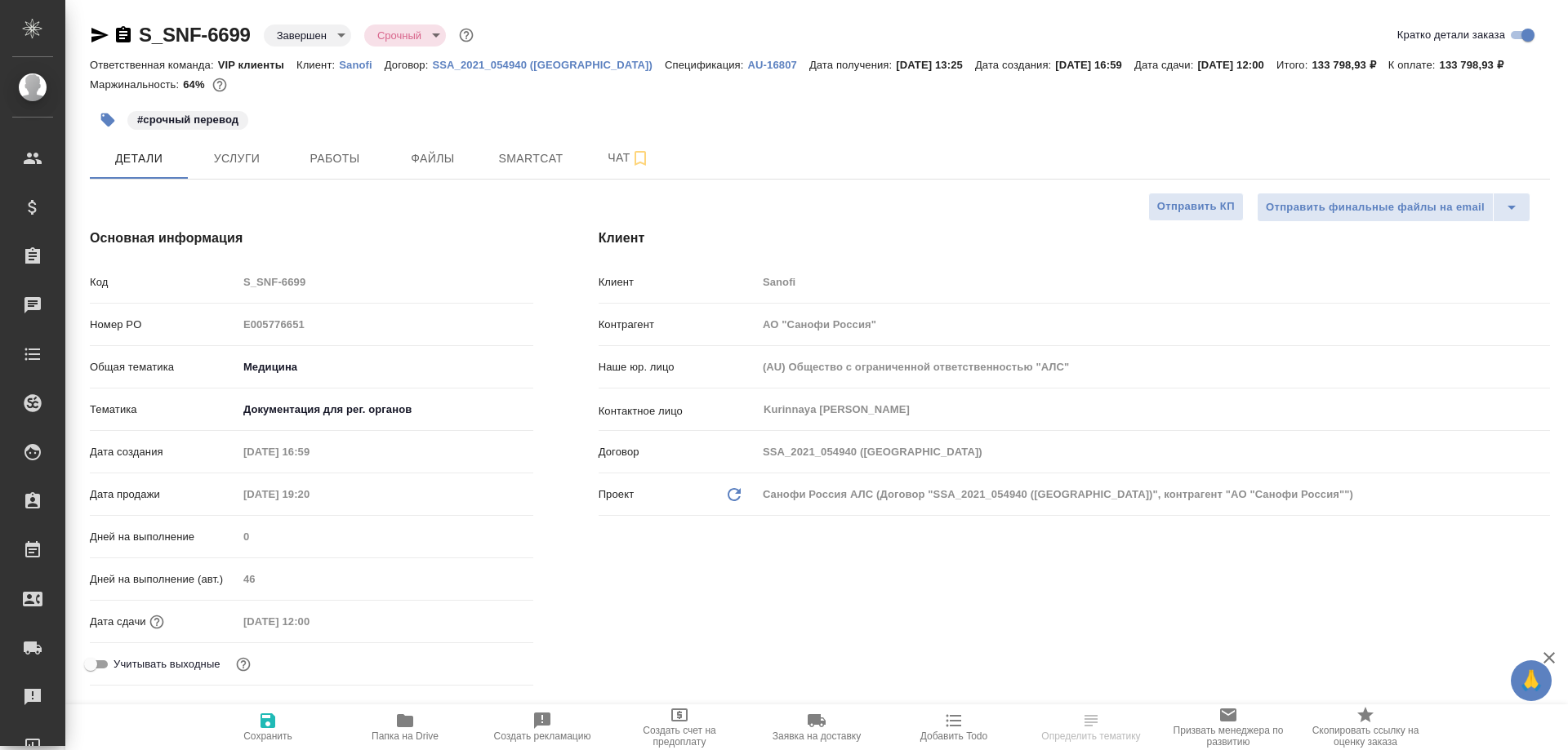
type textarea "x"
click at [119, 33] on icon "button" at bounding box center [123, 34] width 14 height 16
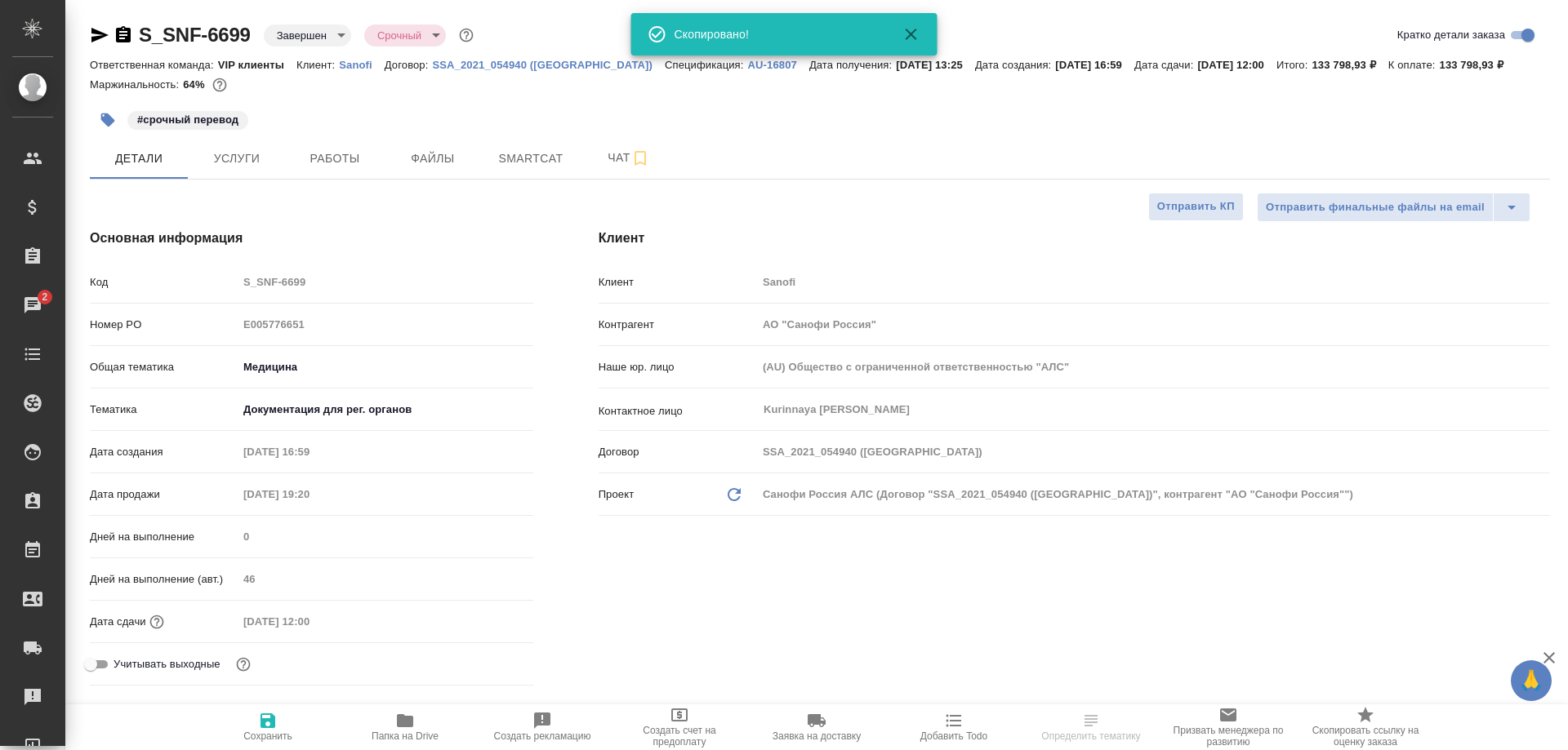
type textarea "x"
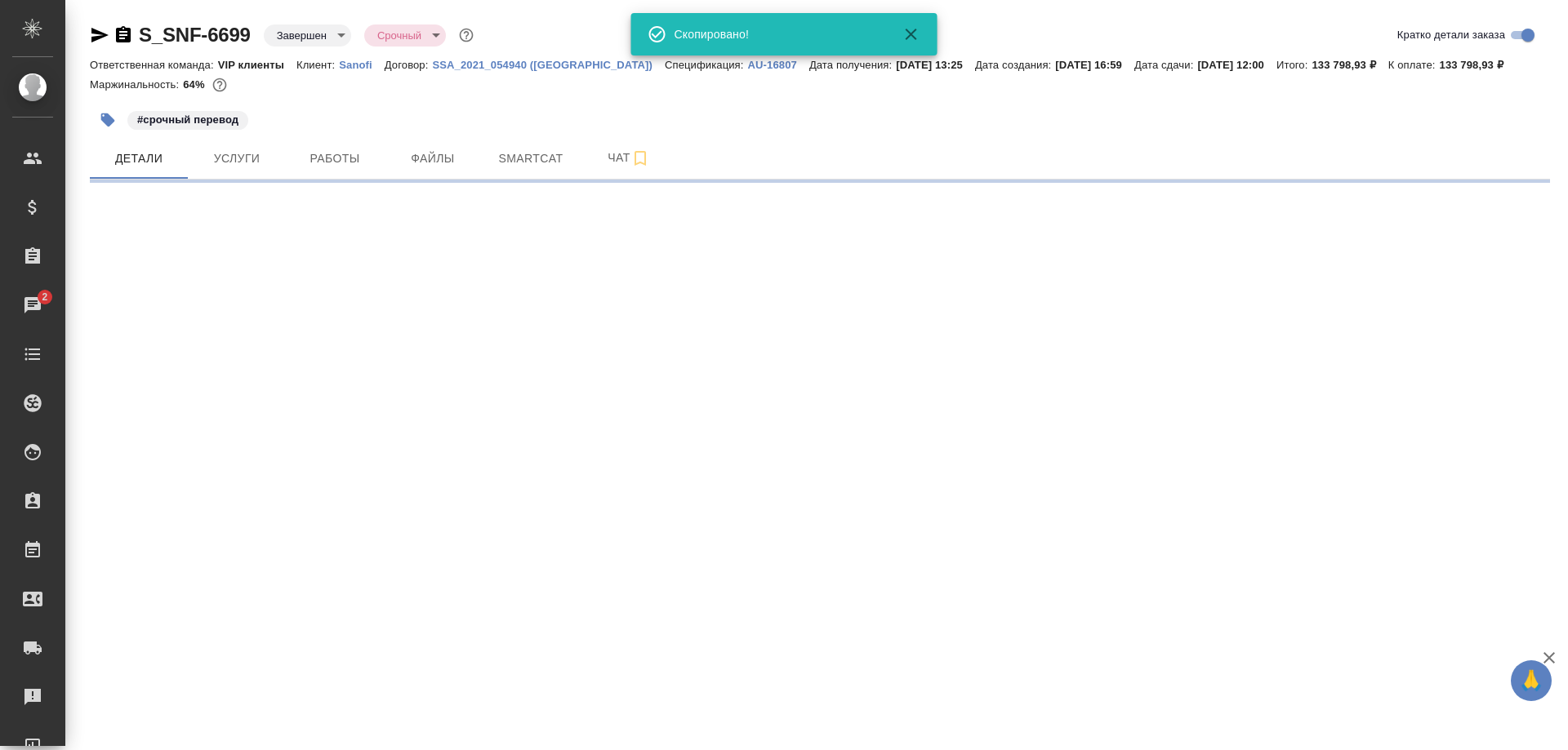
select select "RU"
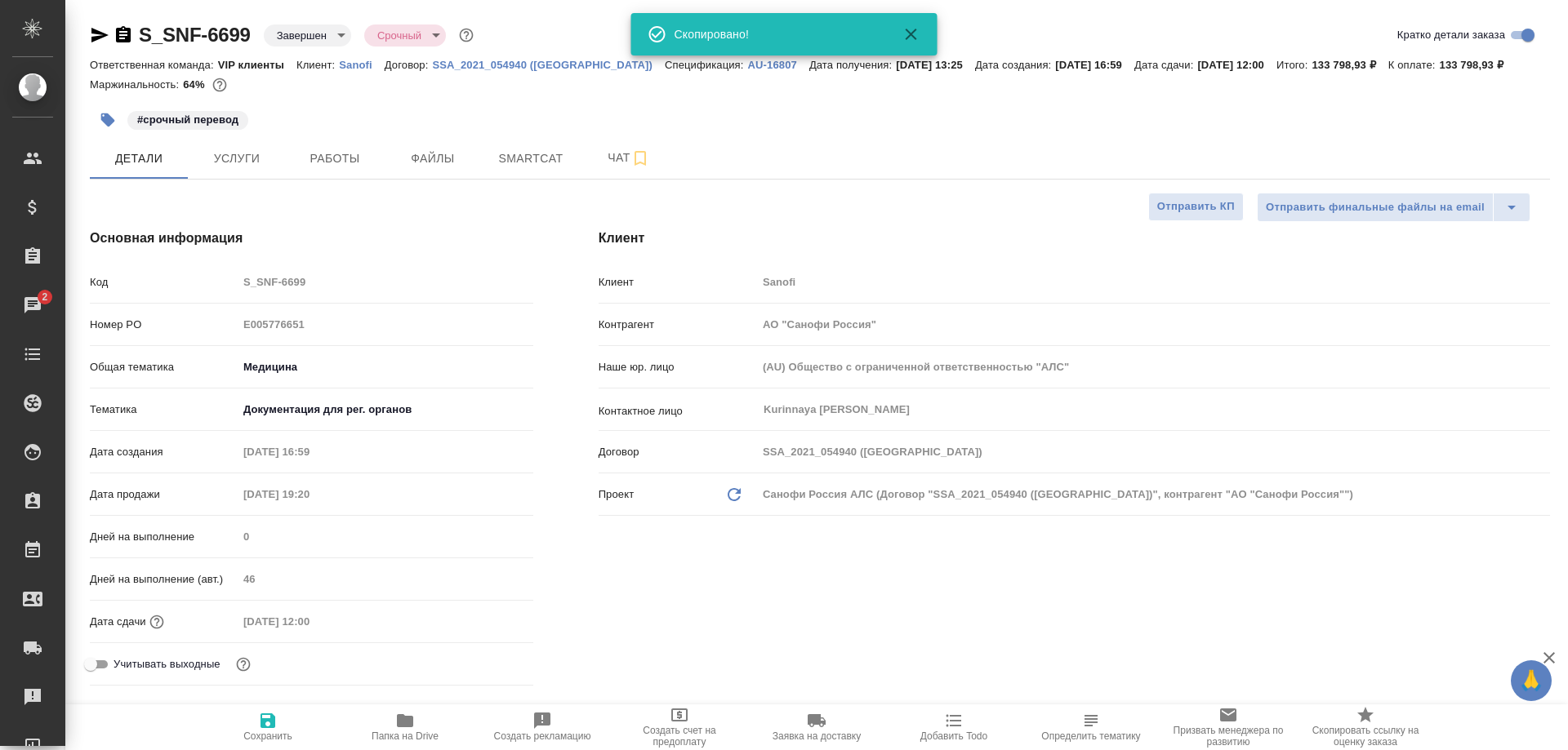
type textarea "x"
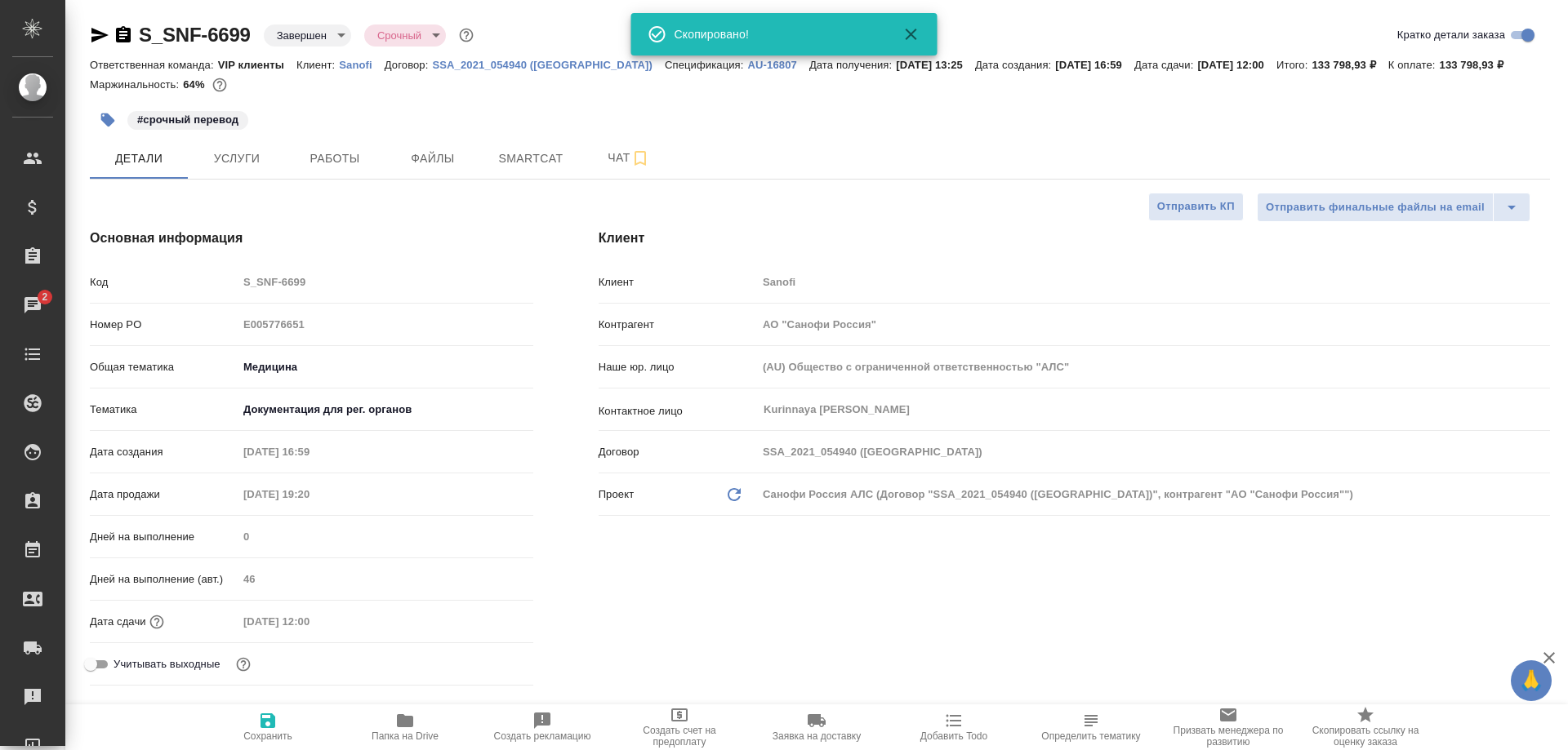
type textarea "x"
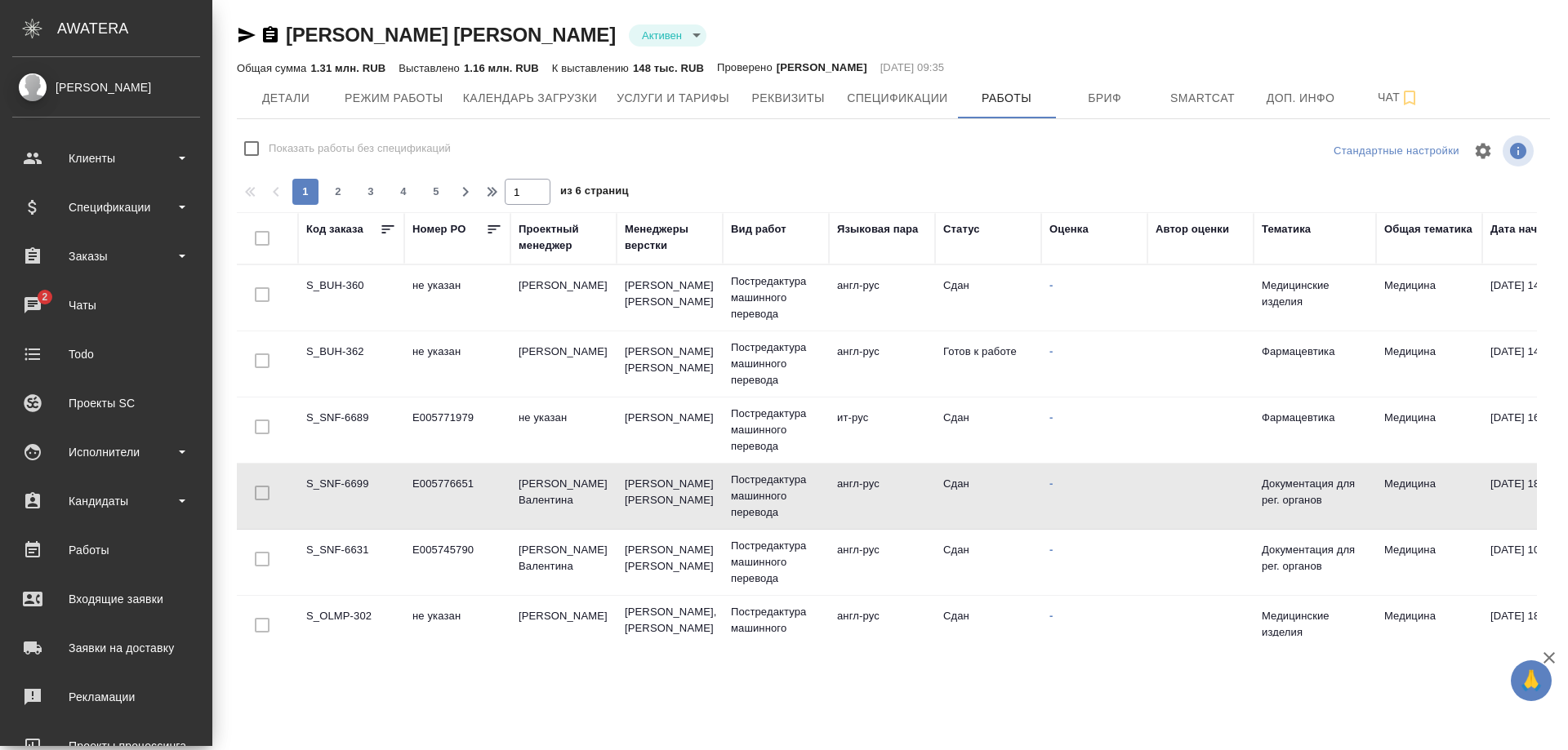
click at [84, 547] on div "Работы" at bounding box center [106, 550] width 188 height 24
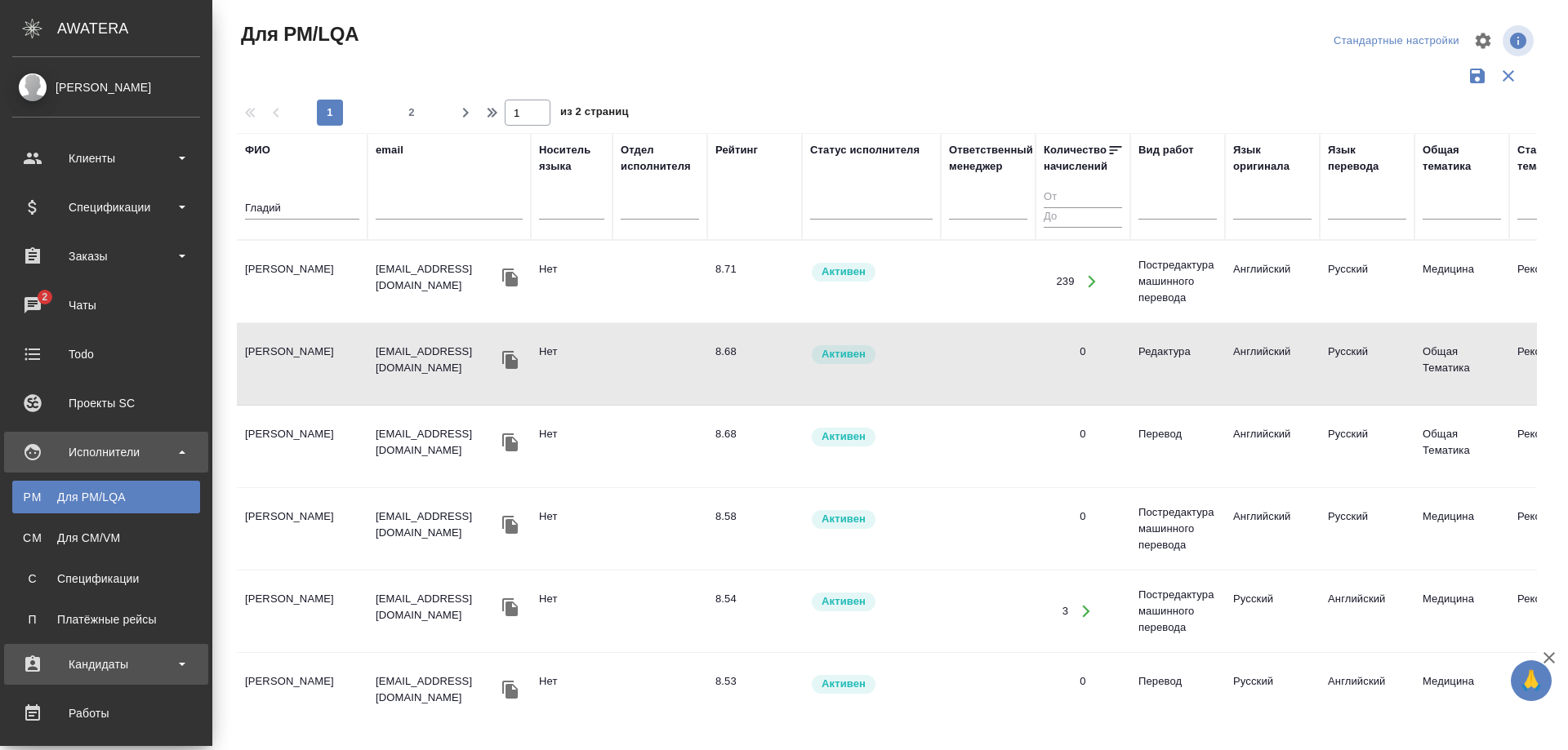
scroll to position [82, 0]
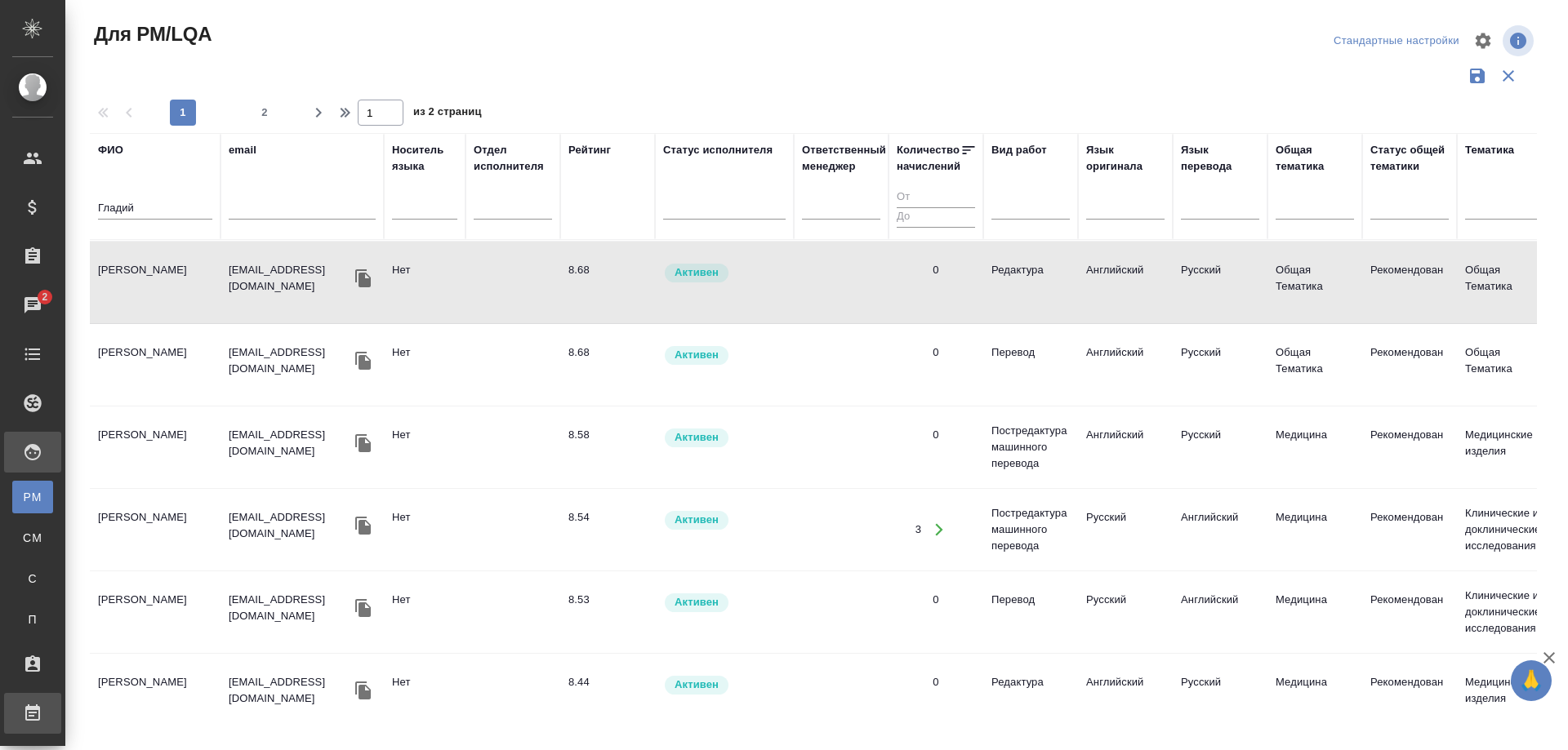
click at [32, 709] on div "Работы" at bounding box center [12, 713] width 41 height 24
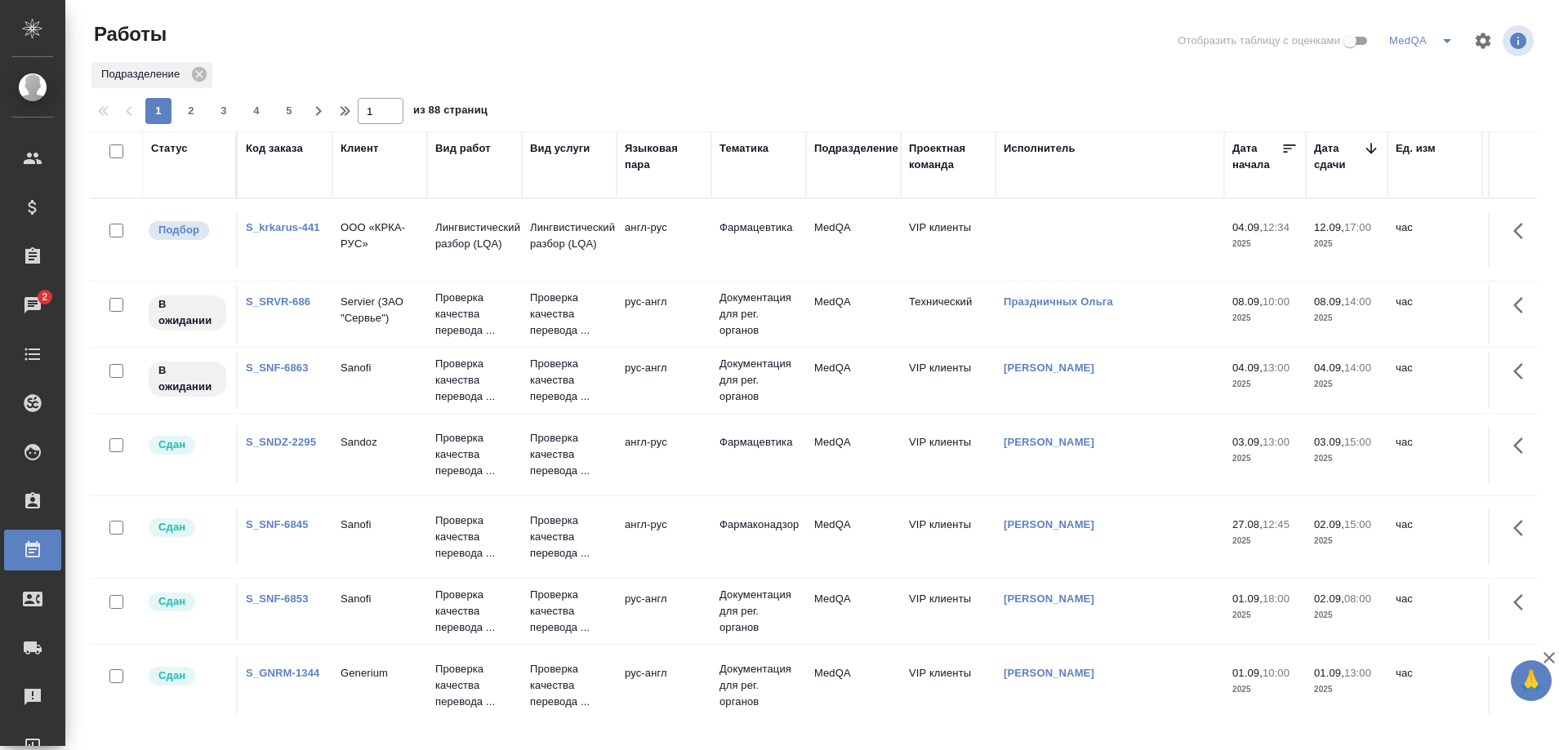
click at [278, 364] on link "S_SNF-6863" at bounding box center [277, 368] width 63 height 13
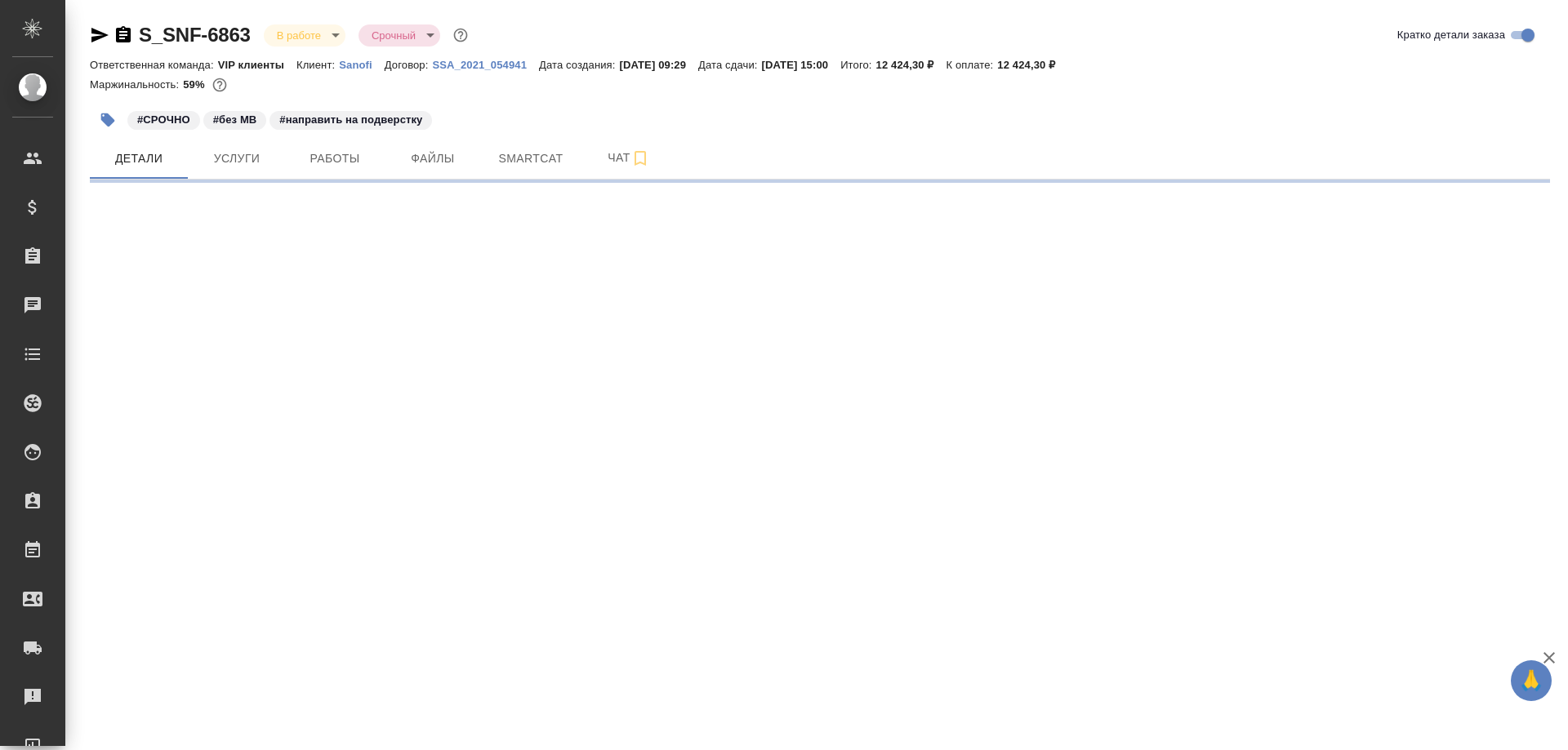
select select "RU"
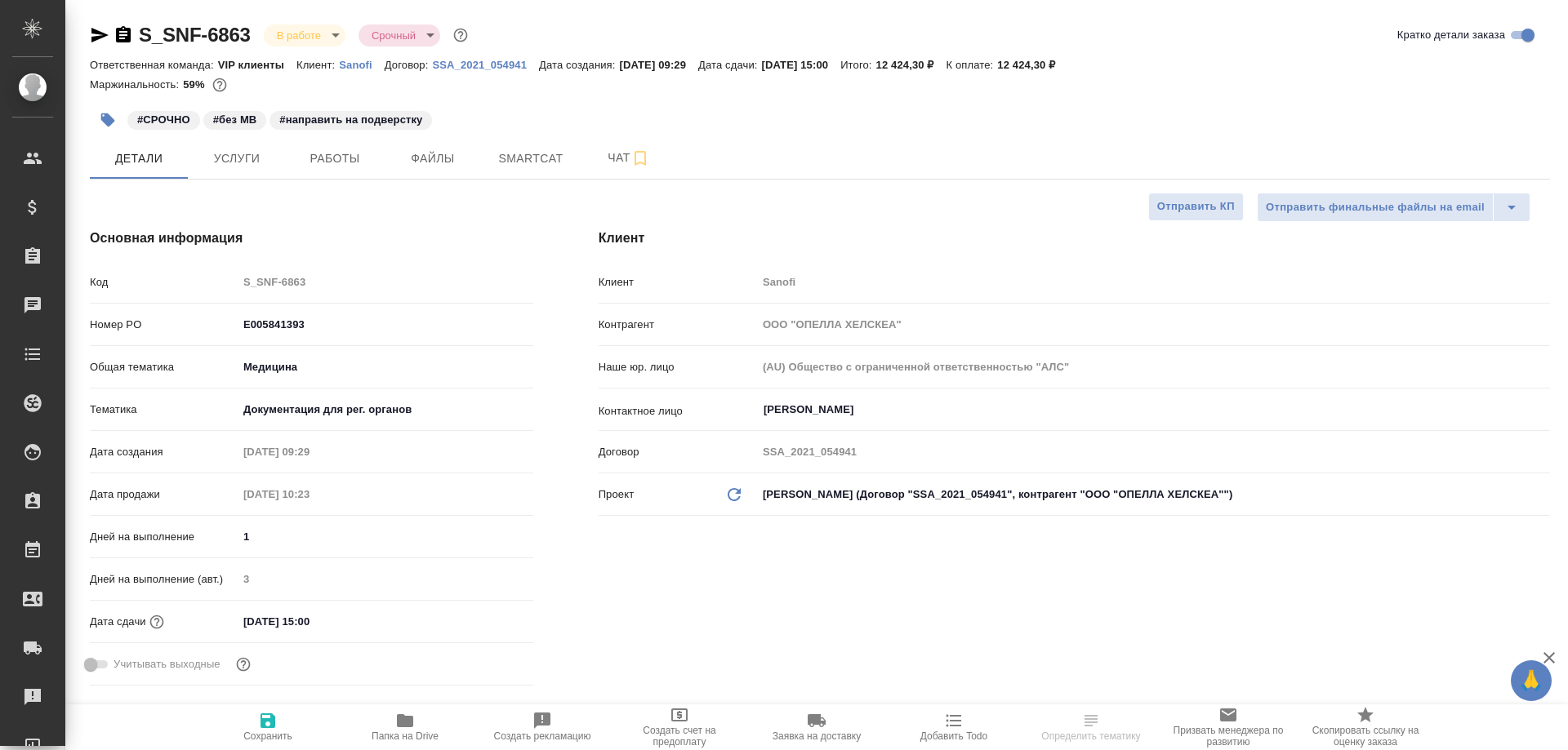
type textarea "x"
click at [518, 160] on span "Smartcat" at bounding box center [530, 158] width 78 height 21
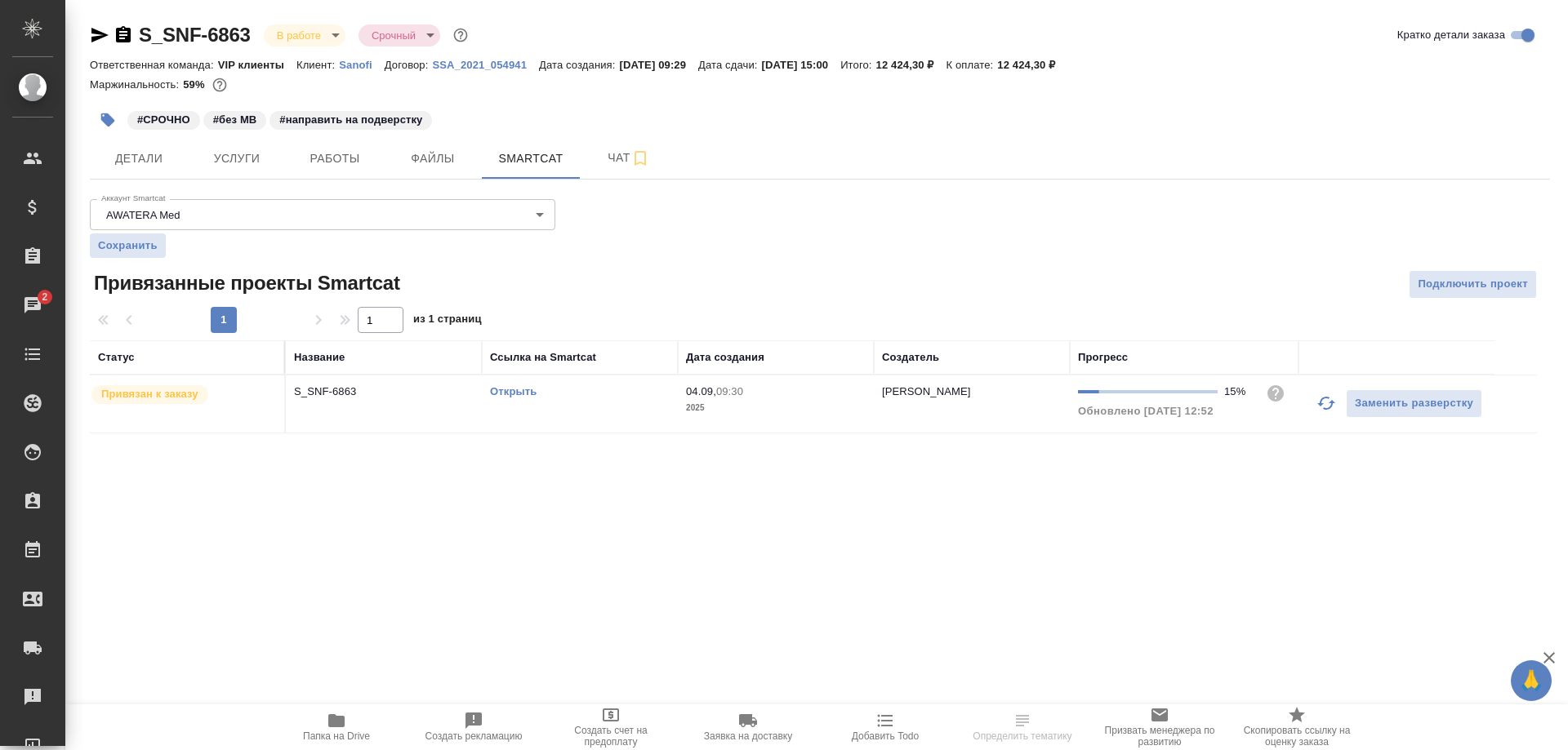
click at [521, 392] on link "Открыть" at bounding box center [513, 392] width 47 height 13
click at [122, 32] on icon "button" at bounding box center [123, 35] width 20 height 20
click at [322, 162] on span "Работы" at bounding box center [334, 158] width 78 height 21
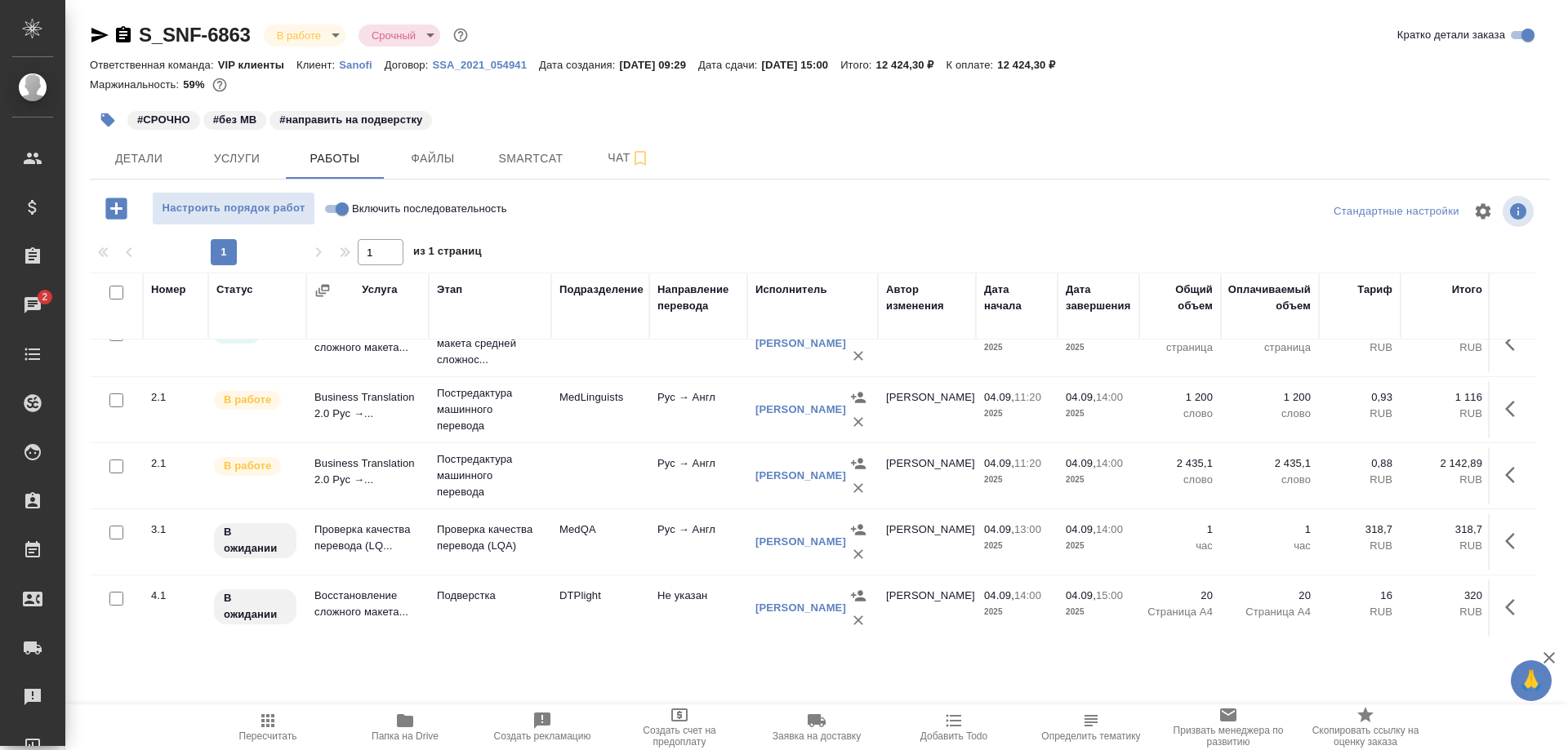
scroll to position [43, 0]
click at [326, 529] on td "Проверка качества перевода (LQ..." at bounding box center [367, 540] width 122 height 57
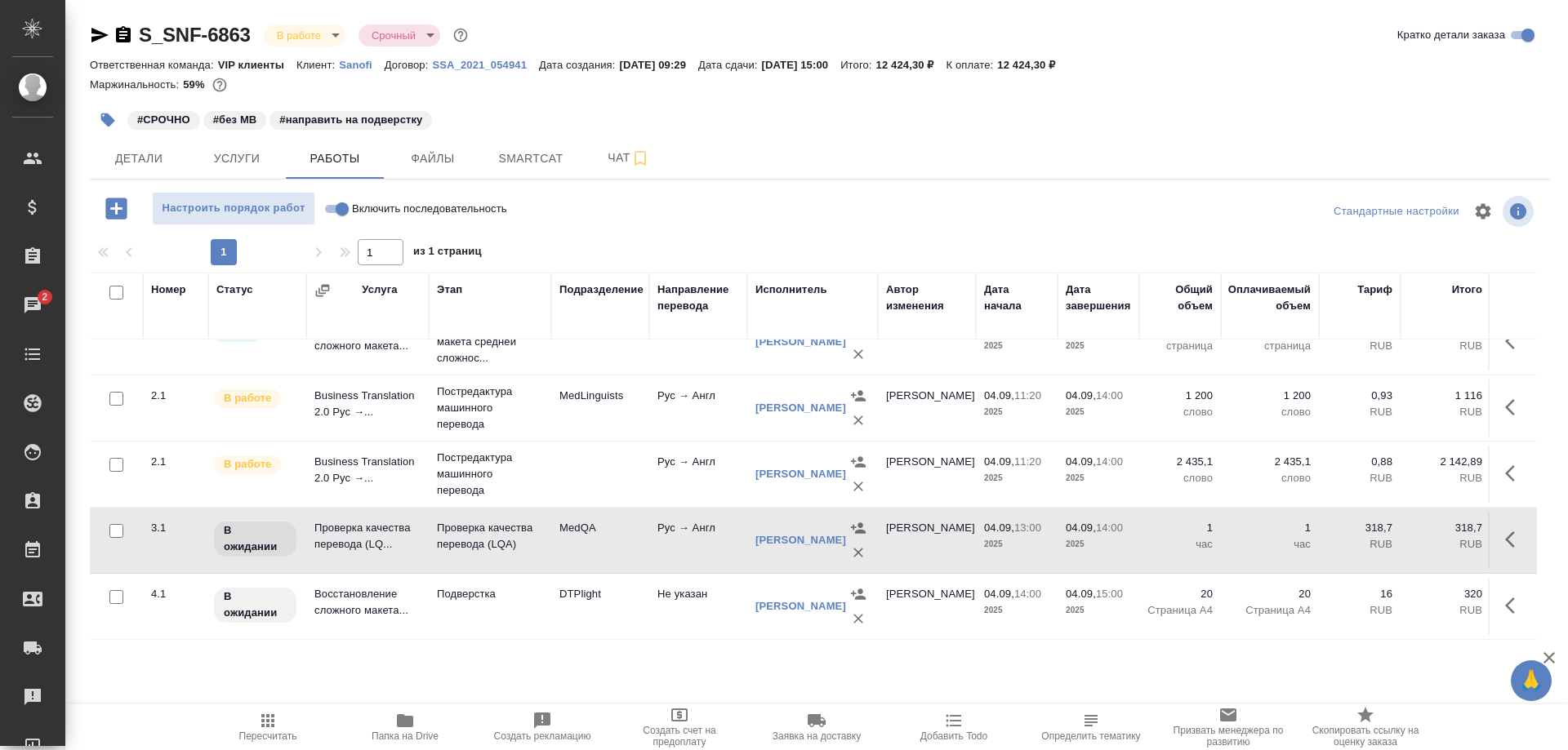
click at [326, 529] on td "Проверка качества перевода (LQ..." at bounding box center [367, 540] width 122 height 57
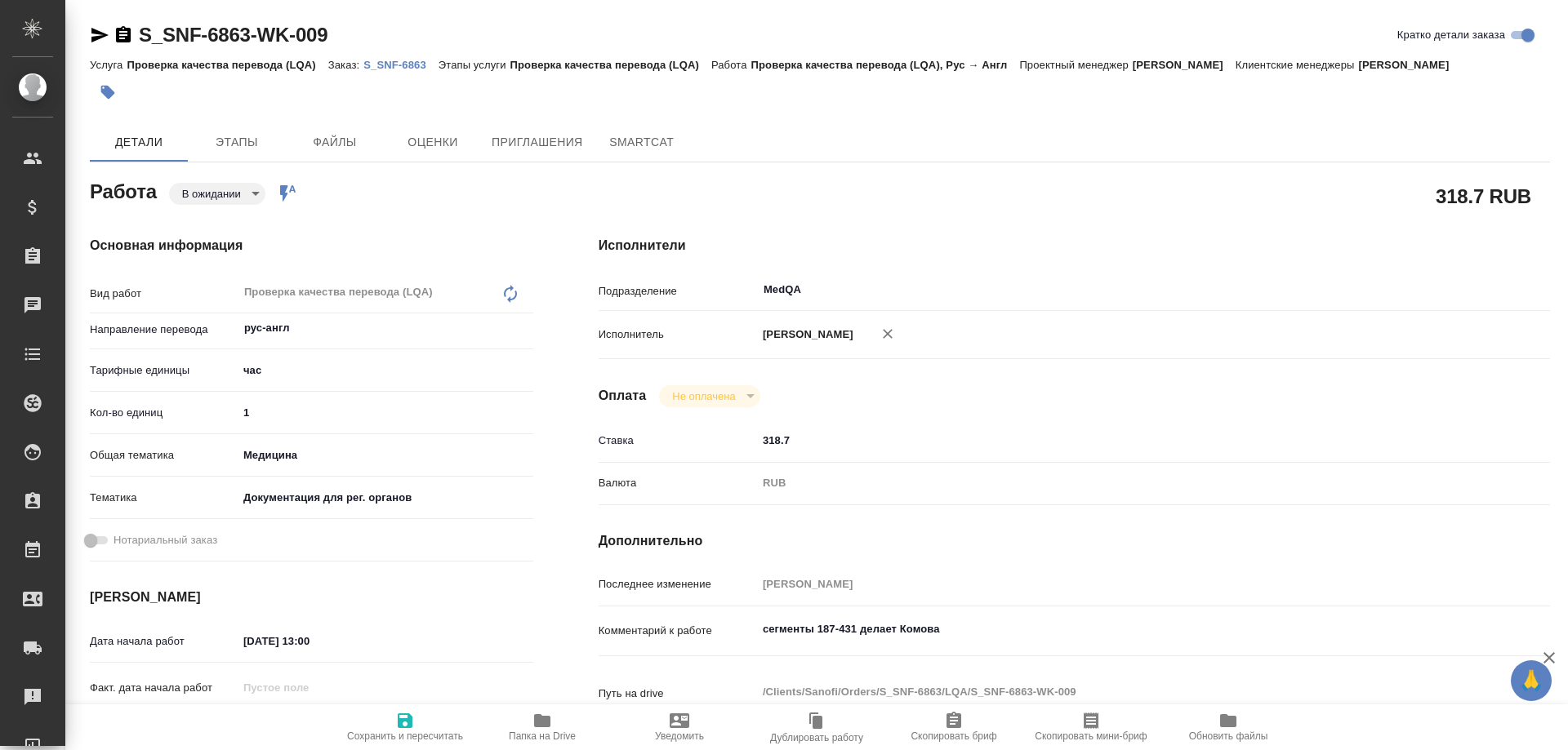
type textarea "x"
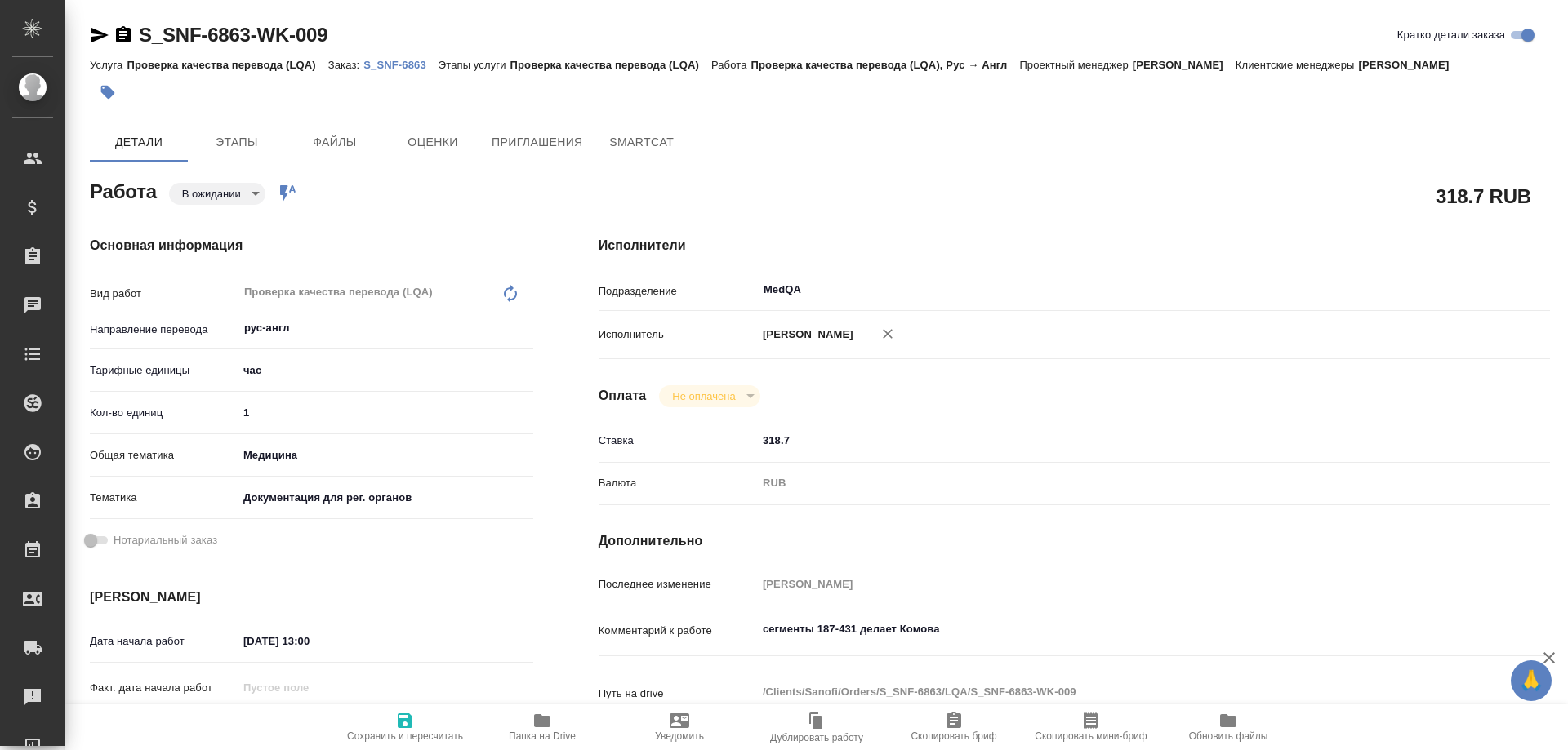
type textarea "x"
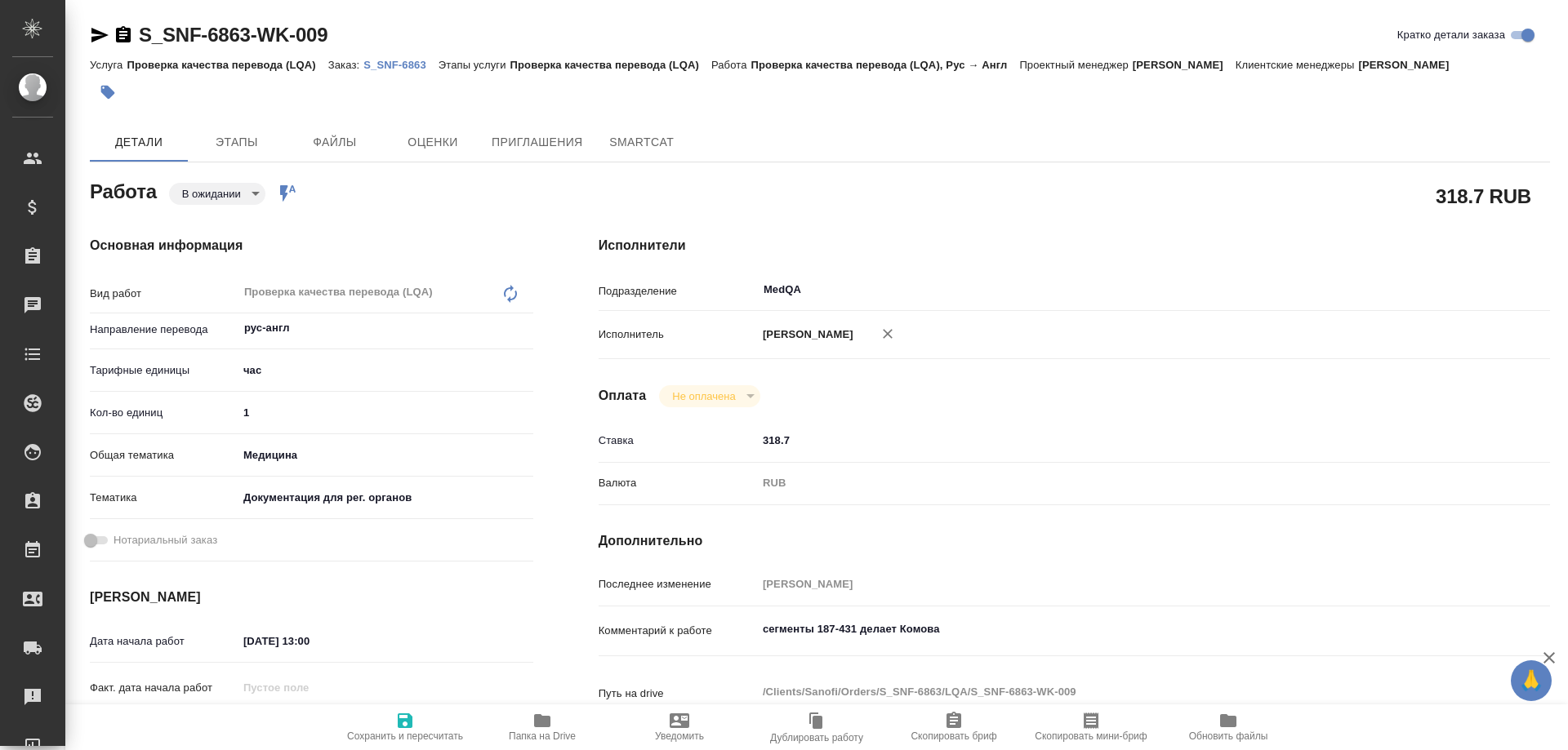
type textarea "x"
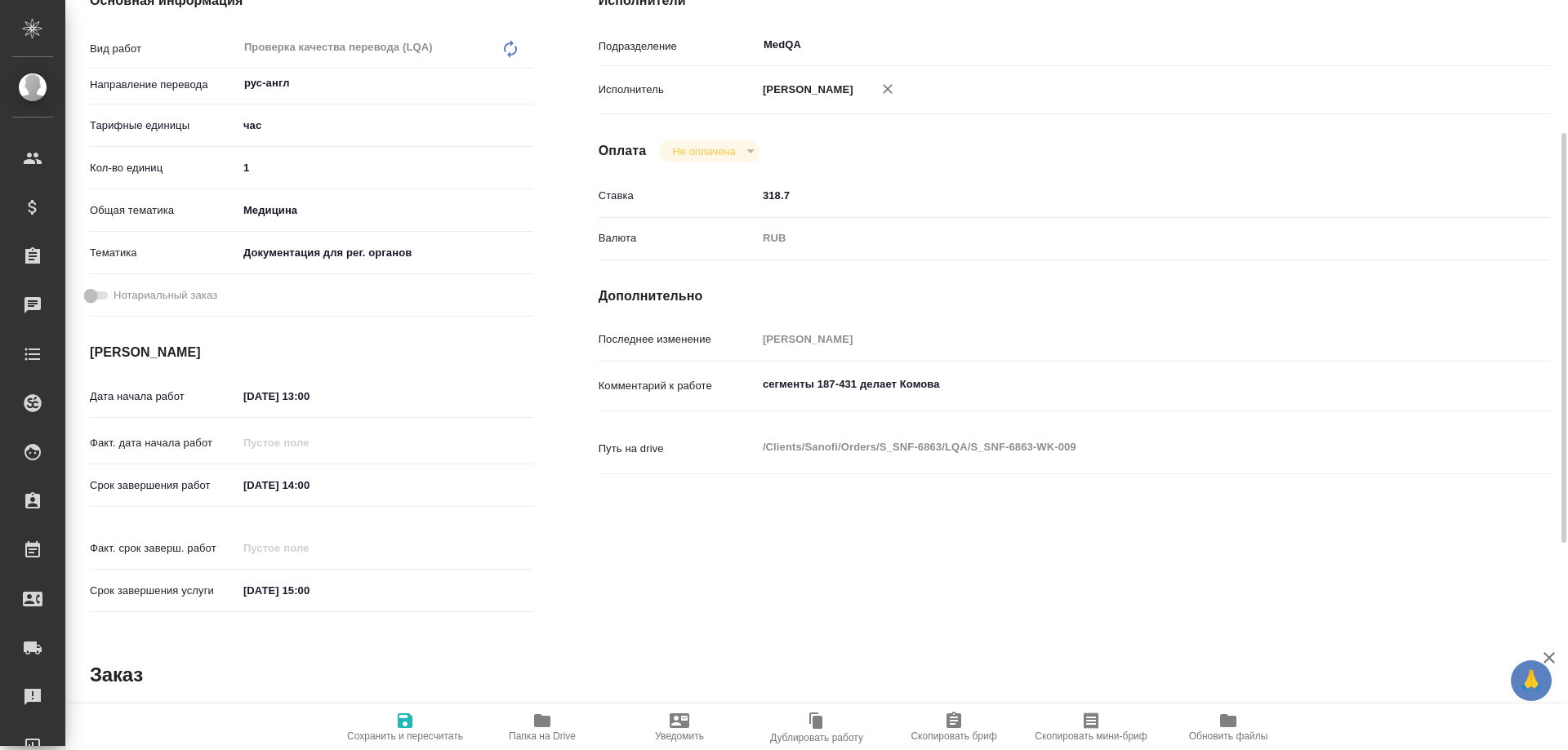
scroll to position [327, 0]
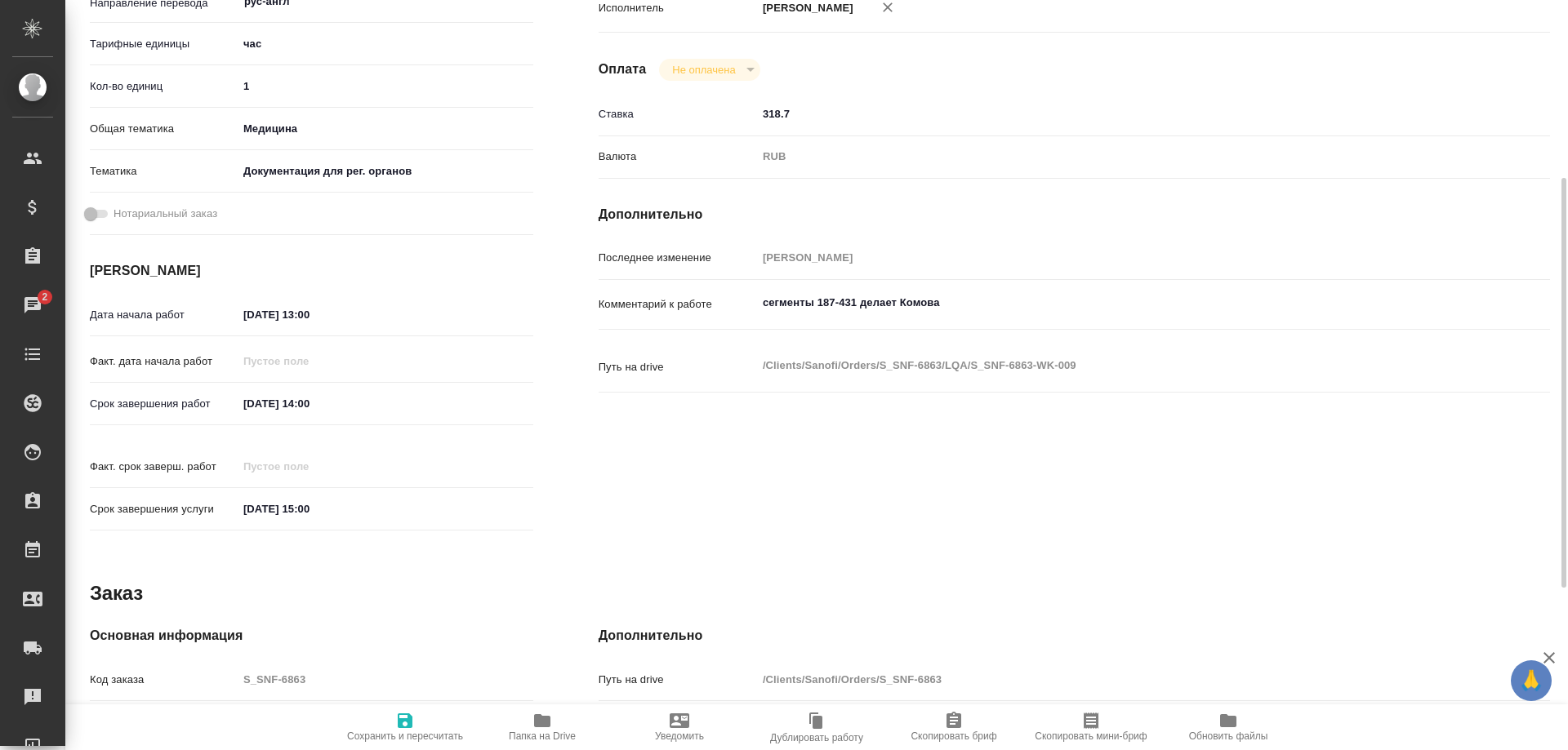
type textarea "x"
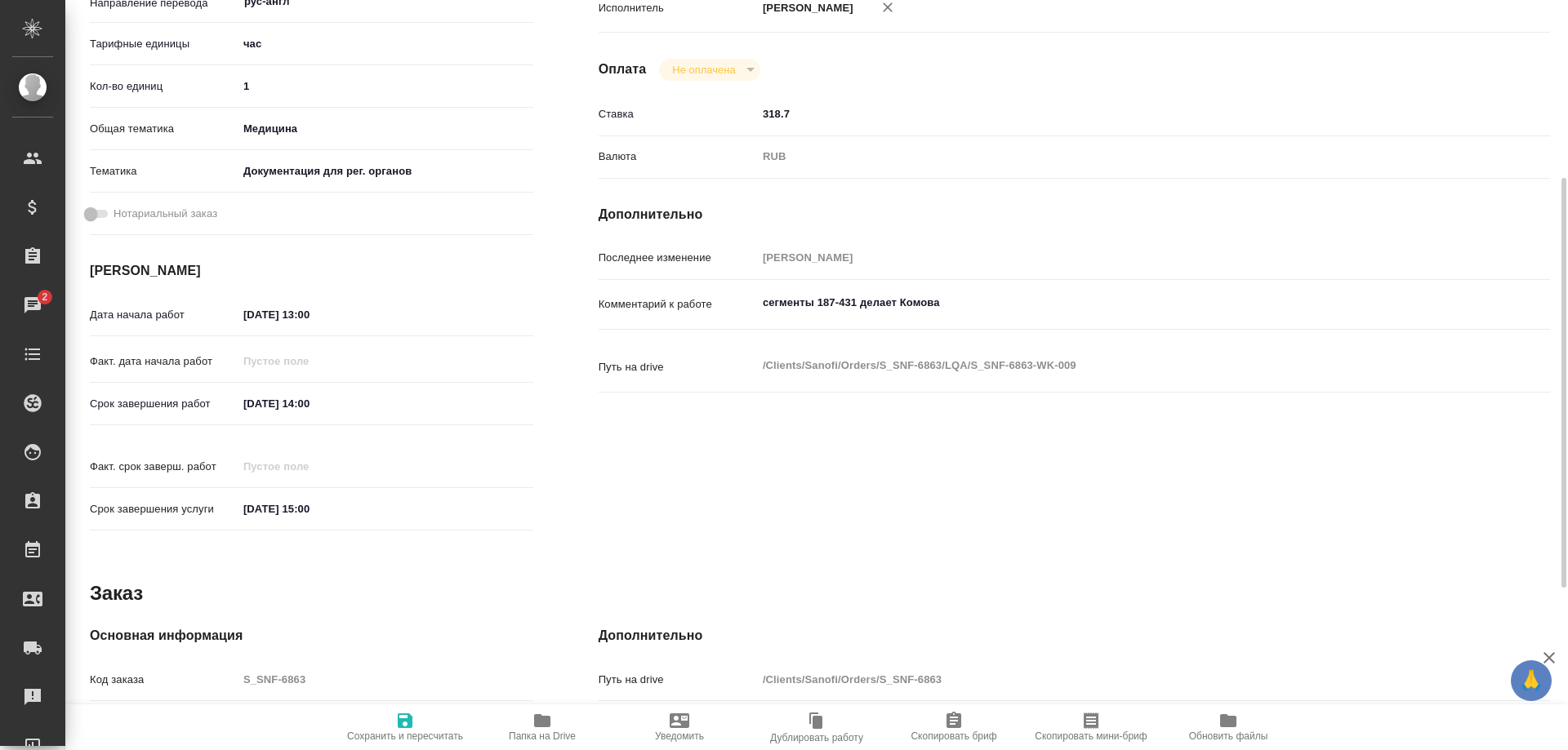
type textarea "x"
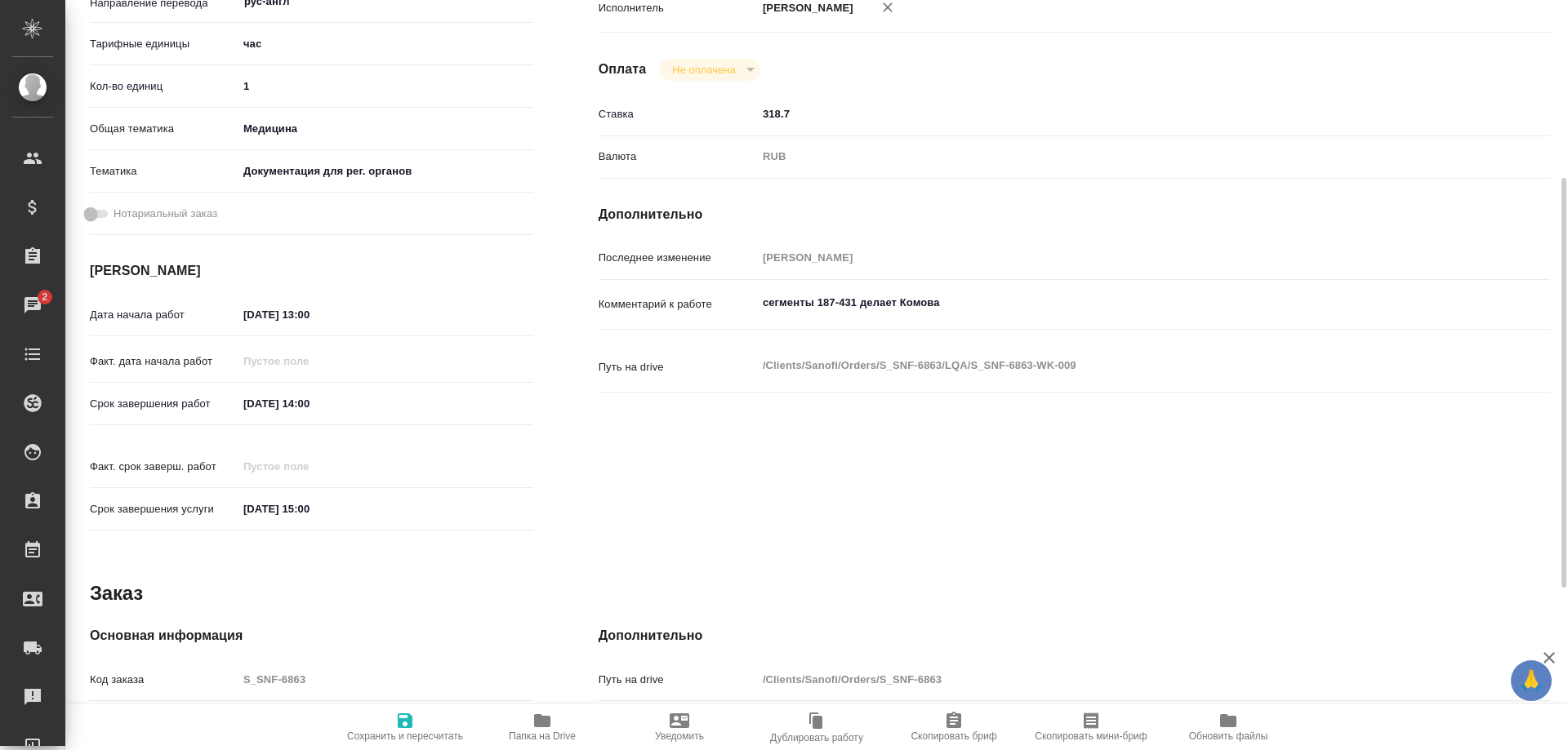
type textarea "x"
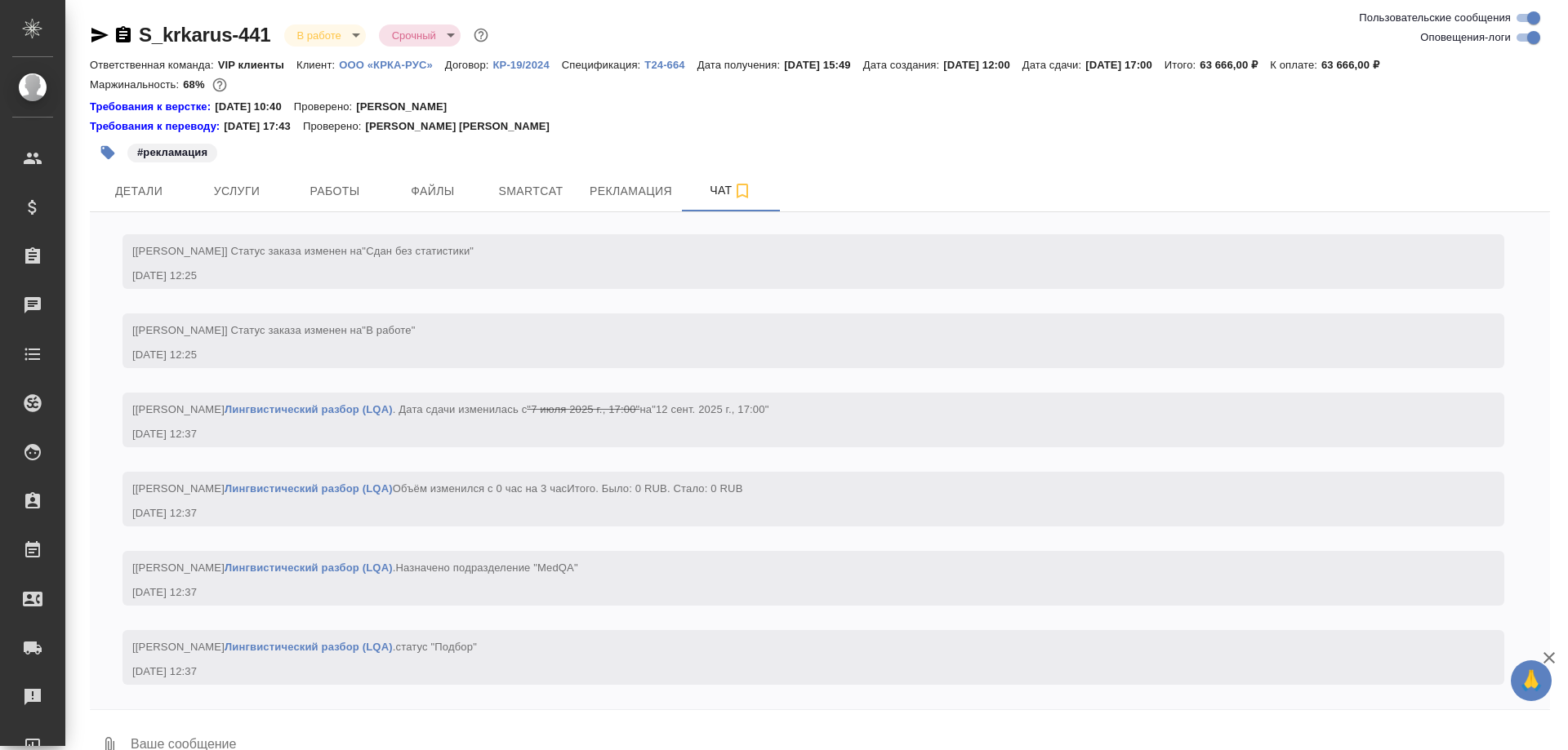
scroll to position [27583, 0]
click at [92, 34] on icon "button" at bounding box center [100, 35] width 20 height 20
